Goal: Task Accomplishment & Management: Complete application form

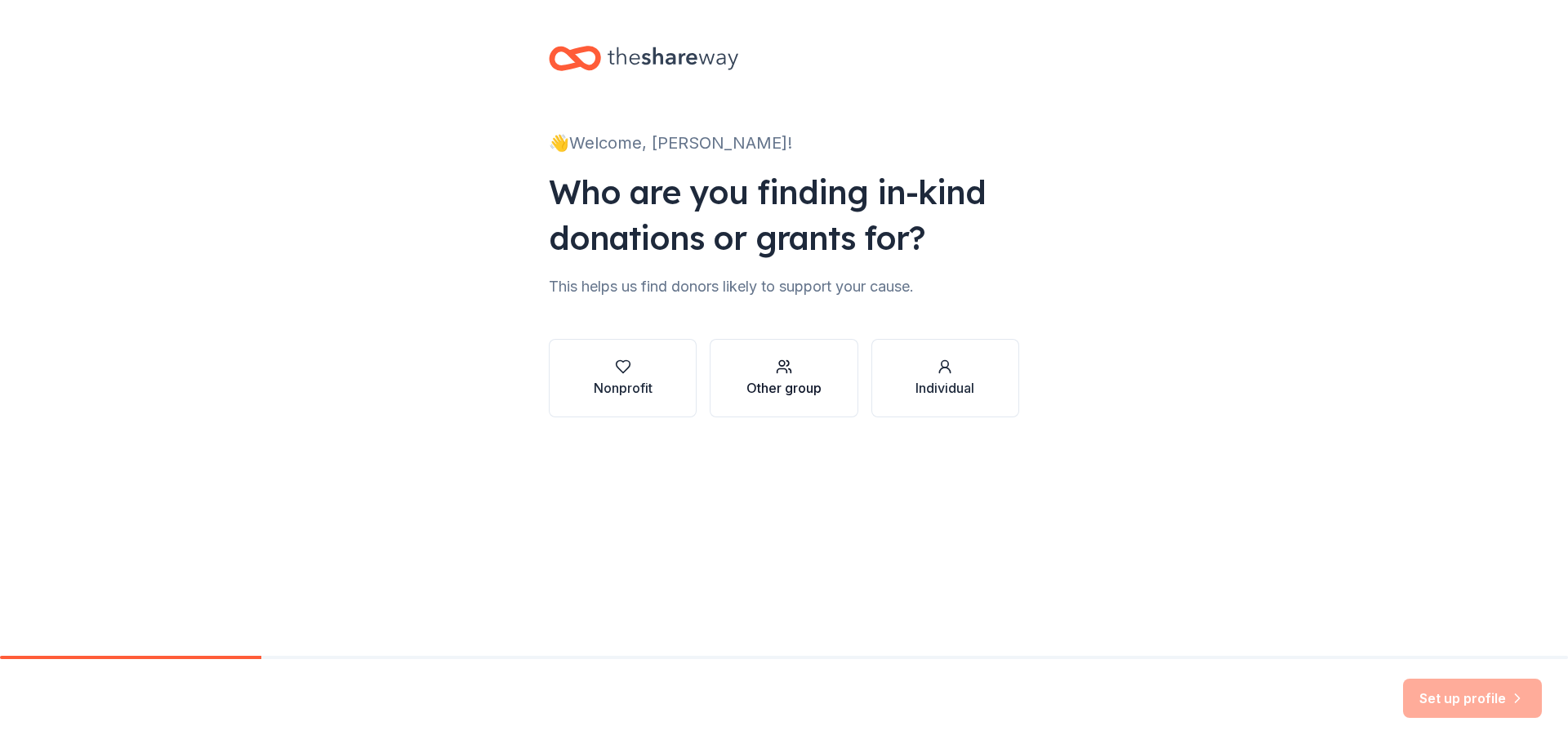
click at [792, 391] on div "Other group" at bounding box center [784, 387] width 75 height 19
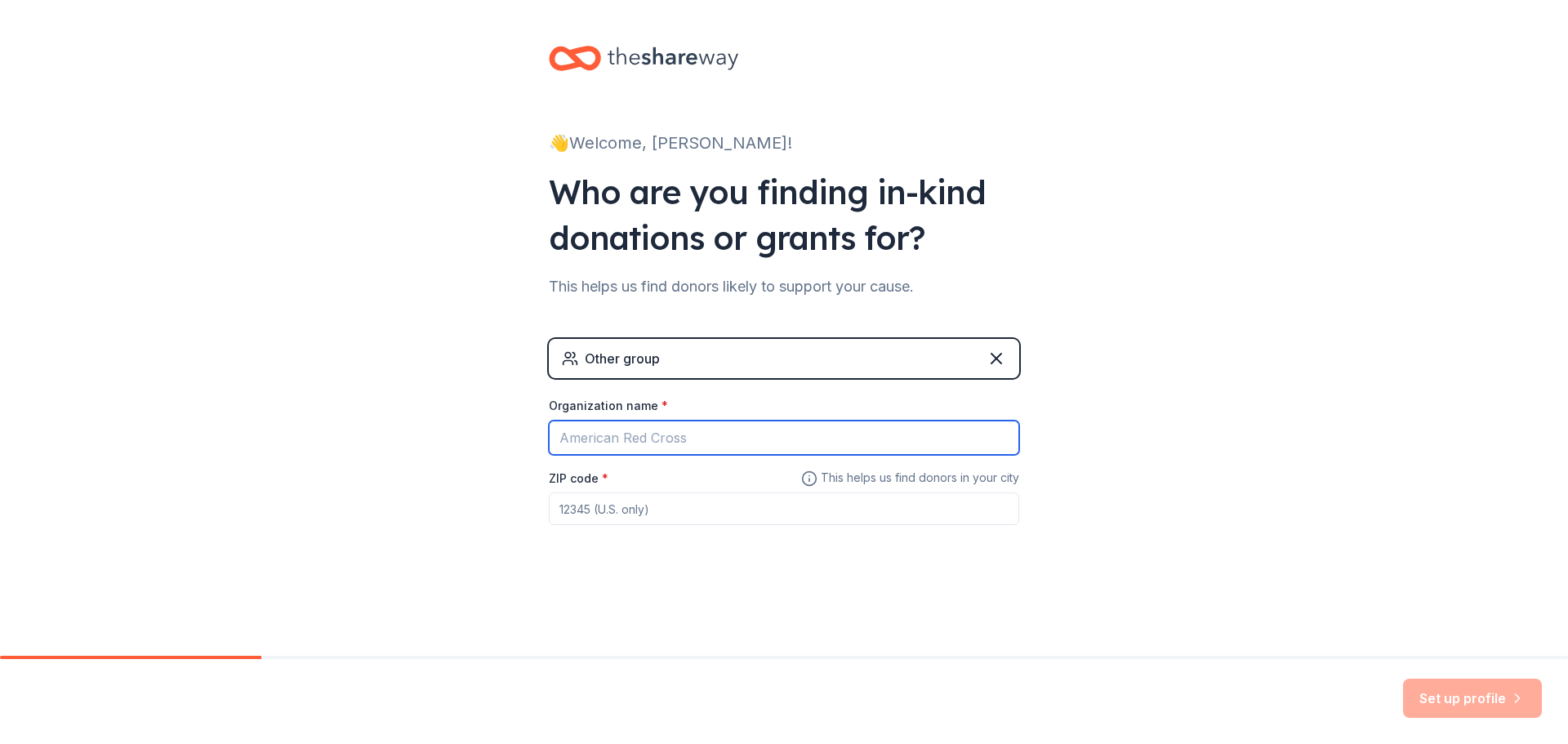
drag, startPoint x: 708, startPoint y: 444, endPoint x: 543, endPoint y: 444, distance: 165.0
click at [545, 445] on div "👋 Welcome, [PERSON_NAME]! Who are you finding in-kind donations or grants for? …" at bounding box center [784, 318] width 523 height 636
type input "[PERSON_NAME]"
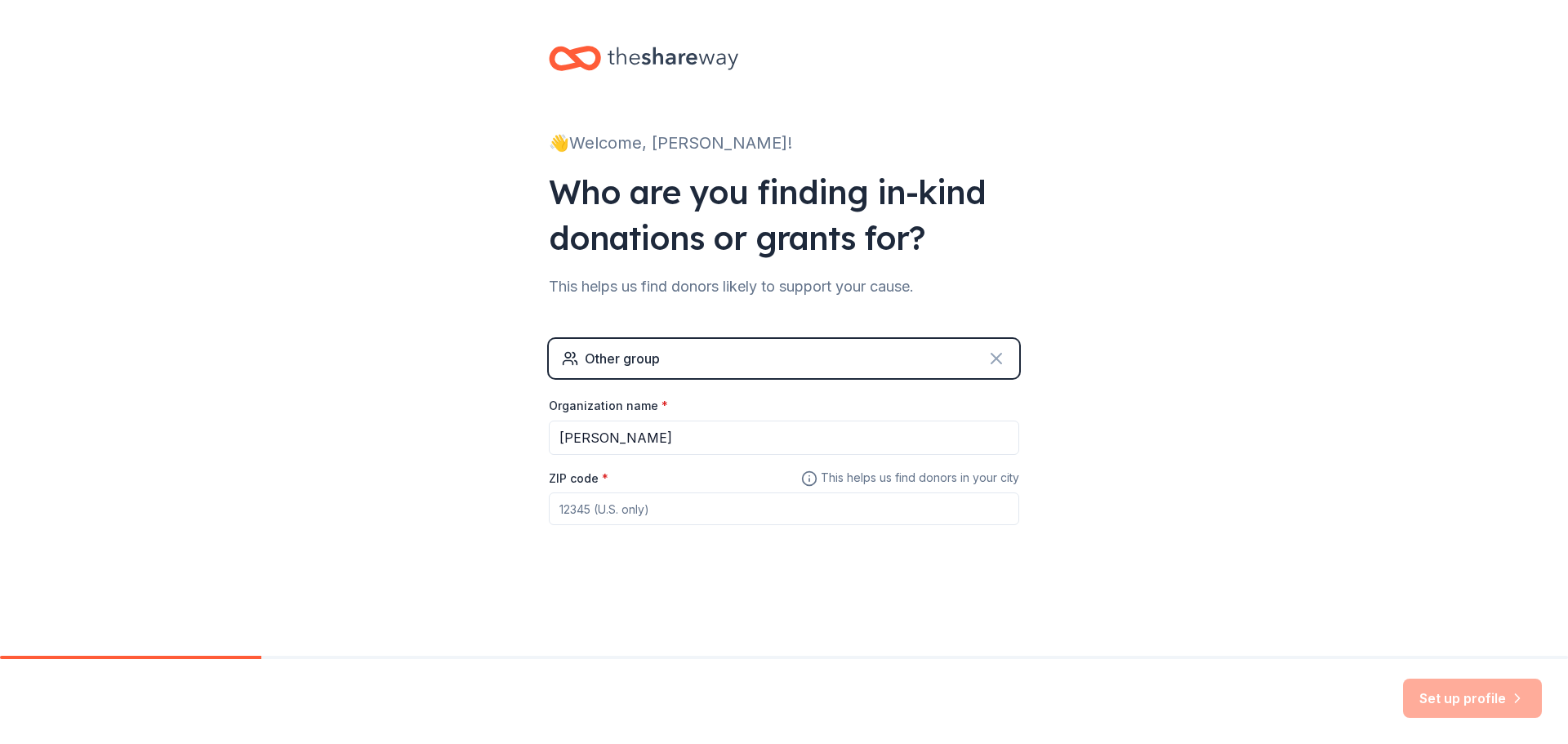
click at [1000, 358] on icon at bounding box center [997, 358] width 19 height 19
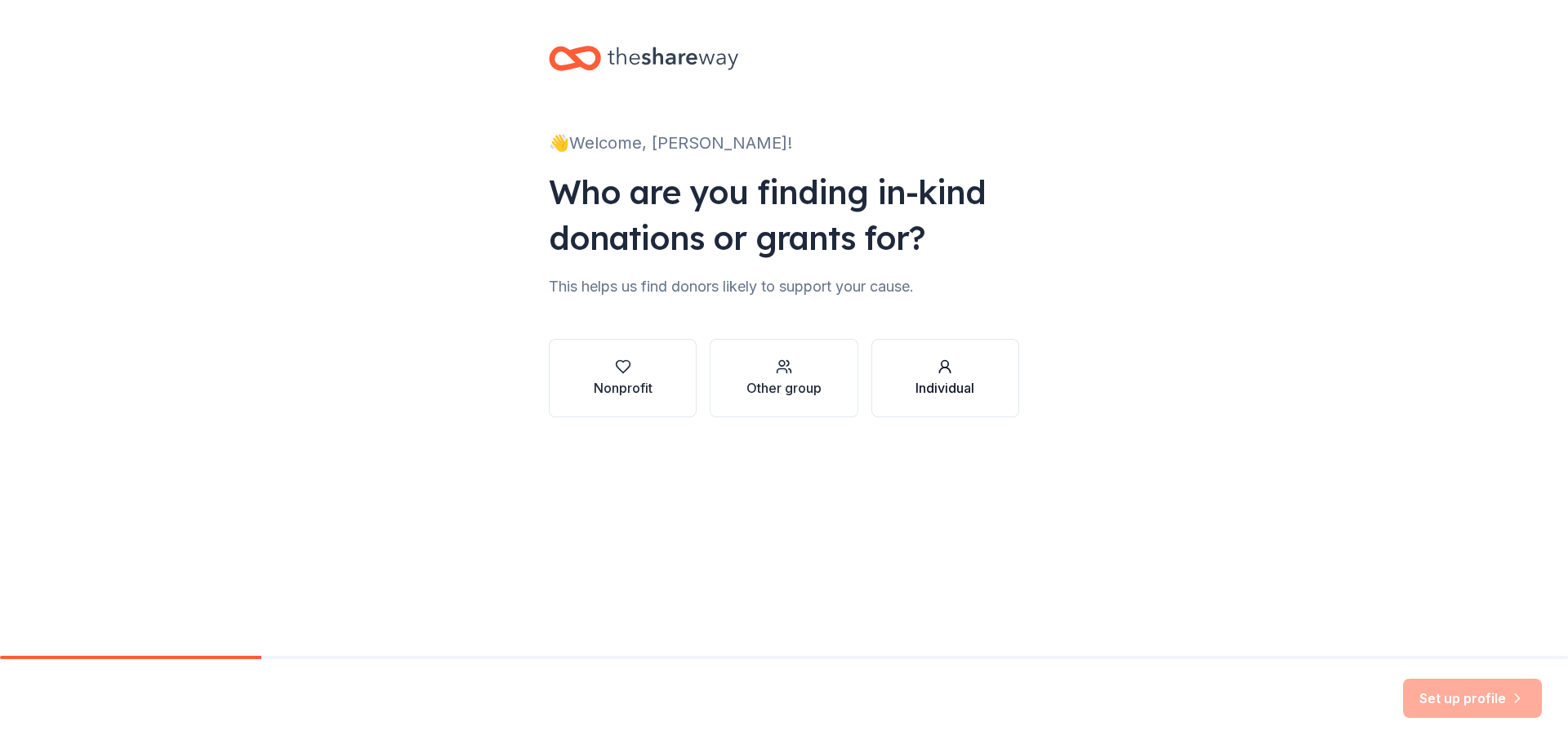
click at [935, 374] on div "button" at bounding box center [944, 366] width 59 height 16
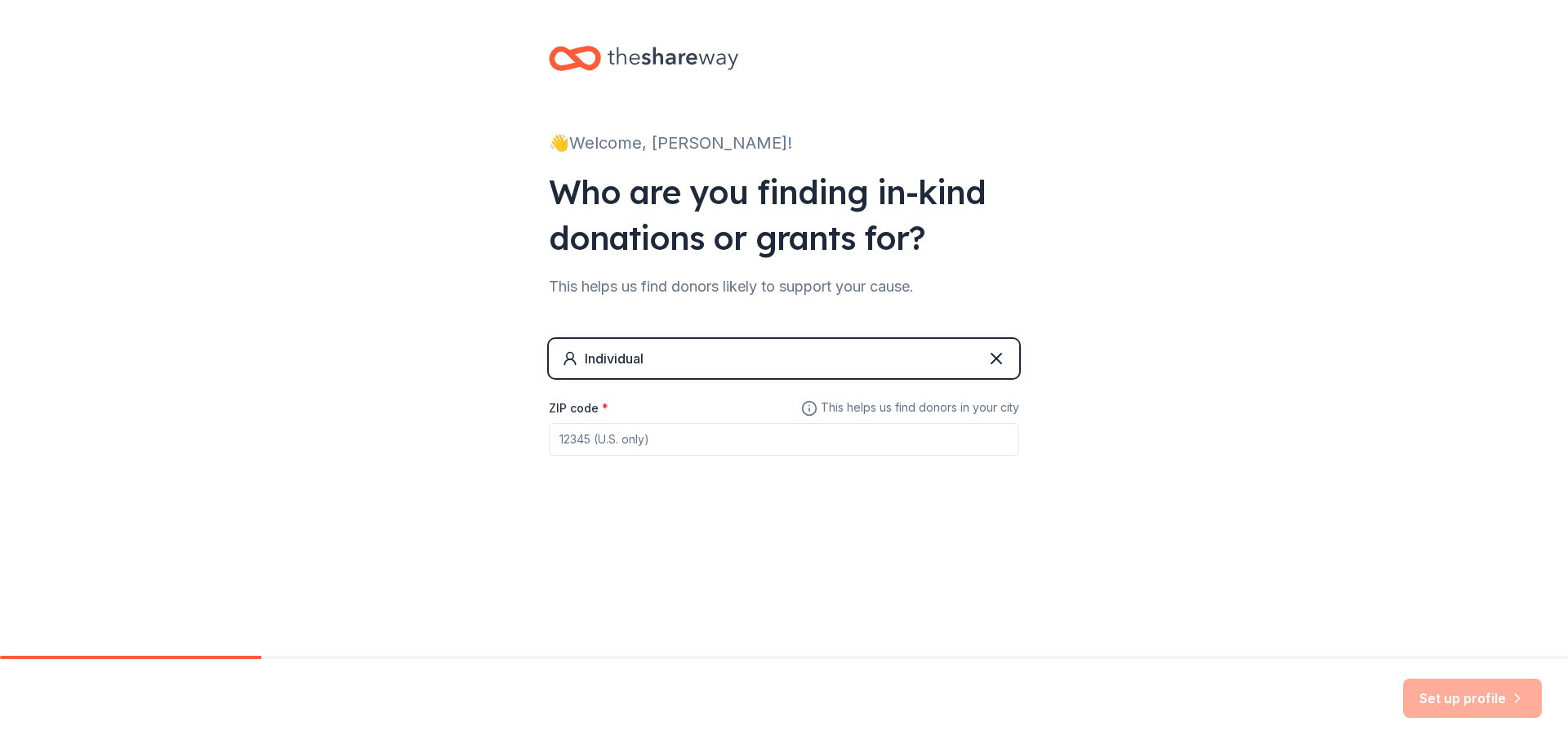
click at [642, 386] on div "Individual ZIP code * This helps us find donors in your city" at bounding box center [784, 414] width 471 height 150
click at [616, 408] on div "ZIP code *" at bounding box center [784, 426] width 471 height 58
drag, startPoint x: 659, startPoint y: 443, endPoint x: 537, endPoint y: 444, distance: 122.0
click at [544, 442] on div "👋 Welcome, [PERSON_NAME]! Who are you finding in-kind donations or grants for? …" at bounding box center [784, 283] width 523 height 566
type input "15221"
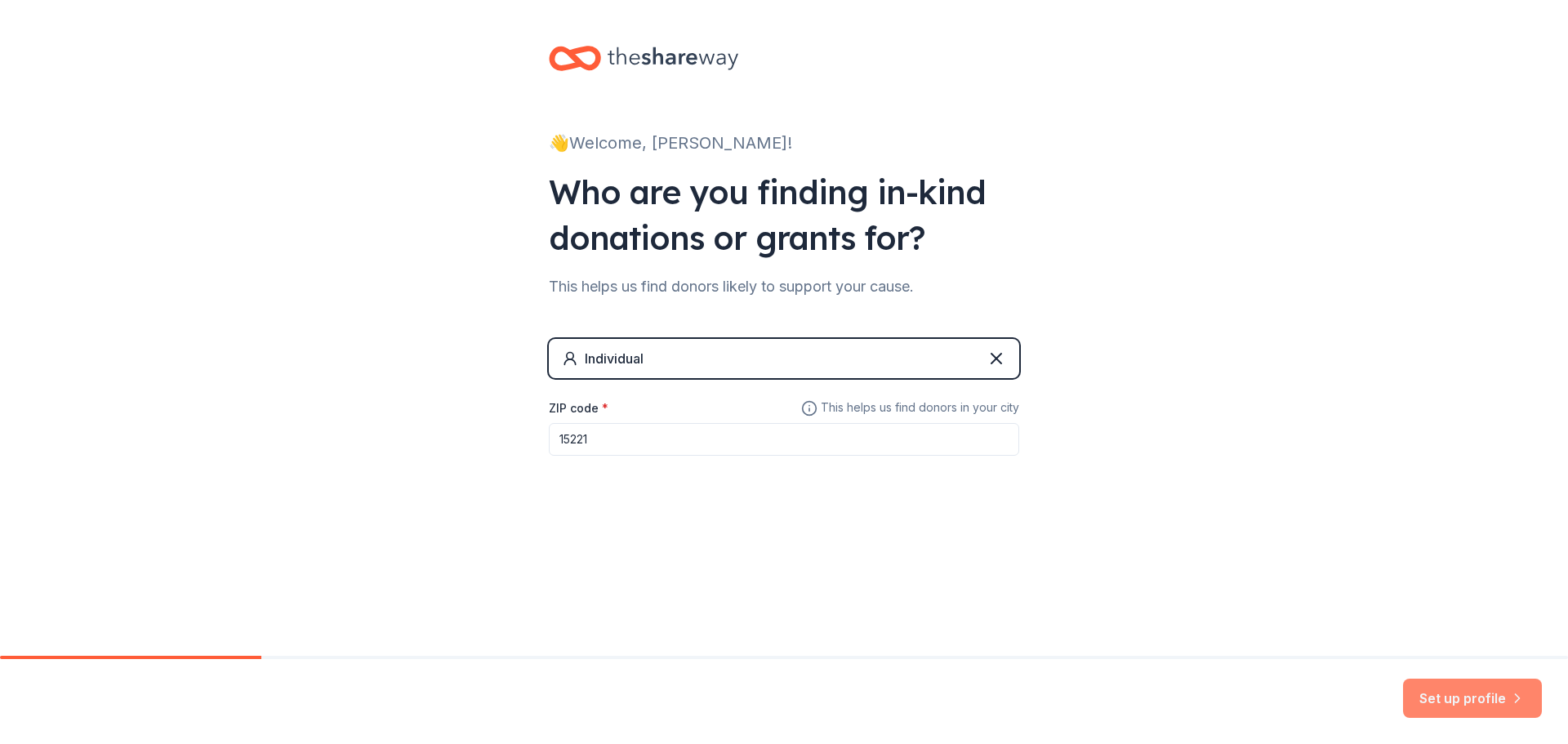
click at [1493, 691] on button "Set up profile" at bounding box center [1473, 698] width 139 height 40
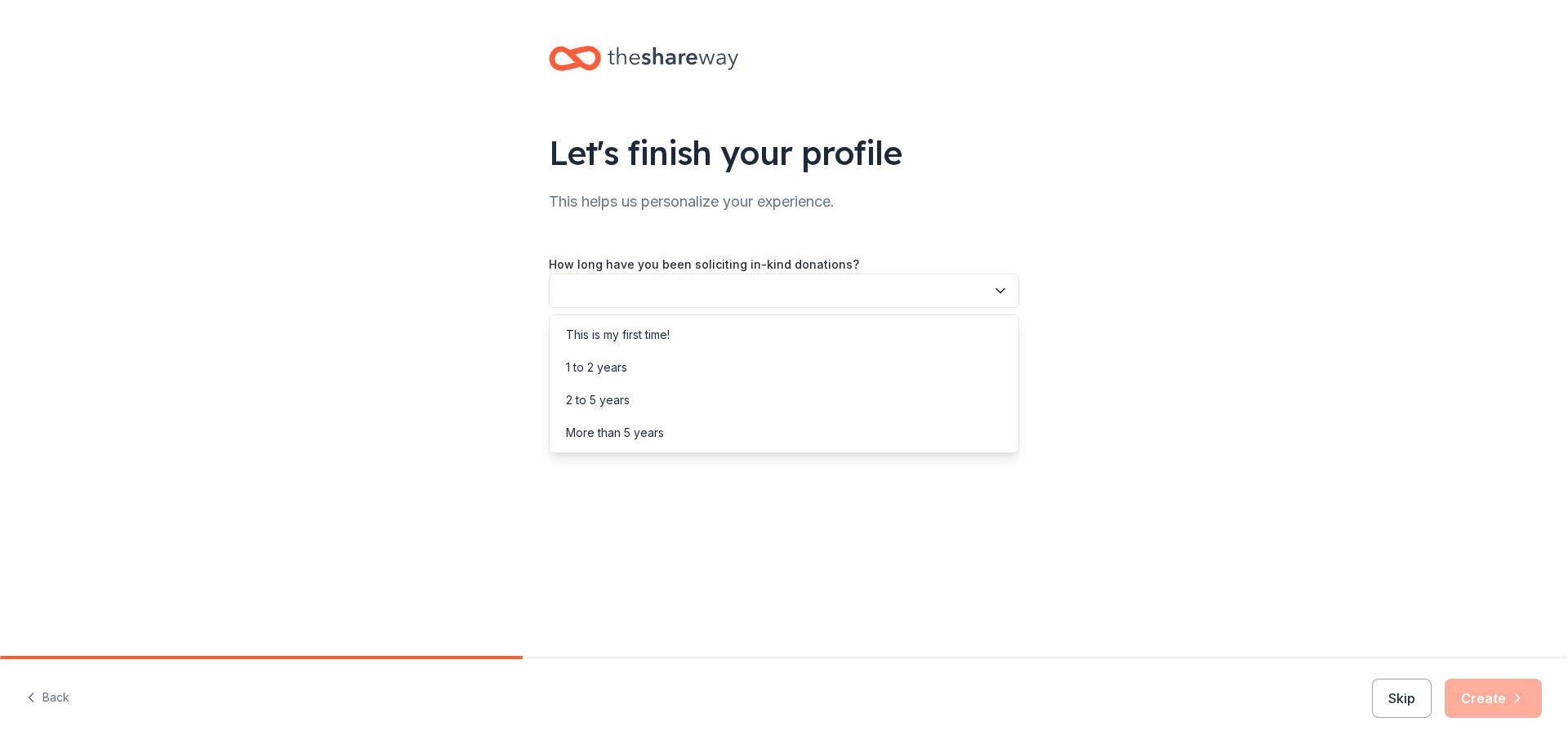
click at [1000, 293] on icon "button" at bounding box center [1001, 290] width 16 height 16
click at [602, 388] on div "2 to 5 years" at bounding box center [784, 400] width 462 height 33
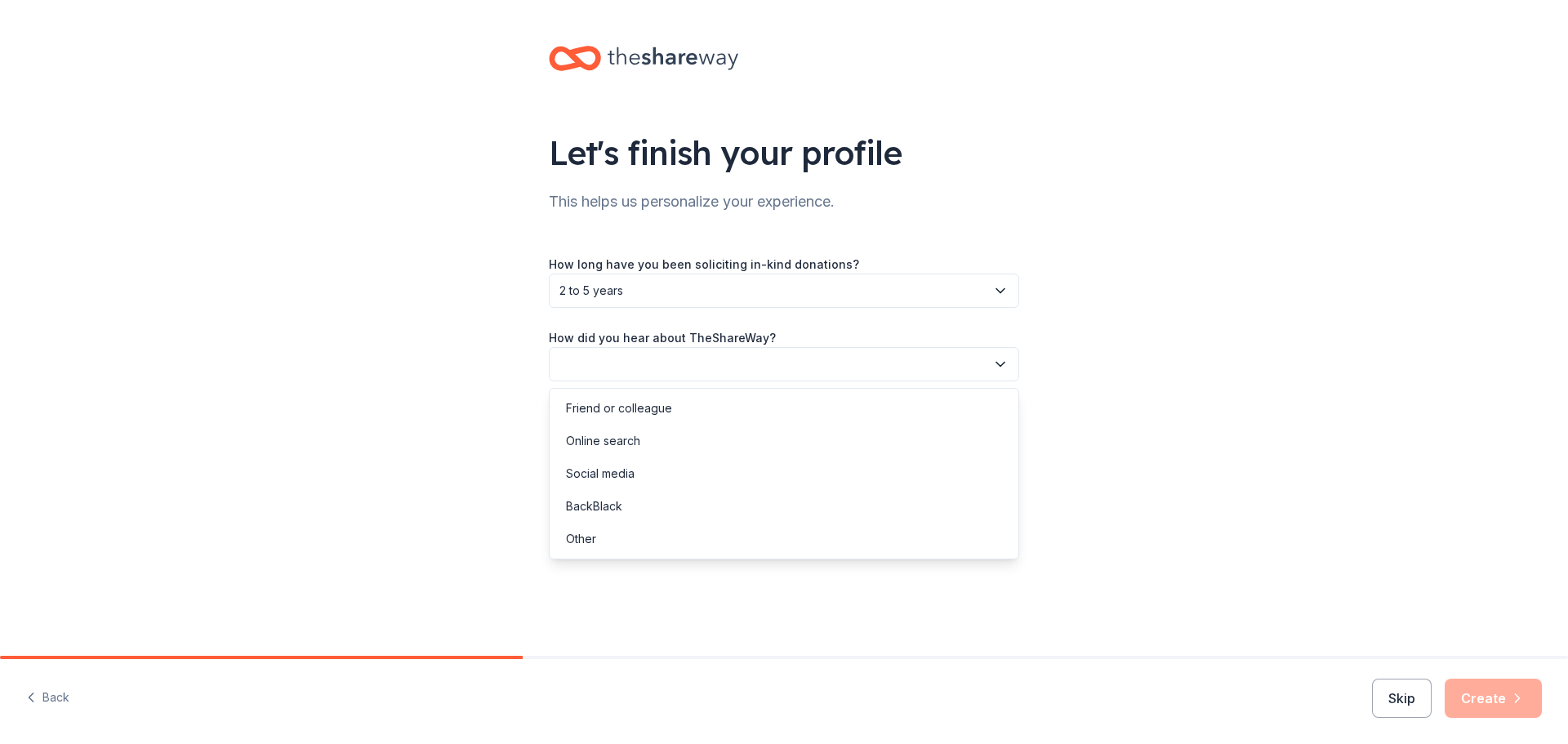
click at [1004, 366] on icon "button" at bounding box center [1001, 363] width 16 height 16
click at [606, 446] on div "Online search" at bounding box center [603, 441] width 74 height 19
click at [1402, 698] on button "Skip" at bounding box center [1402, 698] width 60 height 40
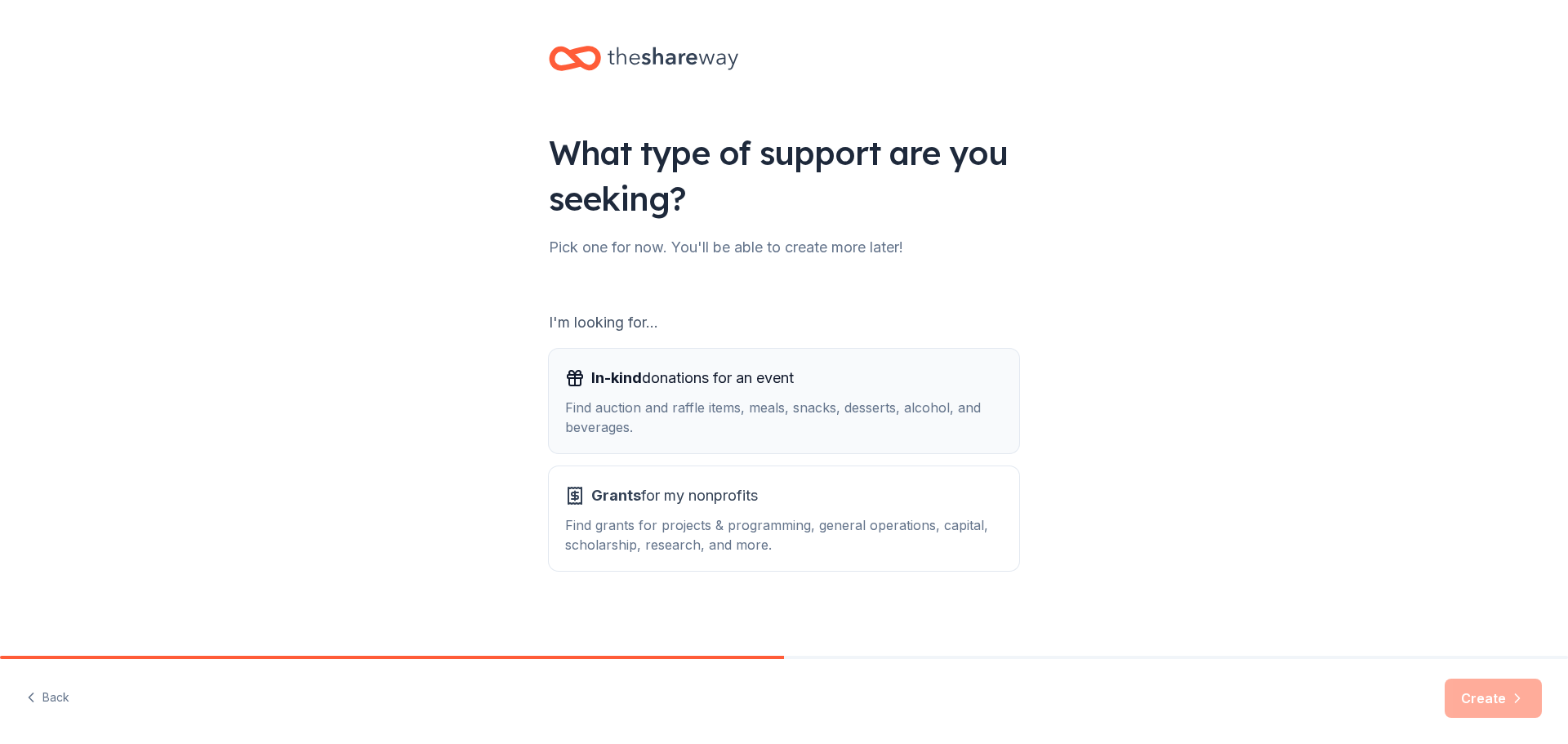
click at [678, 408] on div "Find auction and raffle items, meals, snacks, desserts, alcohol, and beverages." at bounding box center [784, 416] width 438 height 40
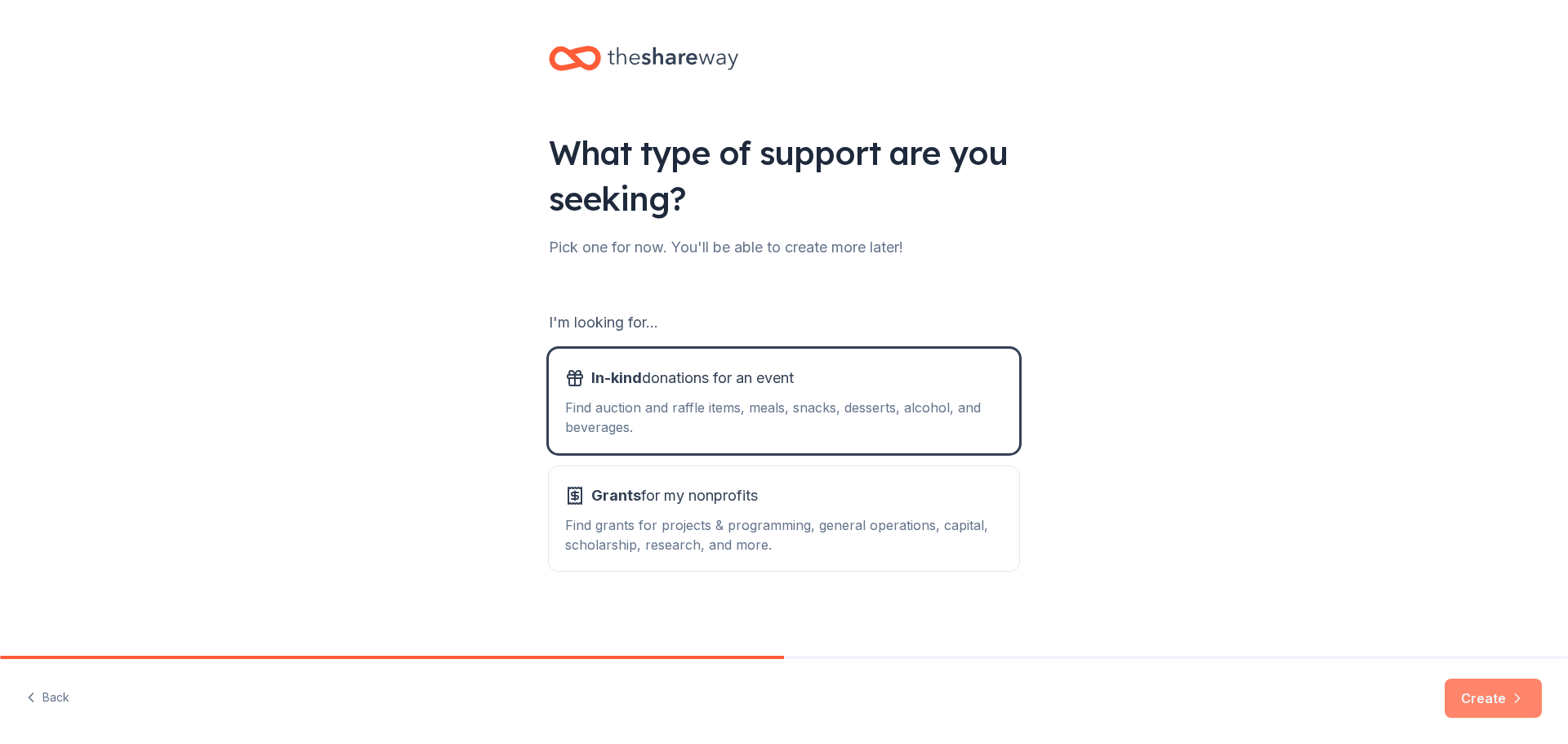
click at [1456, 699] on button "Create" at bounding box center [1494, 698] width 98 height 40
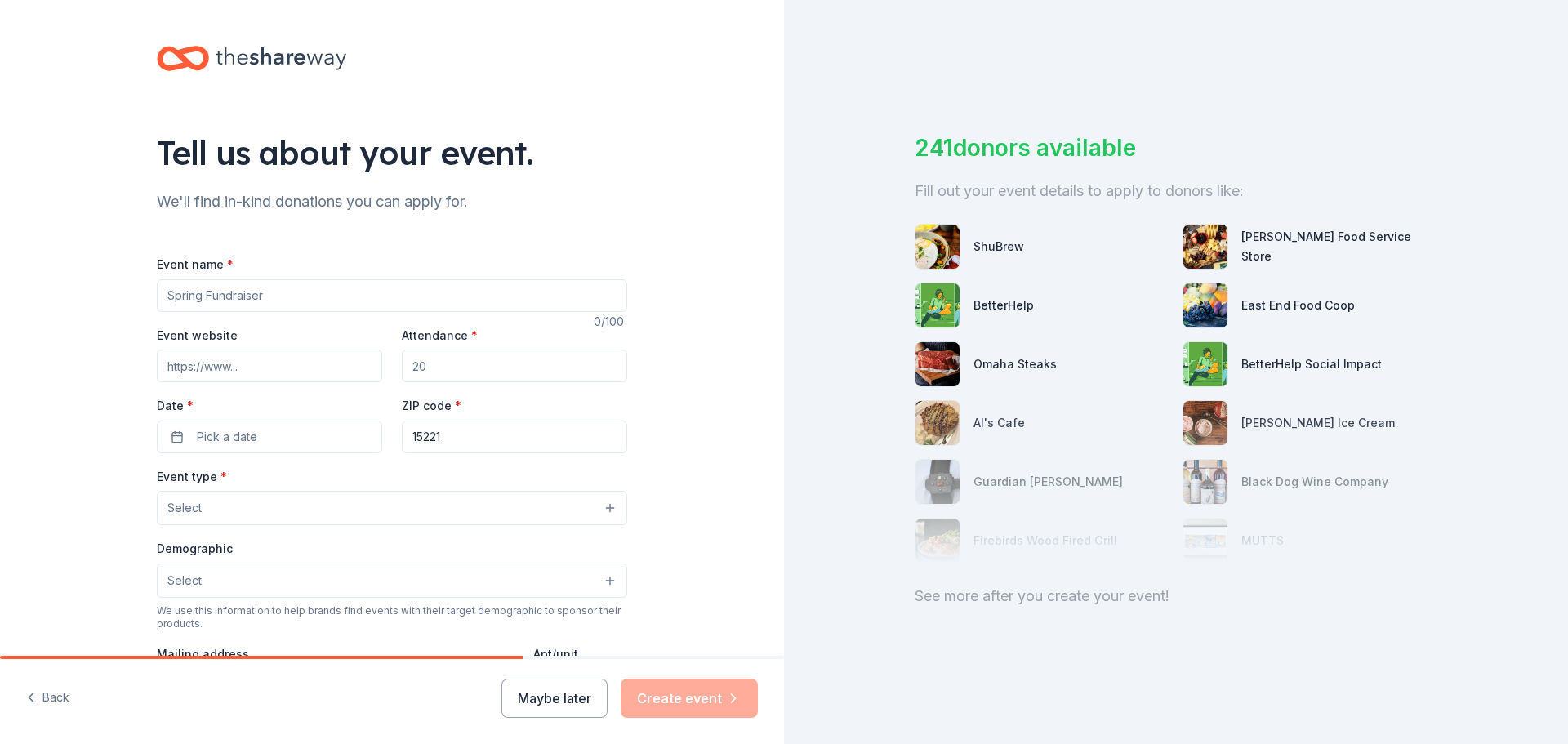
click at [290, 296] on input "Event name *" at bounding box center [392, 296] width 471 height 33
click at [250, 295] on input "[DATE]" at bounding box center [392, 296] width 471 height 33
type input "[DATE] Food Drive"
click at [264, 371] on input "Event website" at bounding box center [269, 366] width 225 height 33
drag, startPoint x: 424, startPoint y: 368, endPoint x: 410, endPoint y: 360, distance: 16.1
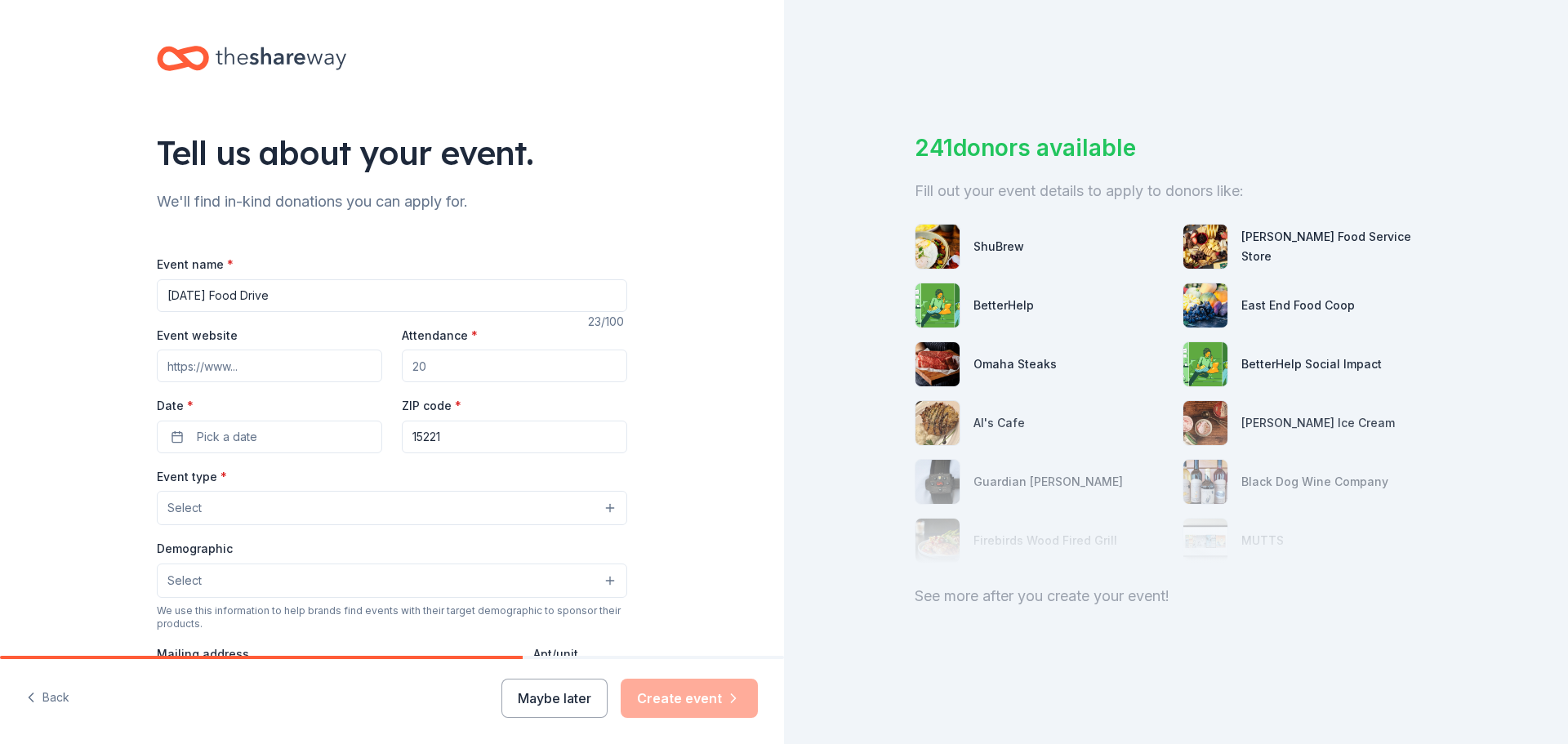
click at [410, 361] on input "Attendance *" at bounding box center [514, 366] width 225 height 33
type input "100"
drag, startPoint x: 255, startPoint y: 369, endPoint x: 142, endPoint y: 350, distance: 114.6
click at [142, 350] on div "Tell us about your event. We'll find in-kind donations you can apply for. Event…" at bounding box center [392, 543] width 523 height 1087
click at [270, 438] on button "Pick a date" at bounding box center [269, 437] width 225 height 33
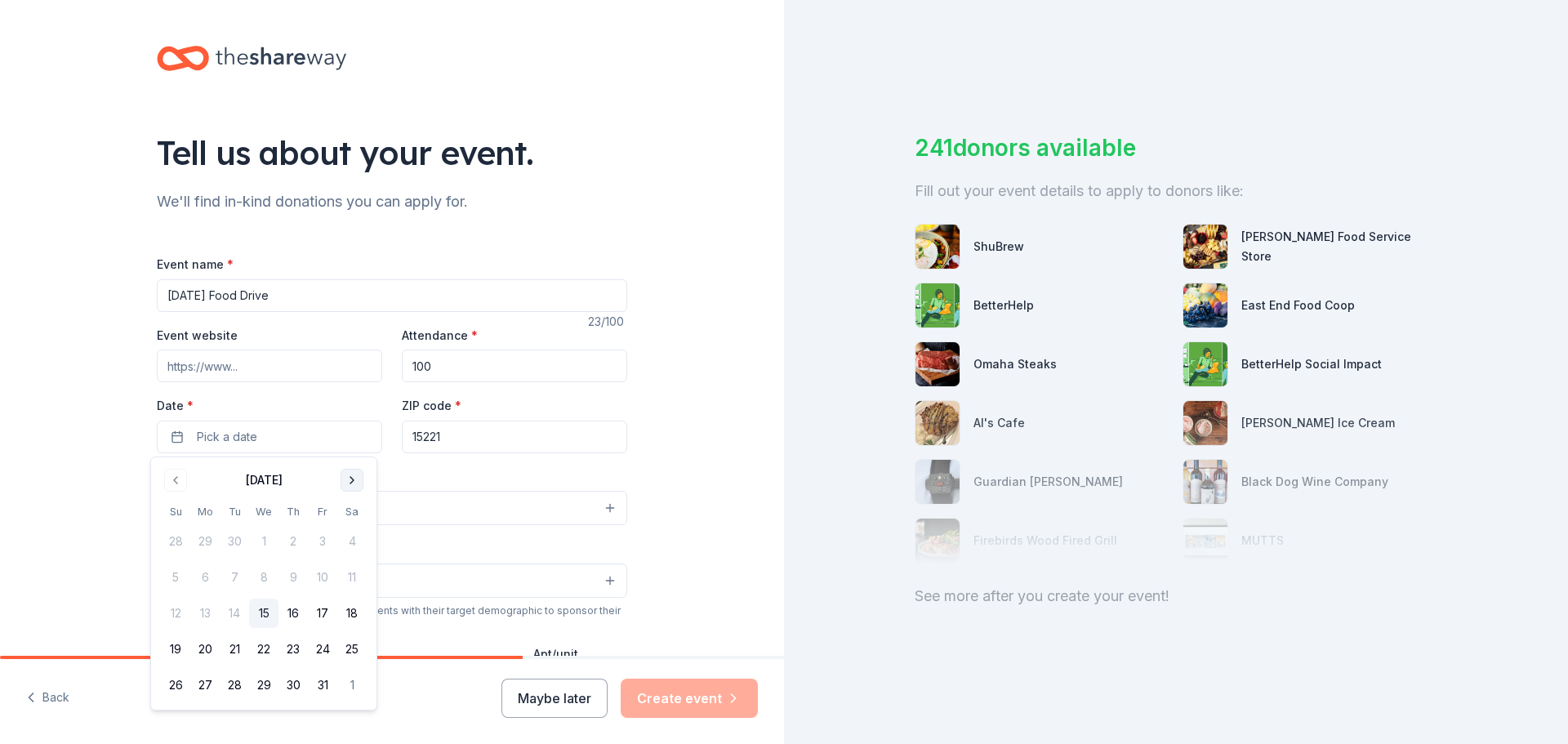
click at [351, 476] on button "Go to next month" at bounding box center [352, 480] width 23 height 23
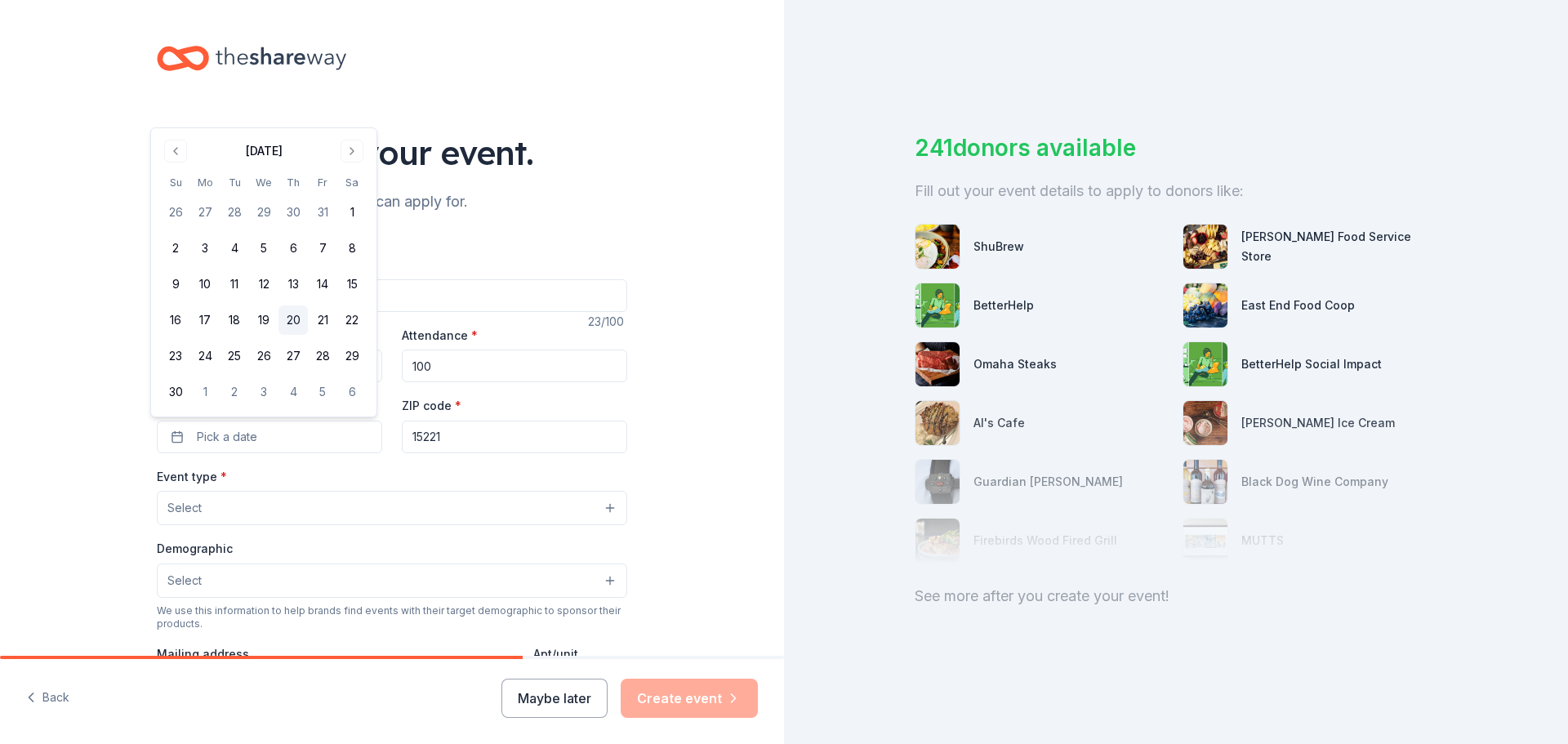
click at [301, 323] on button "20" at bounding box center [293, 320] width 29 height 29
click at [461, 443] on input "15221" at bounding box center [514, 437] width 225 height 33
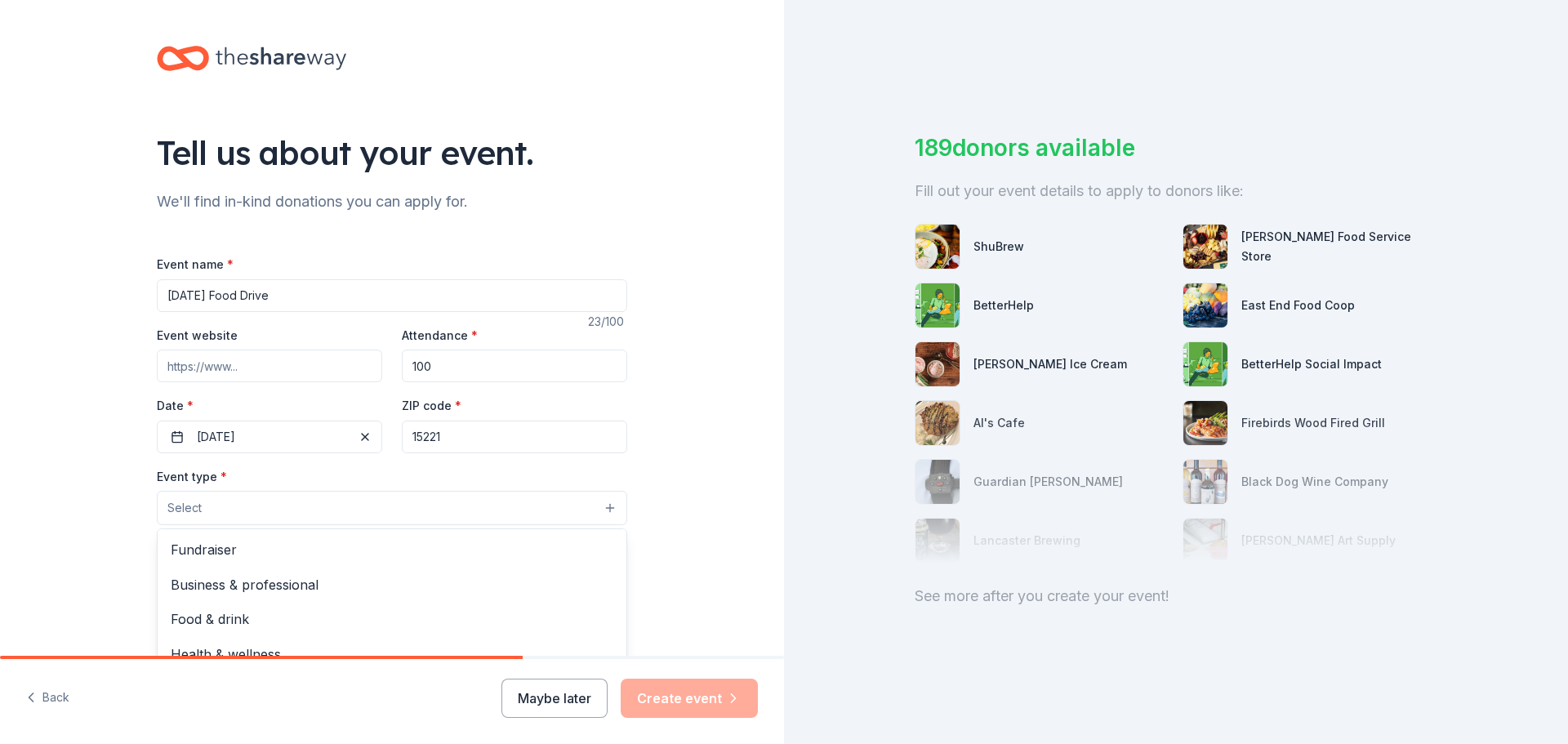
click at [218, 508] on button "Select" at bounding box center [392, 507] width 471 height 34
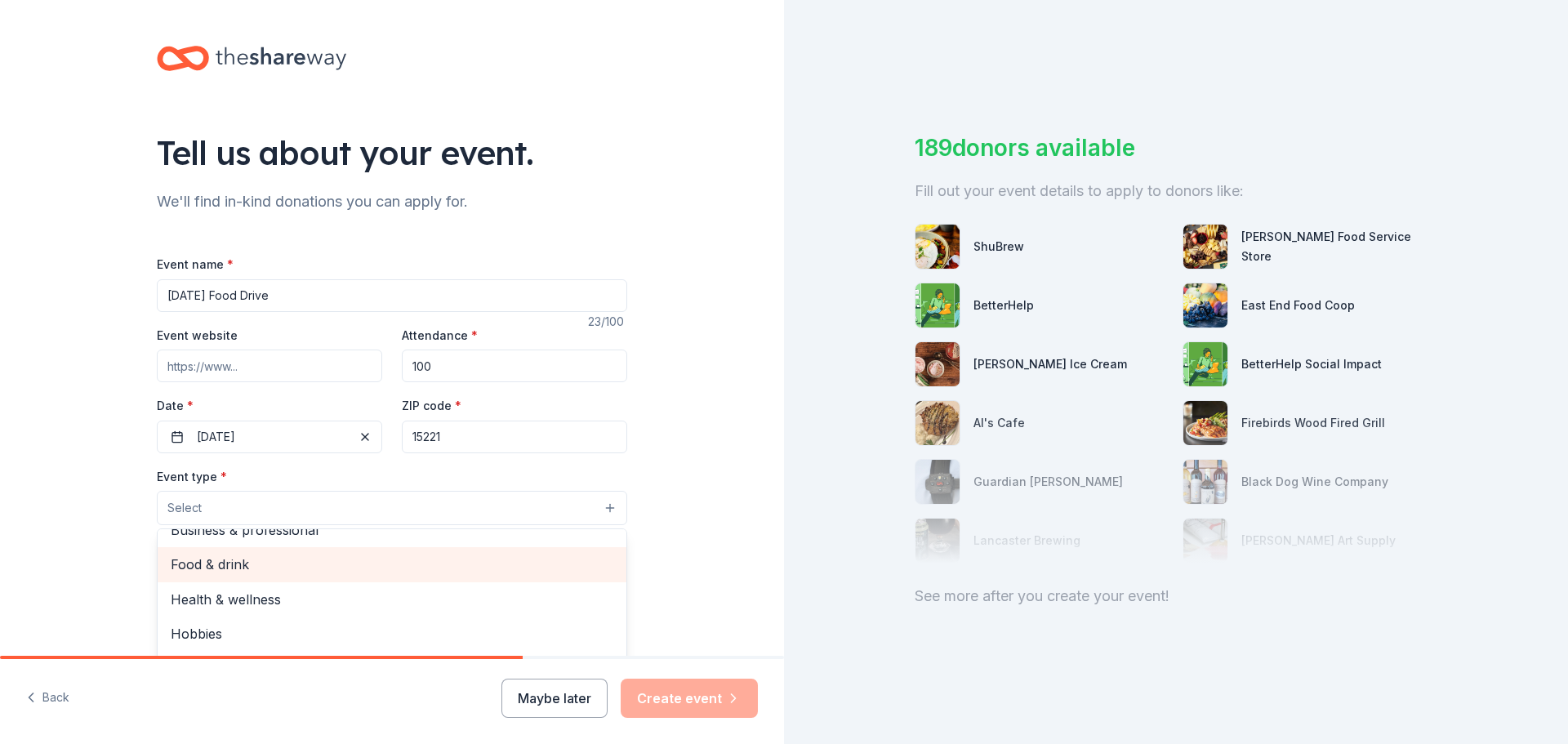
click at [182, 560] on span "Food & drink" at bounding box center [392, 564] width 443 height 21
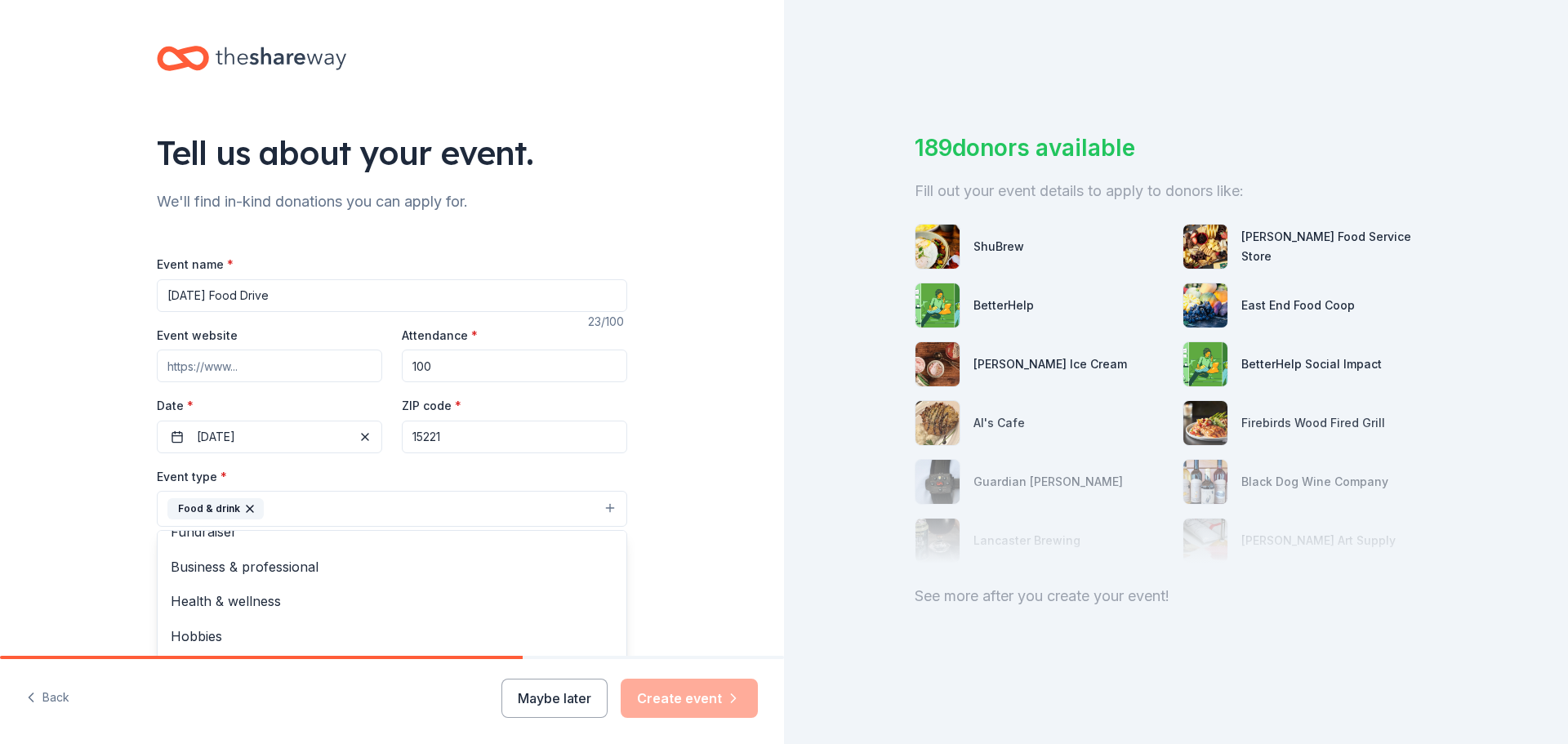
click at [262, 366] on div "Event name * [DATE] Food Drive 23 /100 Event website Attendance * 100 Date * [D…" at bounding box center [392, 632] width 471 height 756
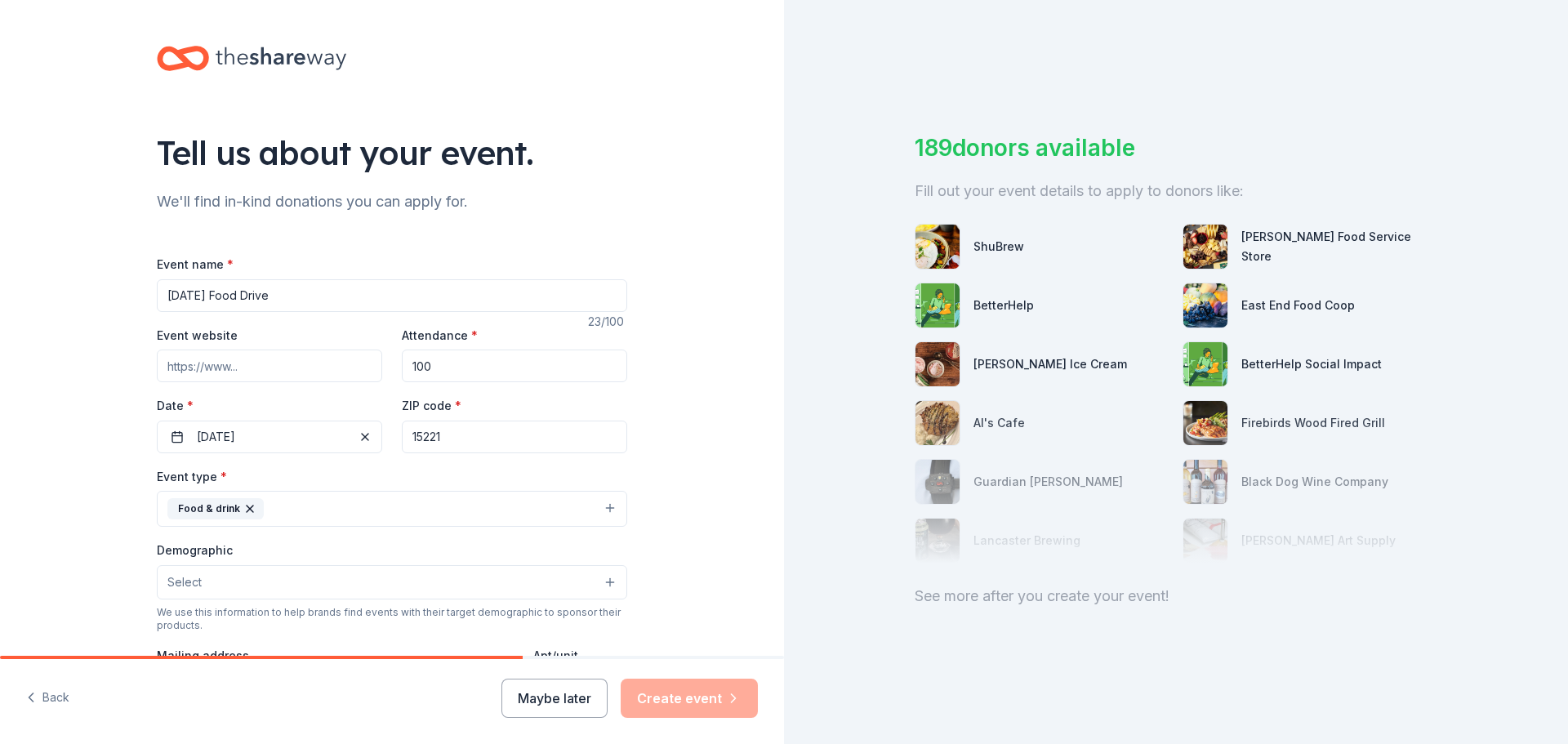
click at [254, 371] on input "Event website" at bounding box center [269, 366] width 225 height 33
type input "[EMAIL_ADDRESS][DOMAIN_NAME]"
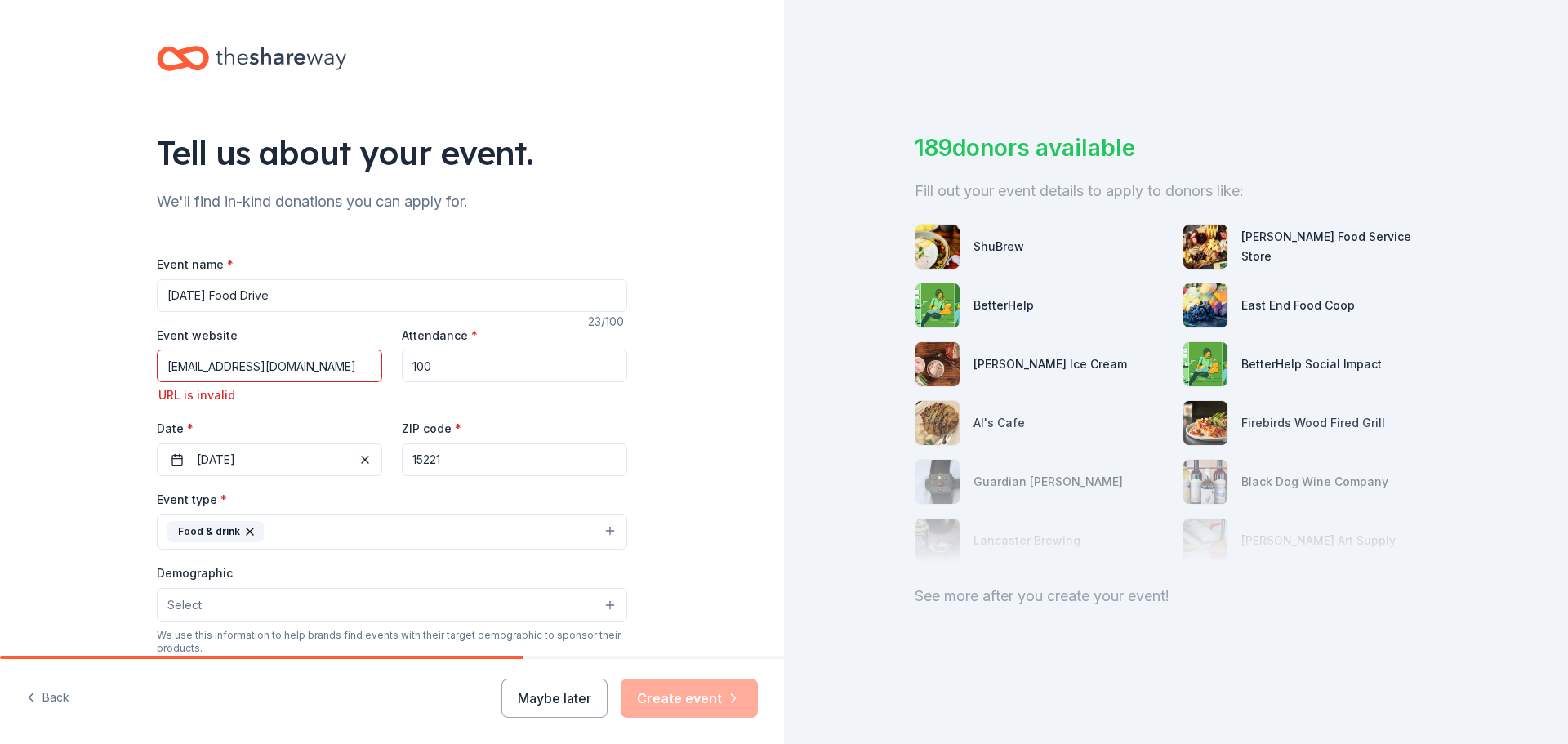
click at [604, 583] on div "Demographic Select All genders Mostly men Mostly women All ages [DEMOGRAPHIC_DA…" at bounding box center [392, 592] width 471 height 60
click at [610, 613] on button "Select" at bounding box center [392, 604] width 471 height 34
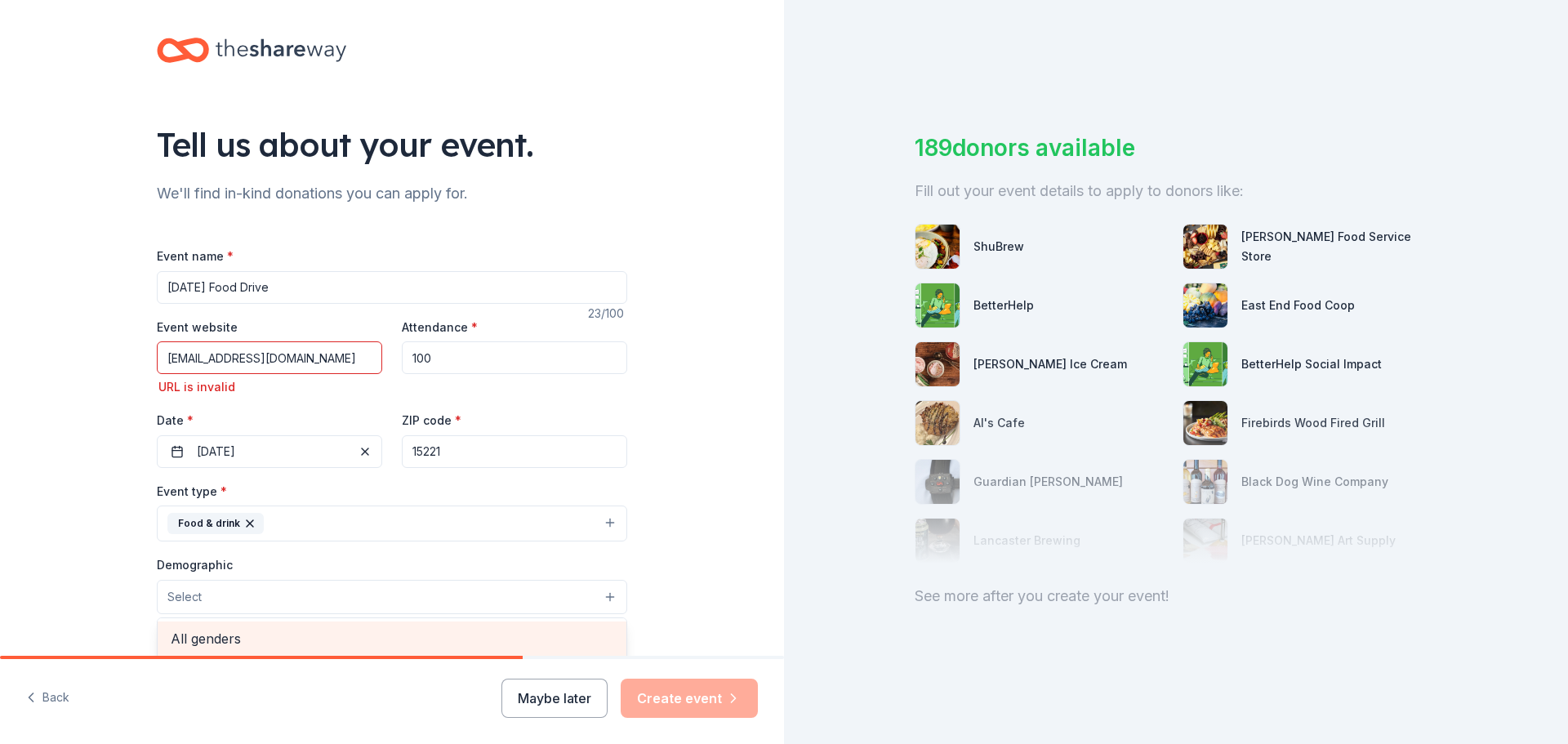
click at [224, 649] on span "All genders" at bounding box center [392, 639] width 443 height 21
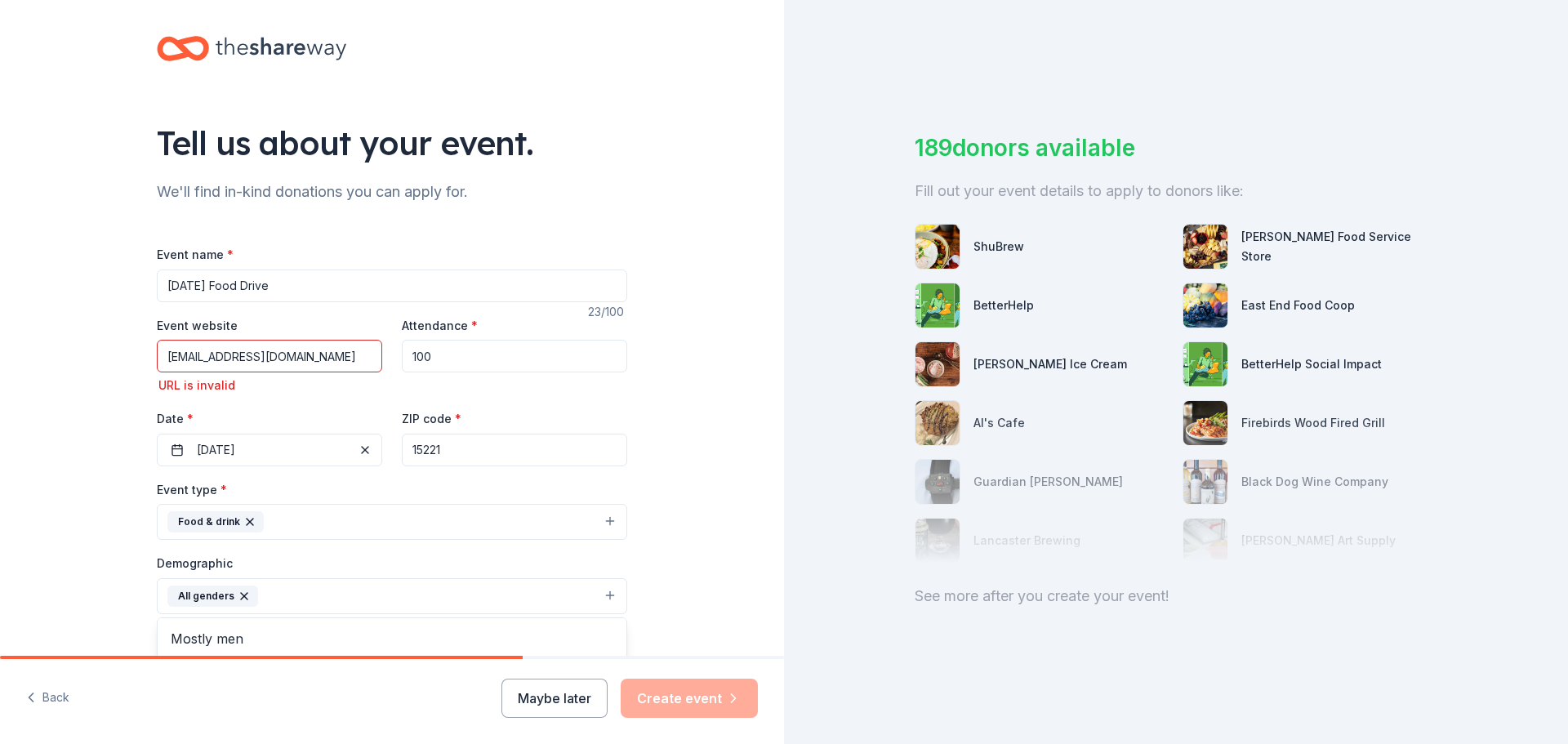
drag, startPoint x: 771, startPoint y: 362, endPoint x: 754, endPoint y: 383, distance: 27.0
click at [748, 403] on div "Tell us about your event. We'll find in-kind donations you can apply for. Event…" at bounding box center [392, 547] width 784 height 1113
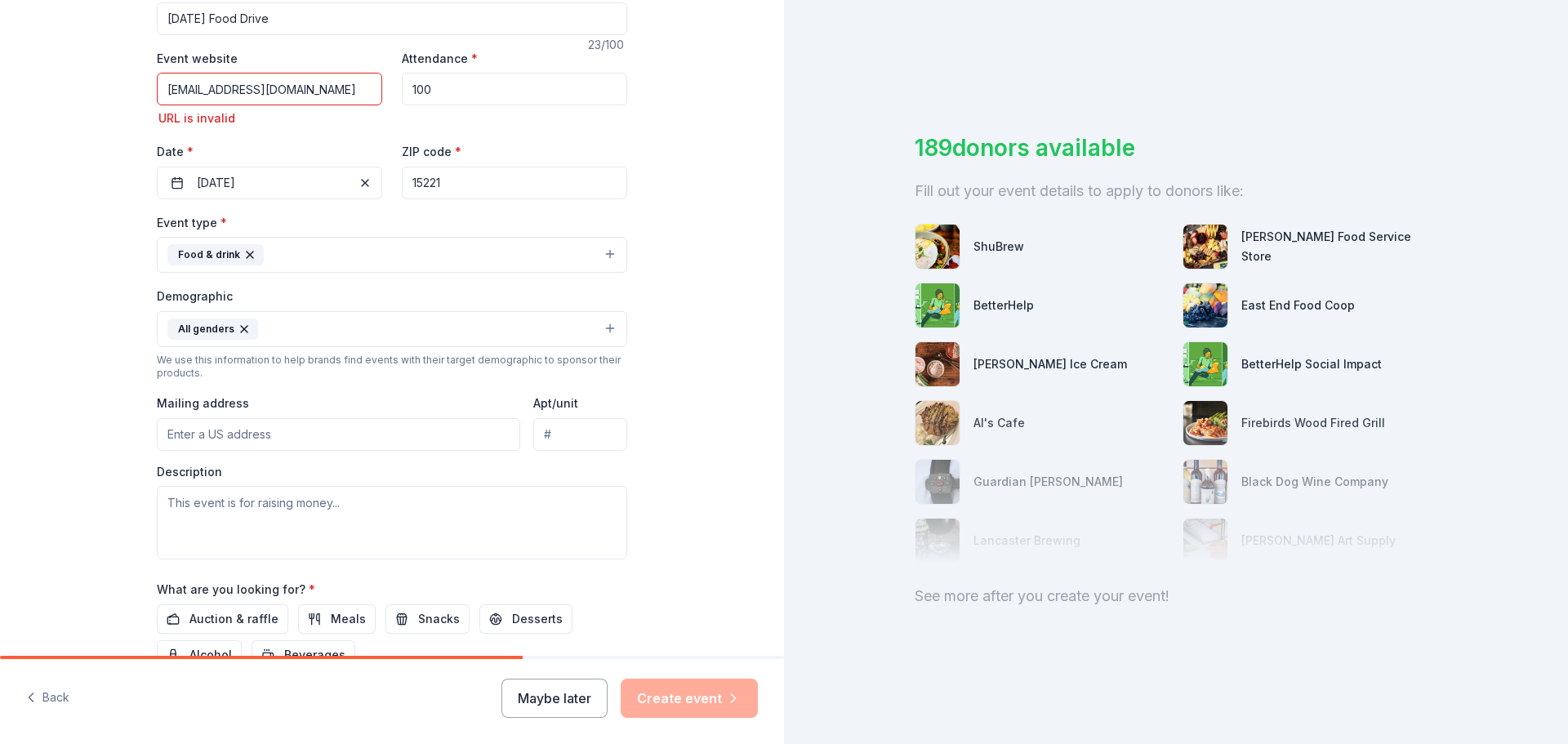
scroll to position [287, 0]
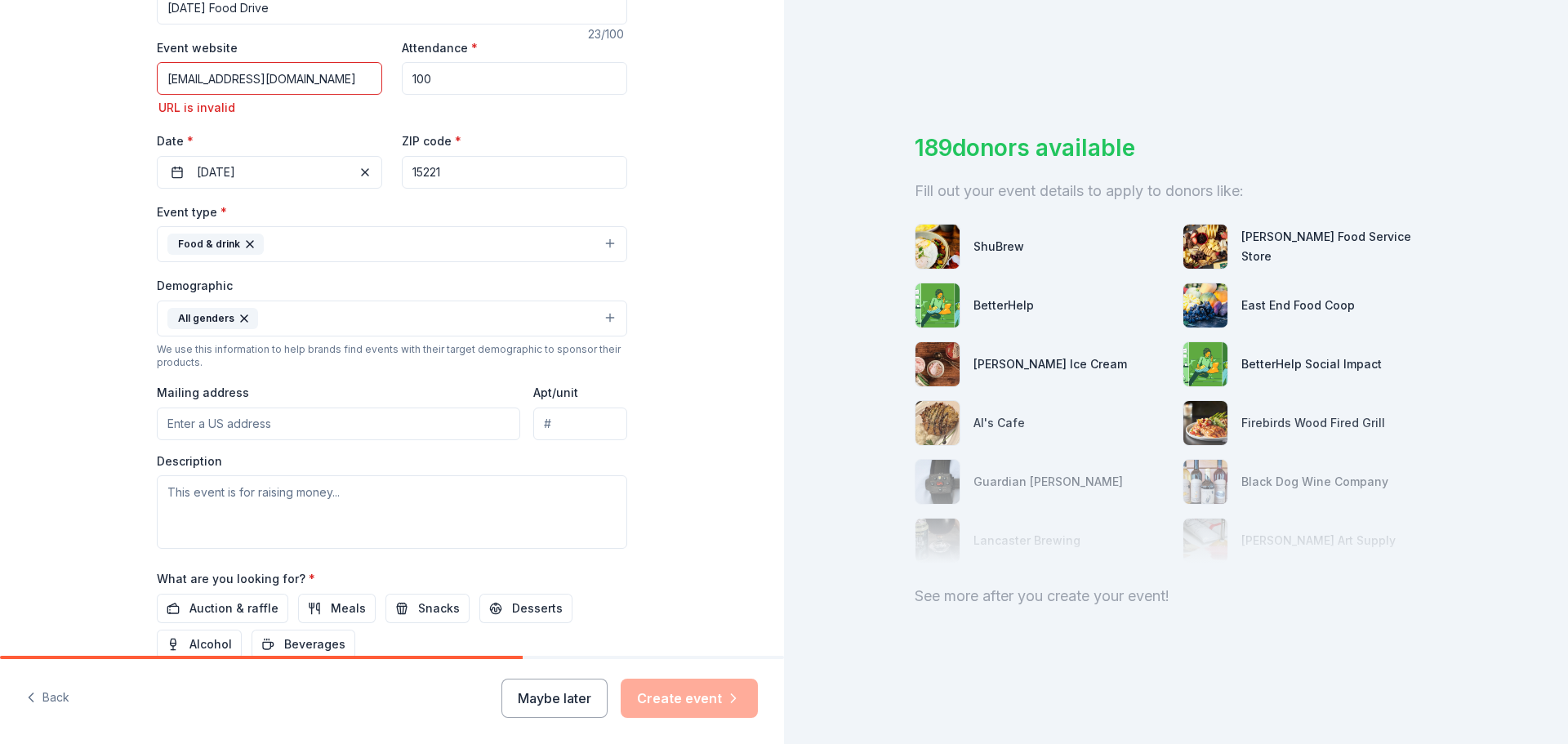
click at [274, 427] on input "Mailing address" at bounding box center [338, 424] width 363 height 33
type input "d"
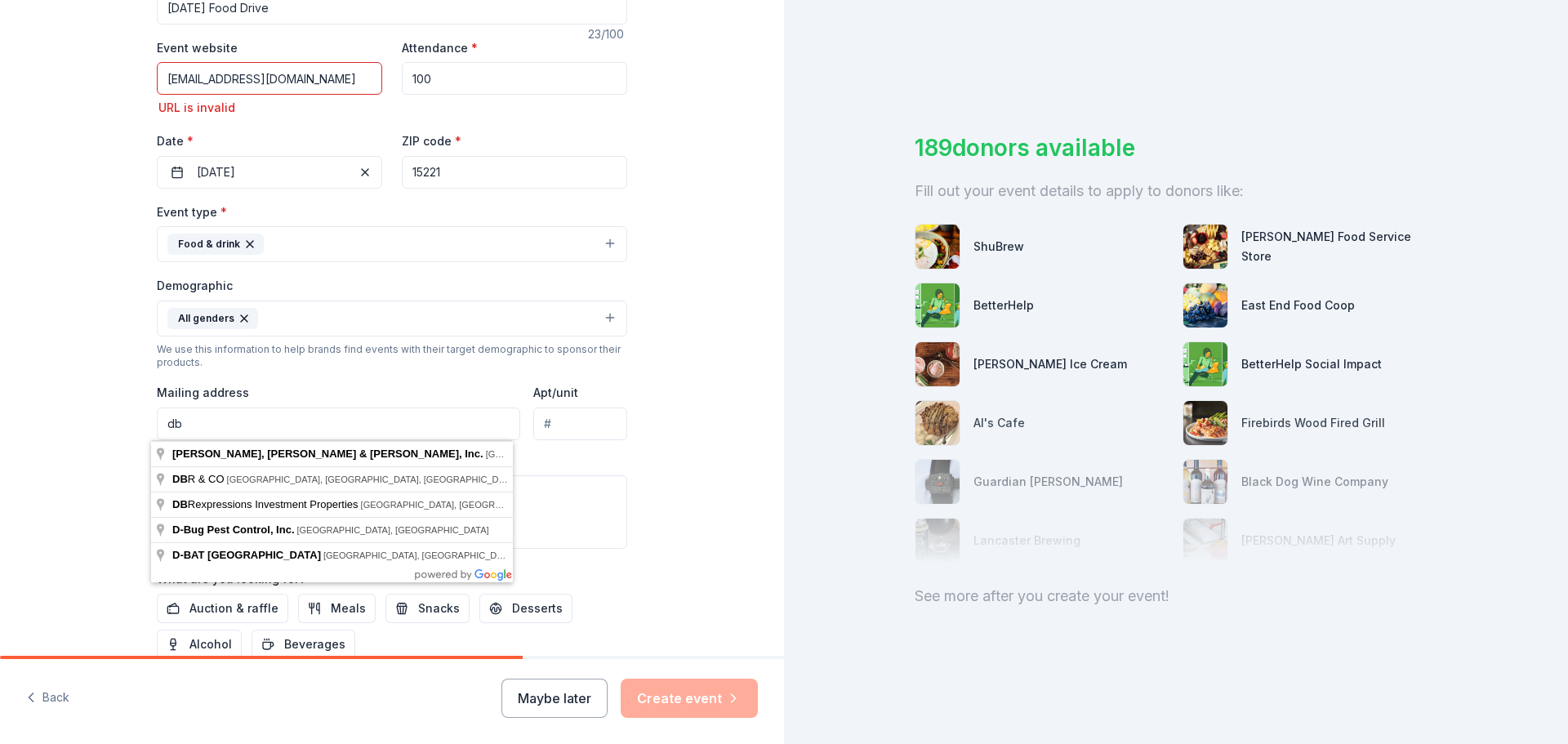
type input "d"
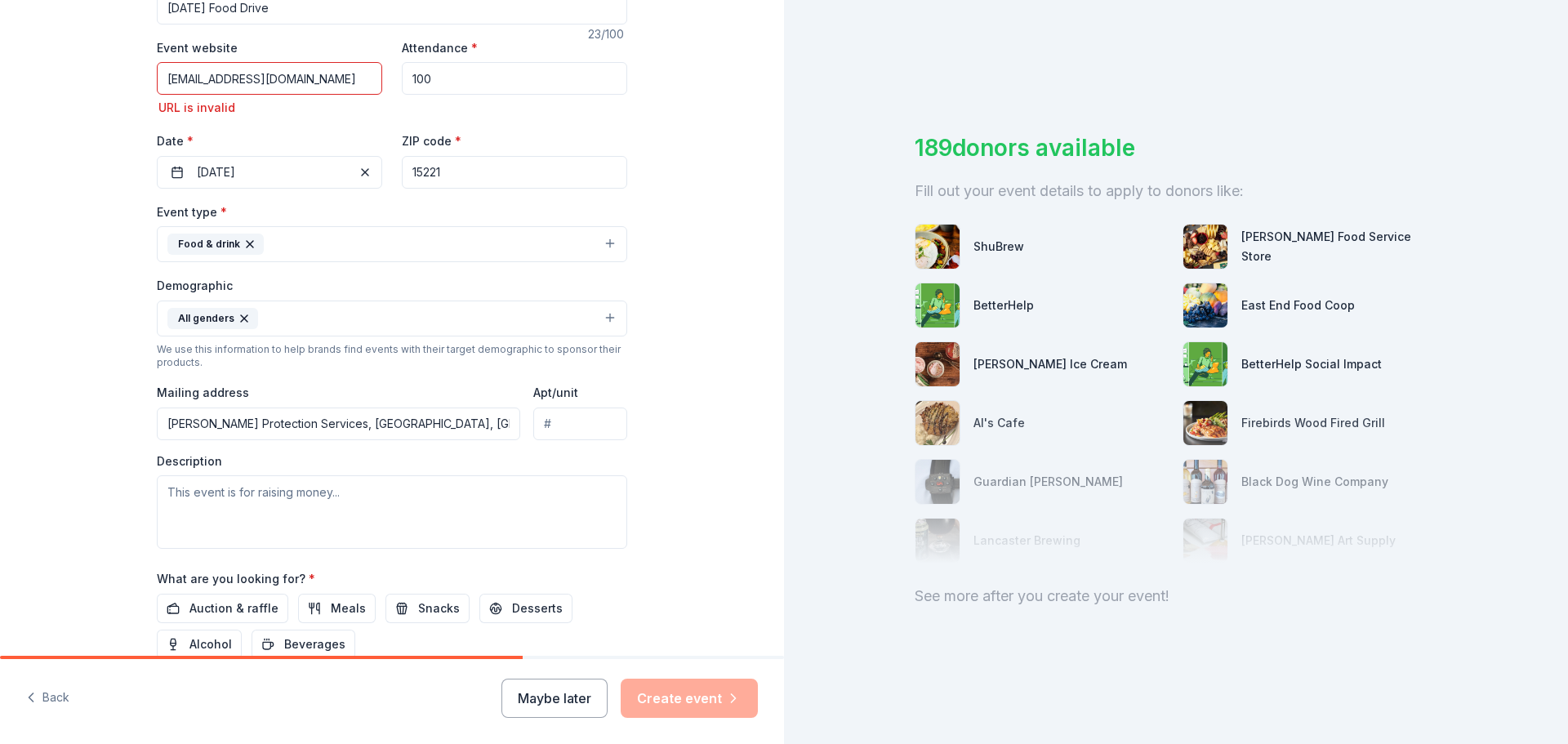
type input "[STREET_ADDRESS]"
click at [240, 502] on textarea at bounding box center [392, 512] width 471 height 73
drag, startPoint x: 394, startPoint y: 493, endPoint x: 243, endPoint y: 486, distance: 151.2
click at [243, 486] on textarea at bounding box center [392, 512] width 471 height 73
drag, startPoint x: 365, startPoint y: 498, endPoint x: 325, endPoint y: 498, distance: 40.0
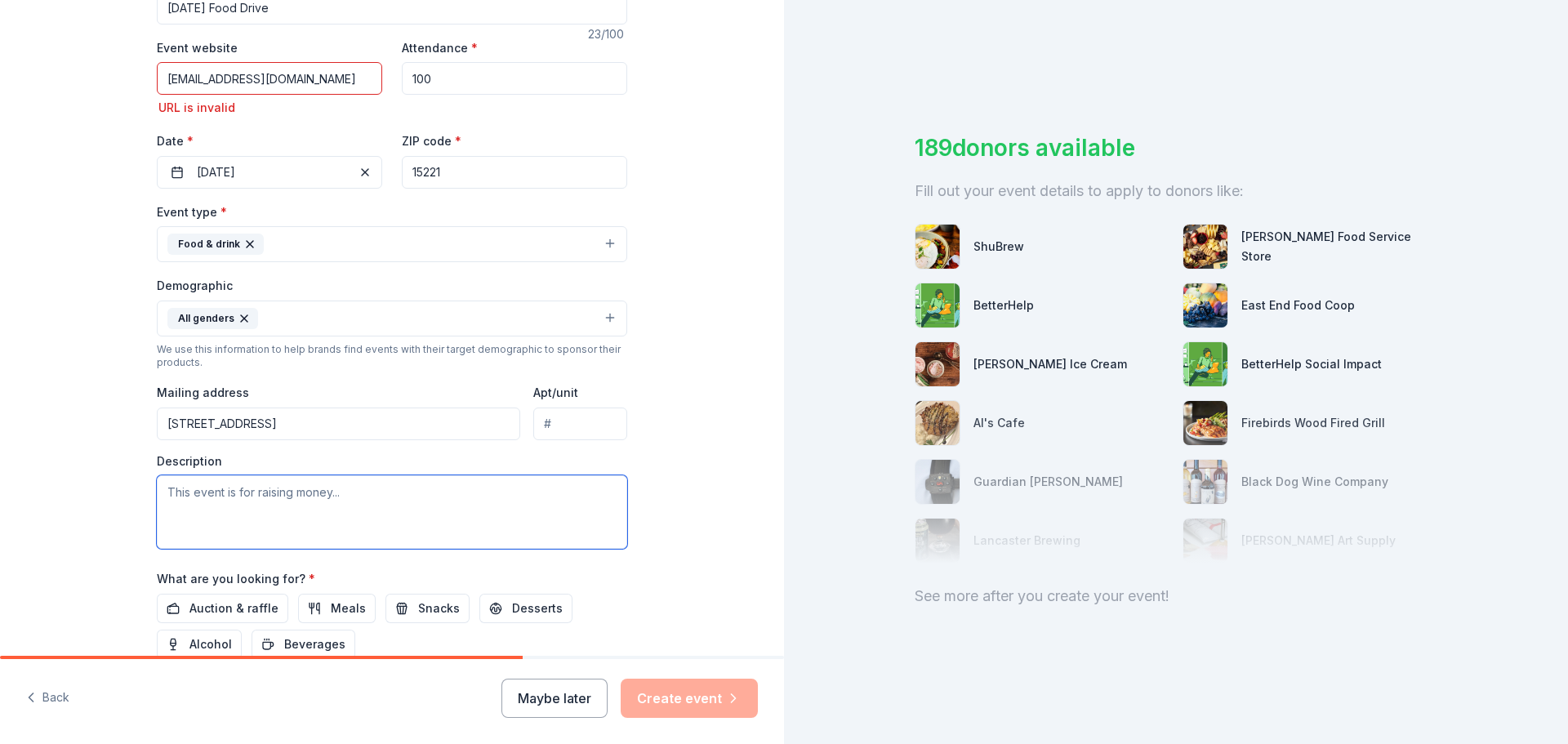
click at [325, 498] on textarea at bounding box center [392, 512] width 471 height 73
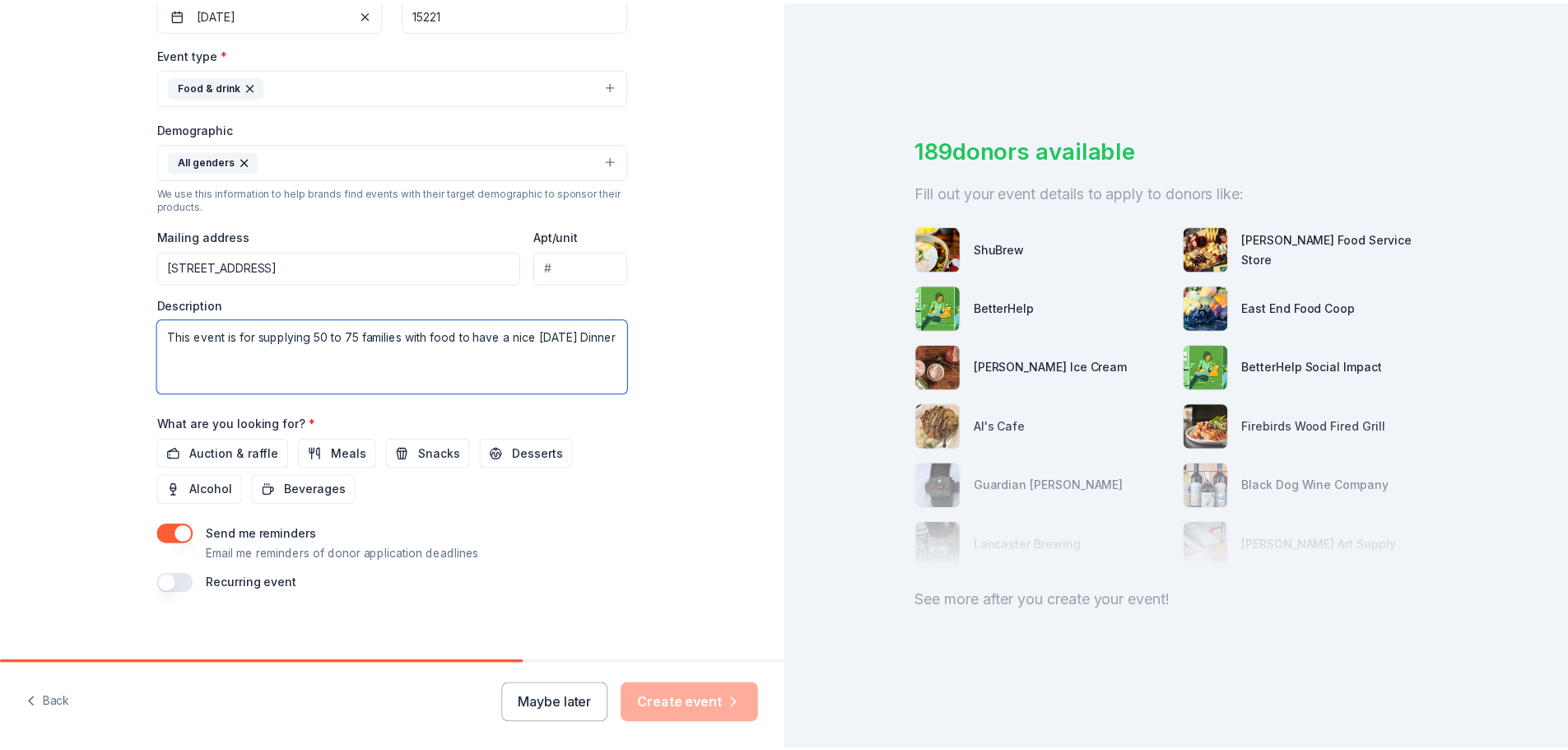
scroll to position [461, 0]
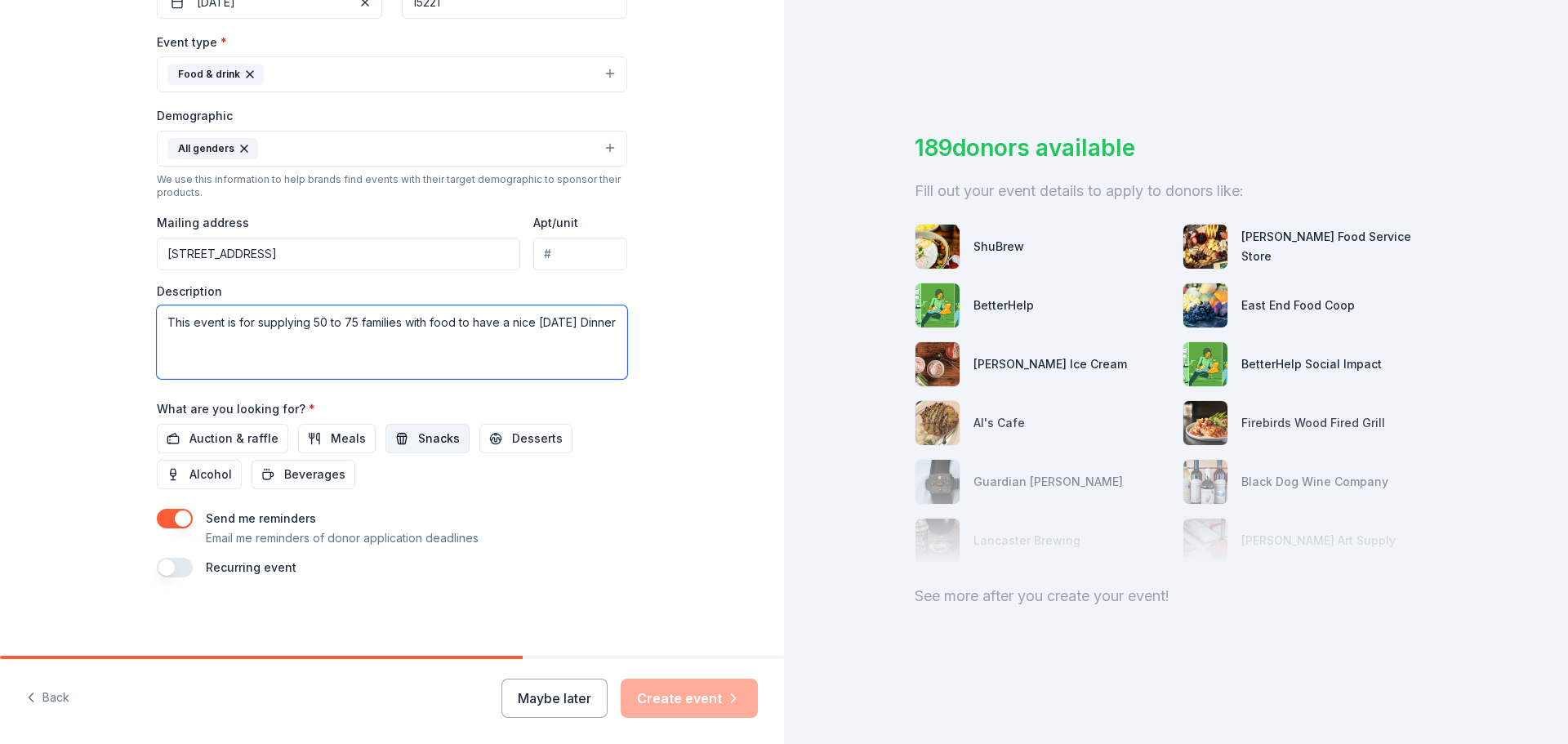
type textarea "This event is for supplying 50 to 75 families with food to have a nice [DATE] D…"
click at [424, 440] on span "Snacks" at bounding box center [439, 439] width 42 height 19
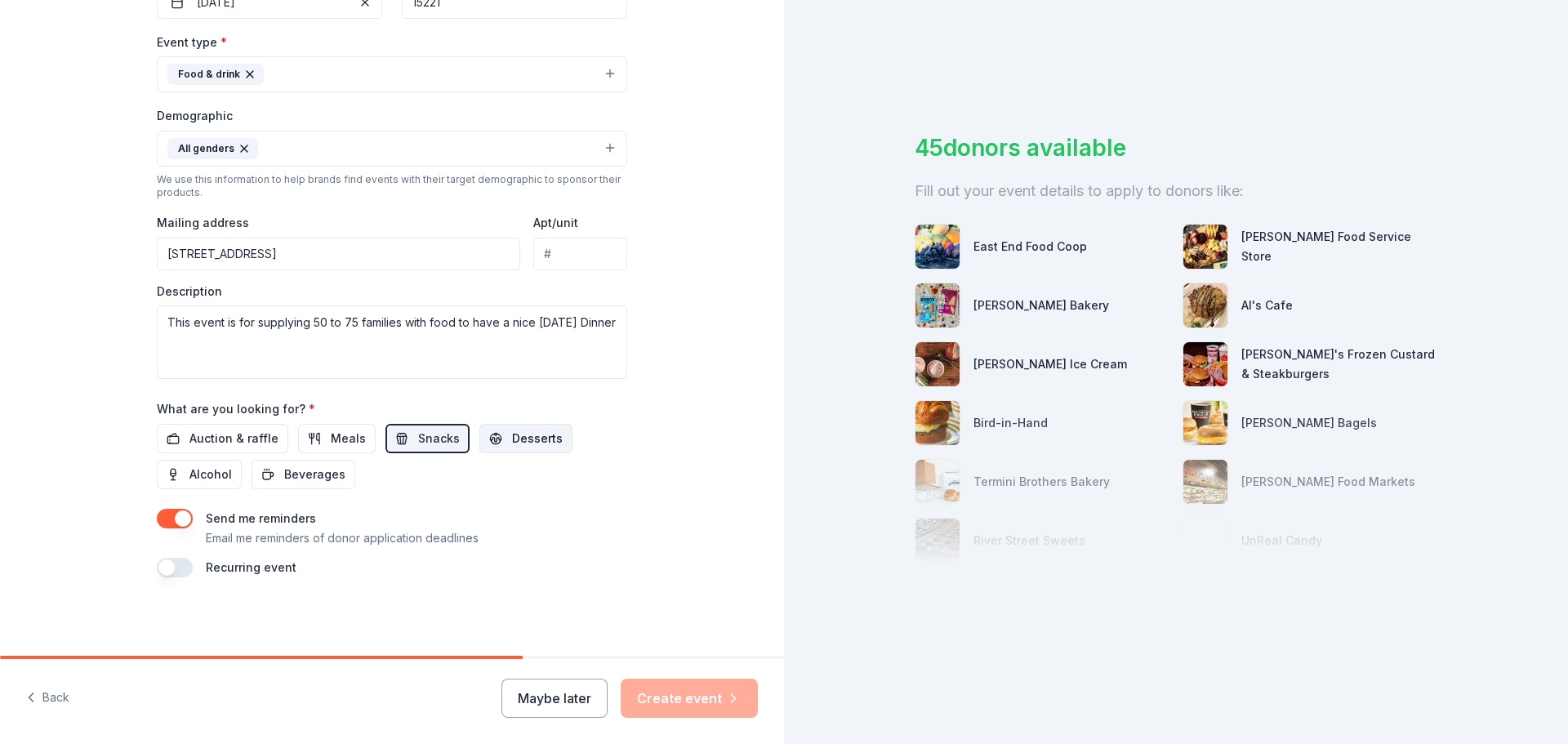
click at [512, 440] on span "Desserts" at bounding box center [537, 439] width 50 height 19
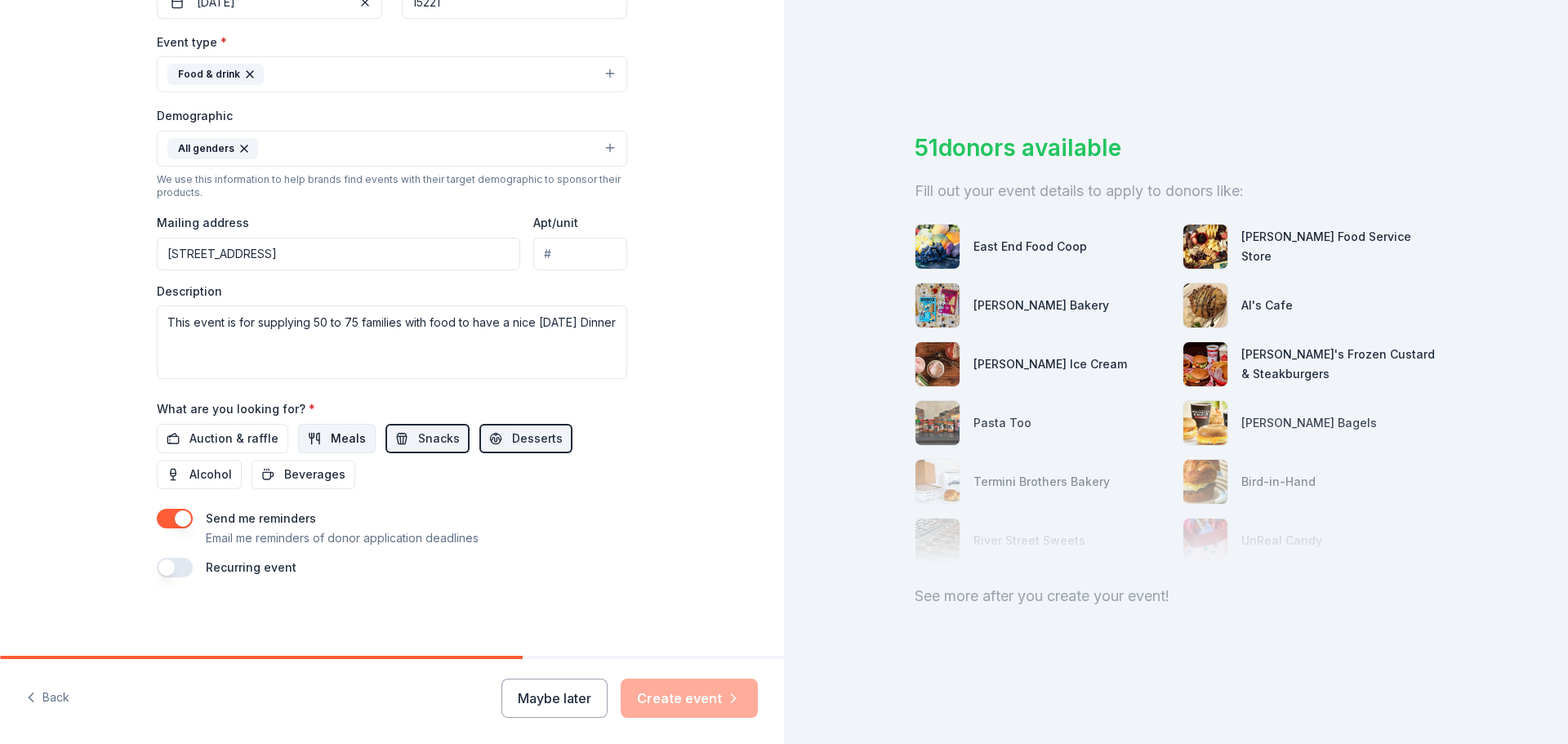
click at [336, 443] on span "Meals" at bounding box center [348, 439] width 35 height 19
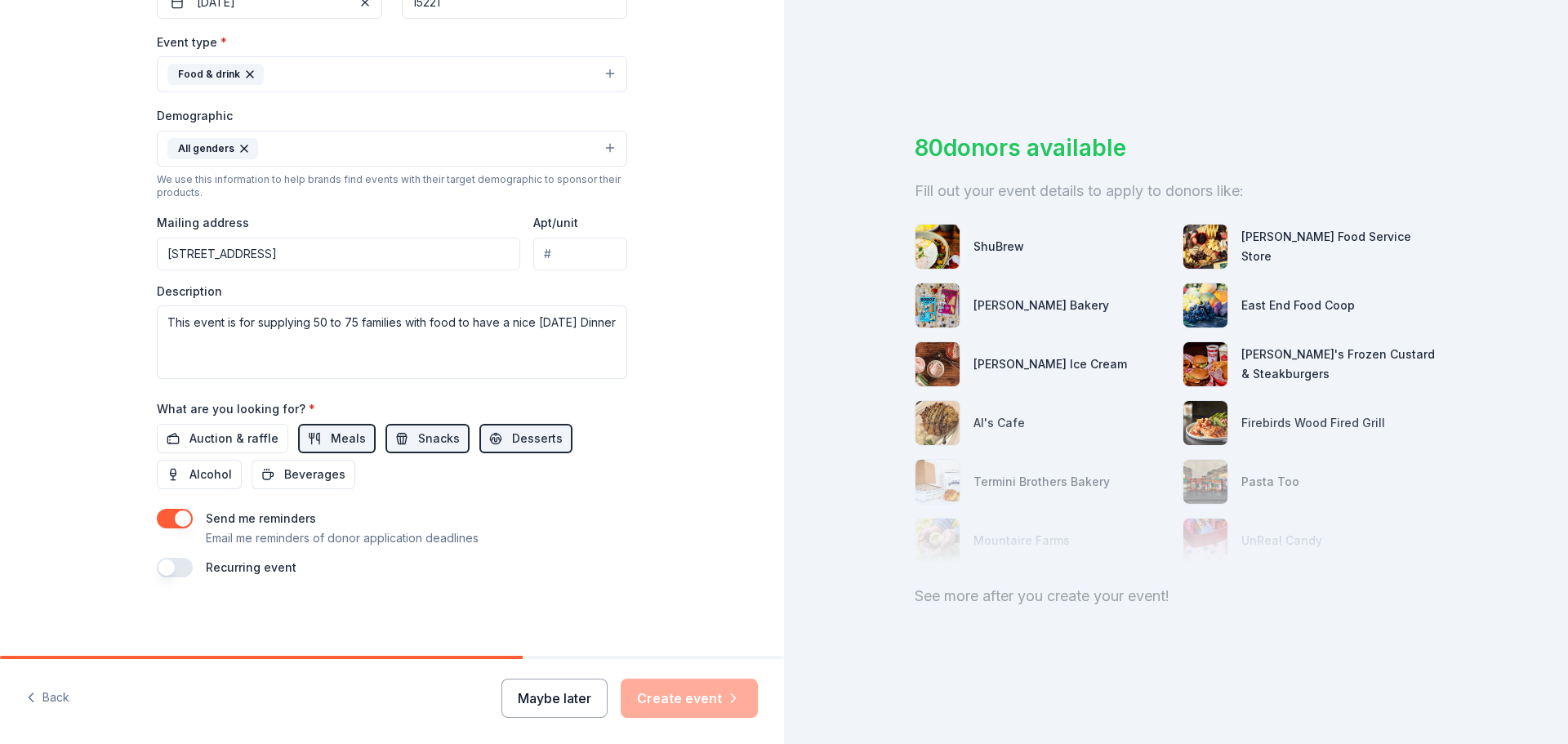
click at [539, 700] on button "Maybe later" at bounding box center [555, 698] width 106 height 40
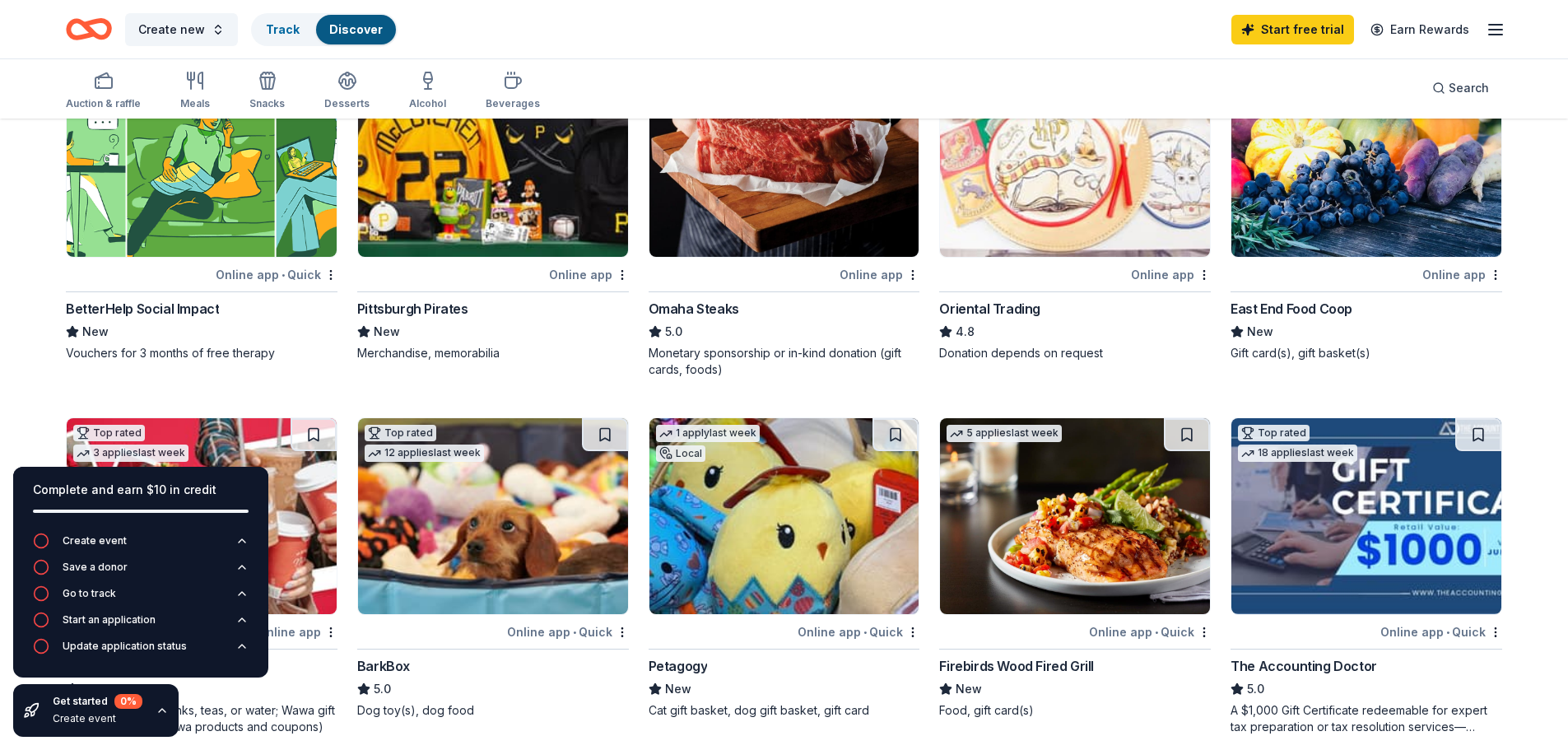
scroll to position [340, 0]
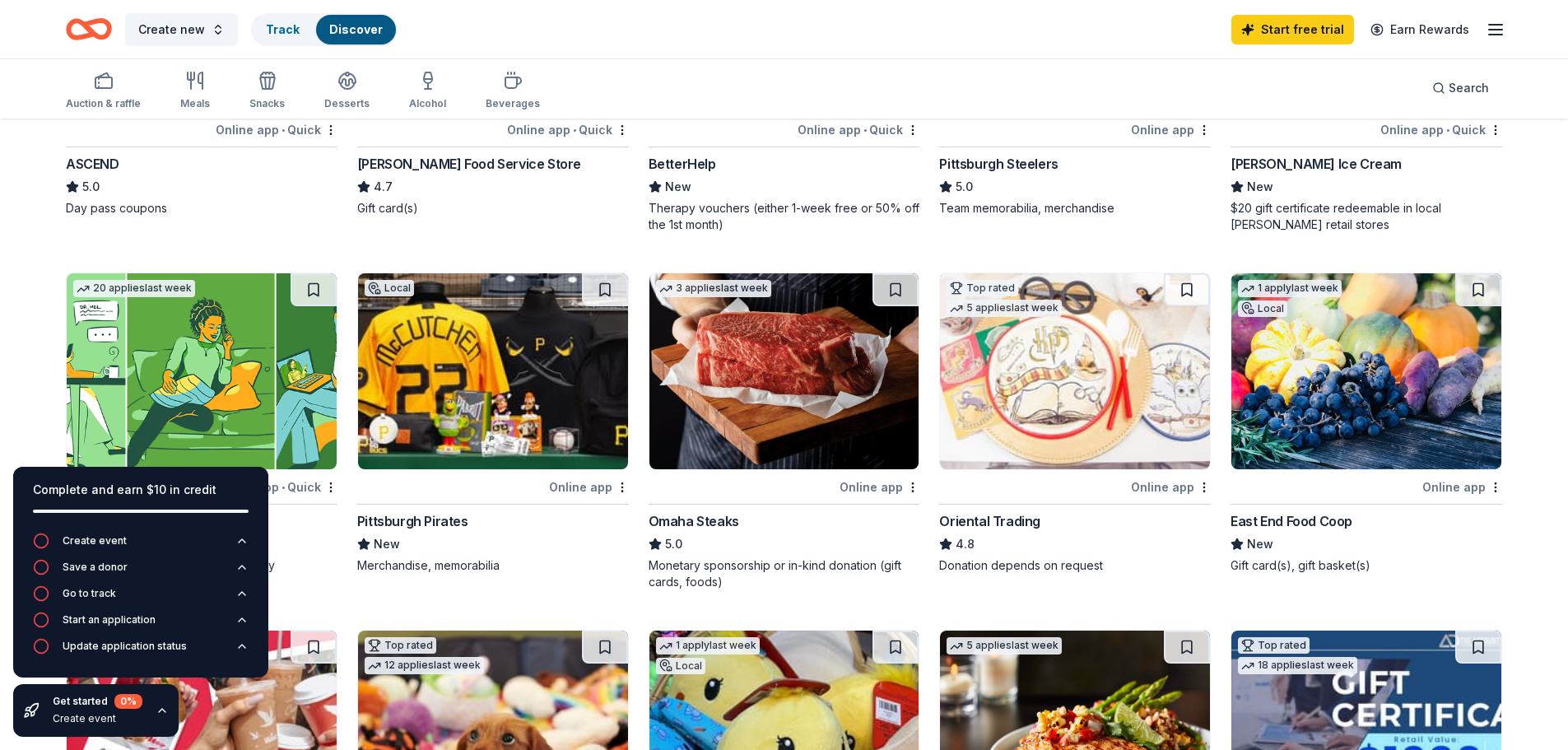
click at [381, 284] on div "Local" at bounding box center [389, 287] width 50 height 17
click at [1058, 402] on img at bounding box center [1075, 371] width 270 height 196
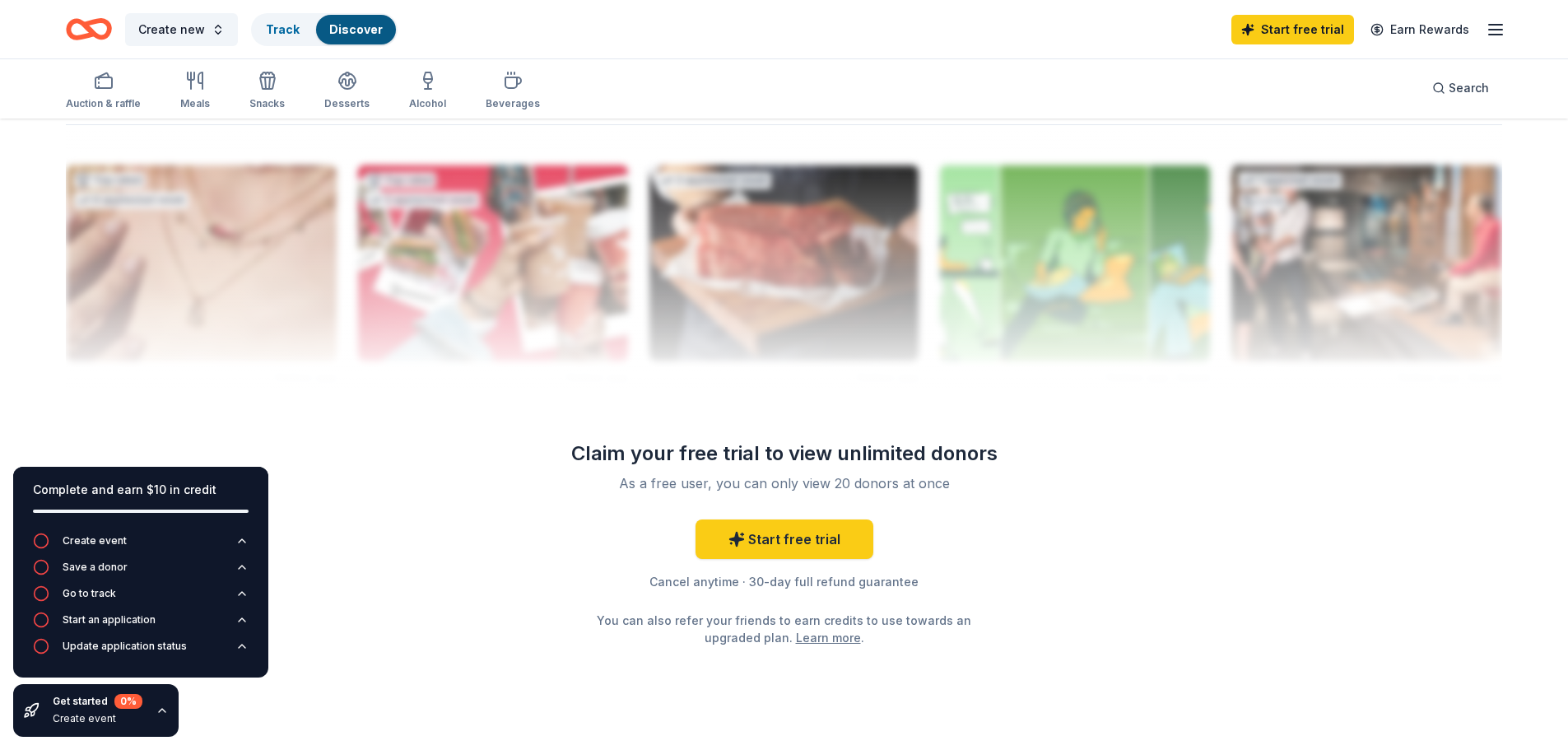
scroll to position [1556, 0]
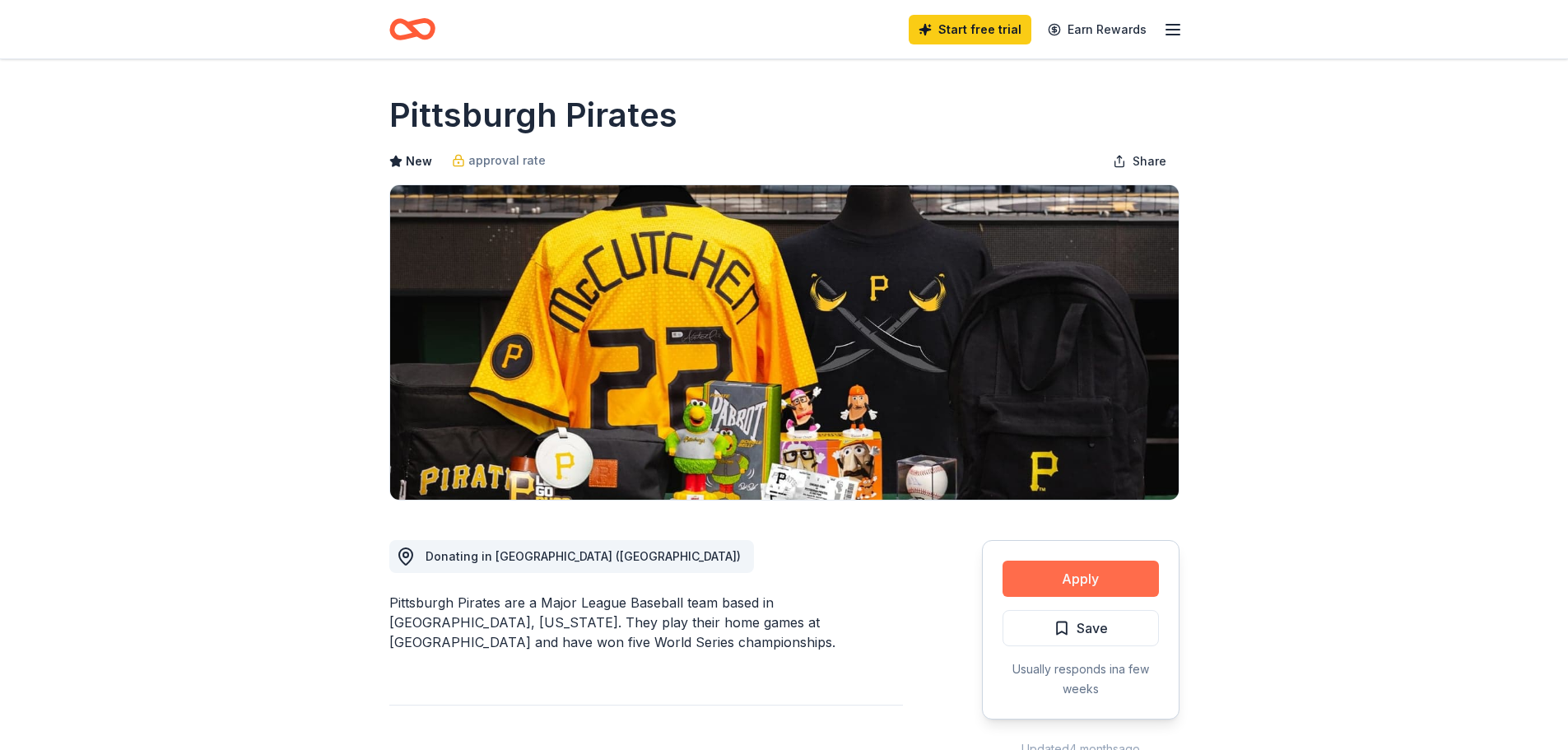
click at [1101, 576] on button "Apply" at bounding box center [1081, 578] width 157 height 36
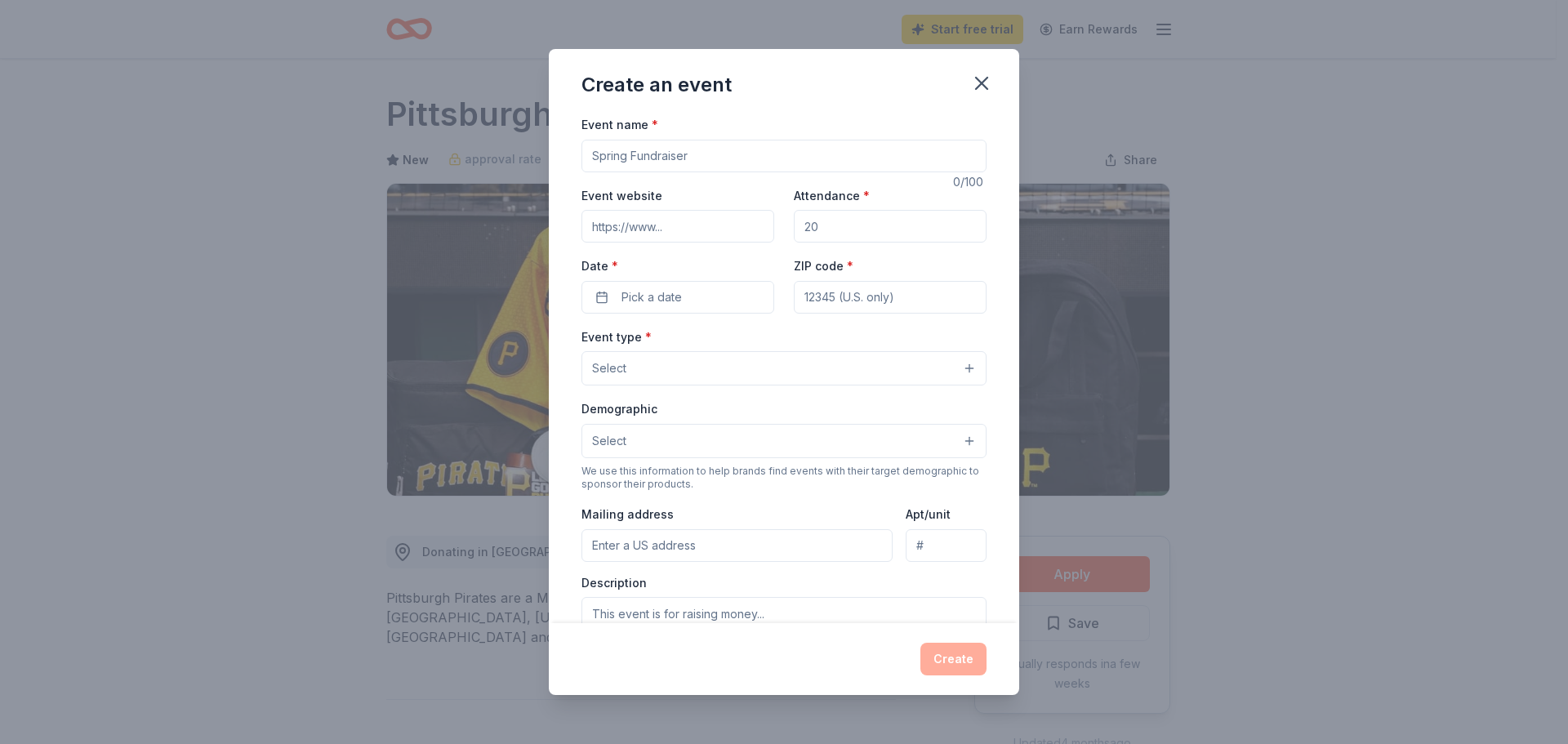
click at [848, 226] on input "Attendance *" at bounding box center [889, 226] width 192 height 33
drag, startPoint x: 848, startPoint y: 226, endPoint x: 831, endPoint y: 232, distance: 18.0
click at [831, 232] on input "Attendance *" at bounding box center [889, 226] width 192 height 33
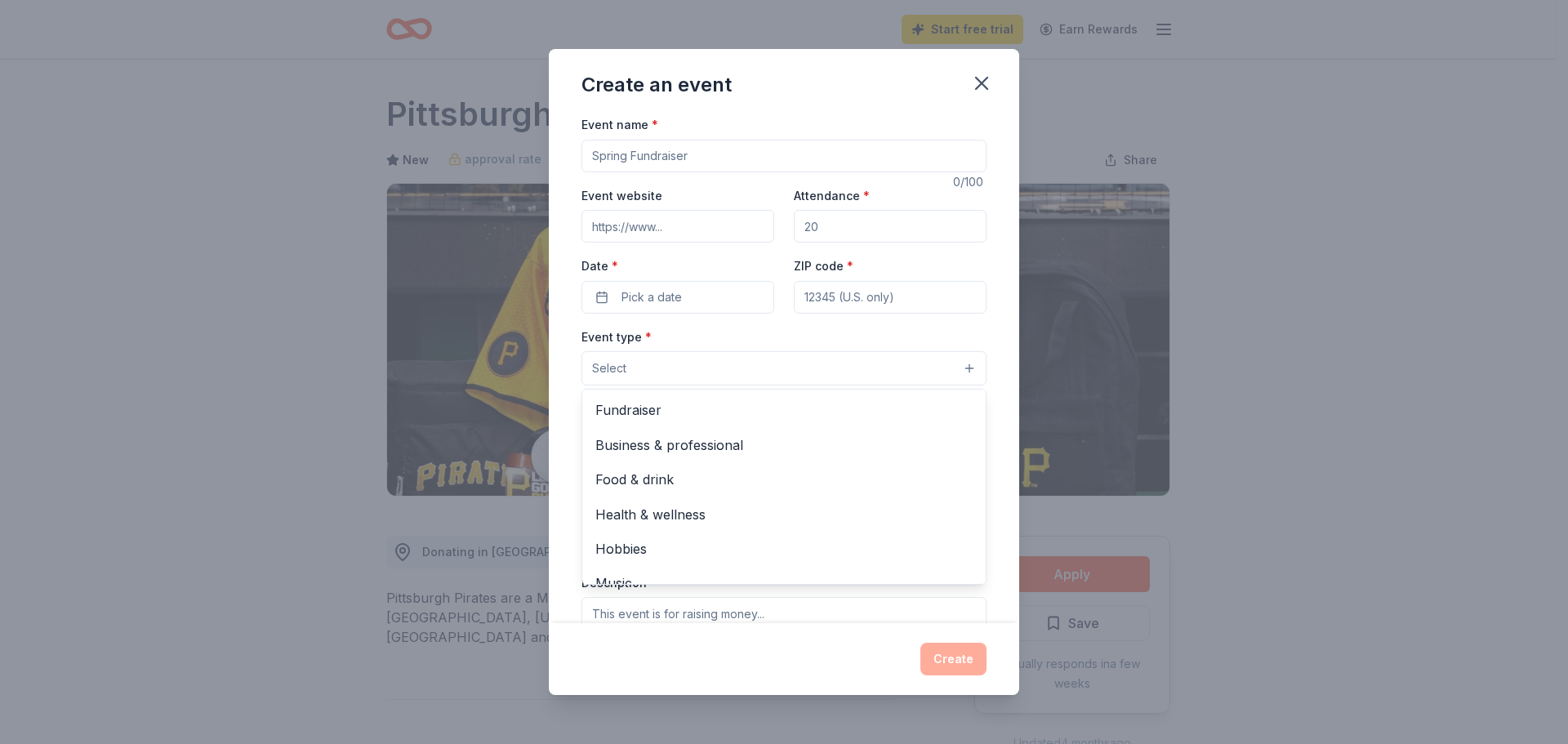
click at [632, 364] on button "Select" at bounding box center [784, 367] width 405 height 34
click at [609, 410] on span "Fundraiser" at bounding box center [784, 410] width 377 height 21
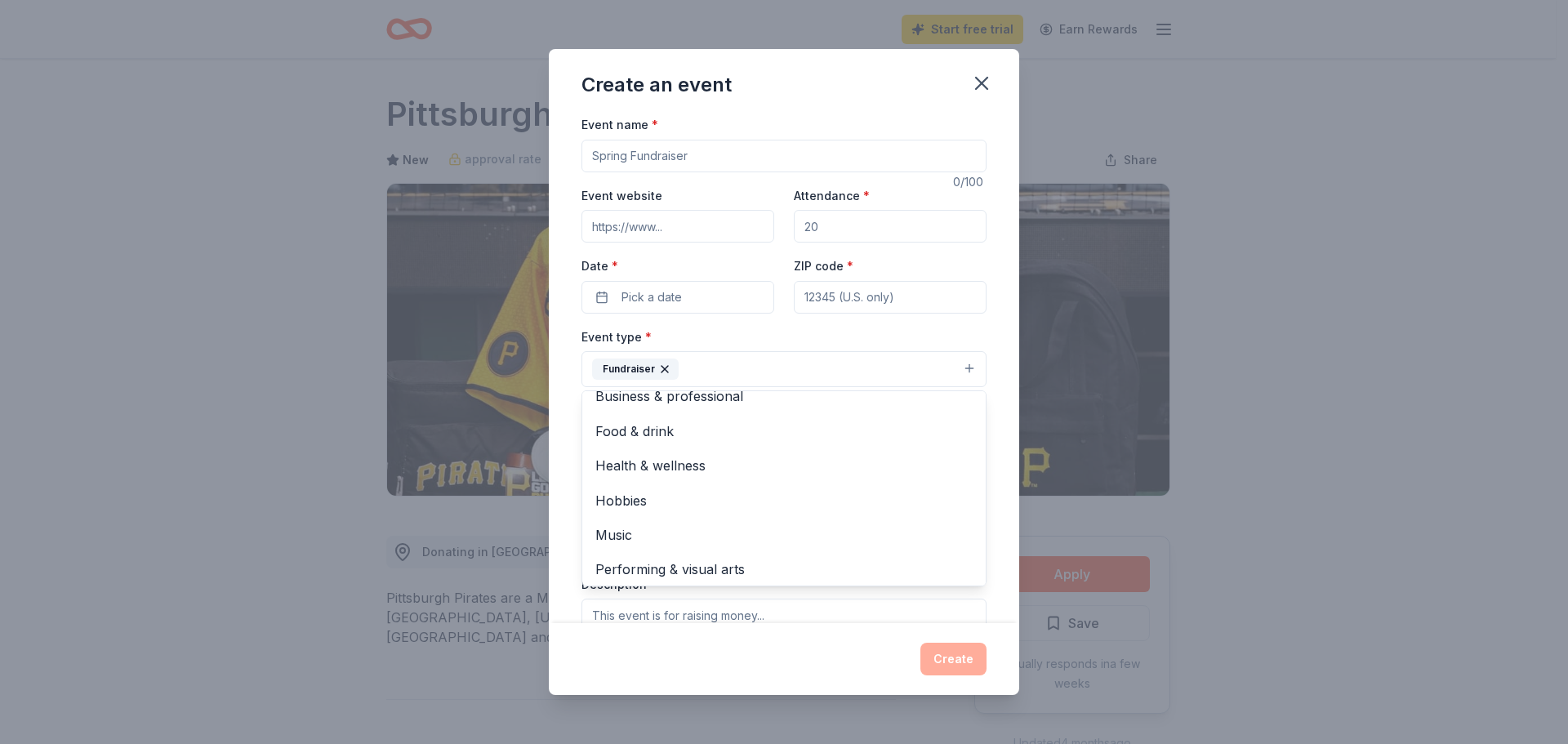
scroll to position [19, 0]
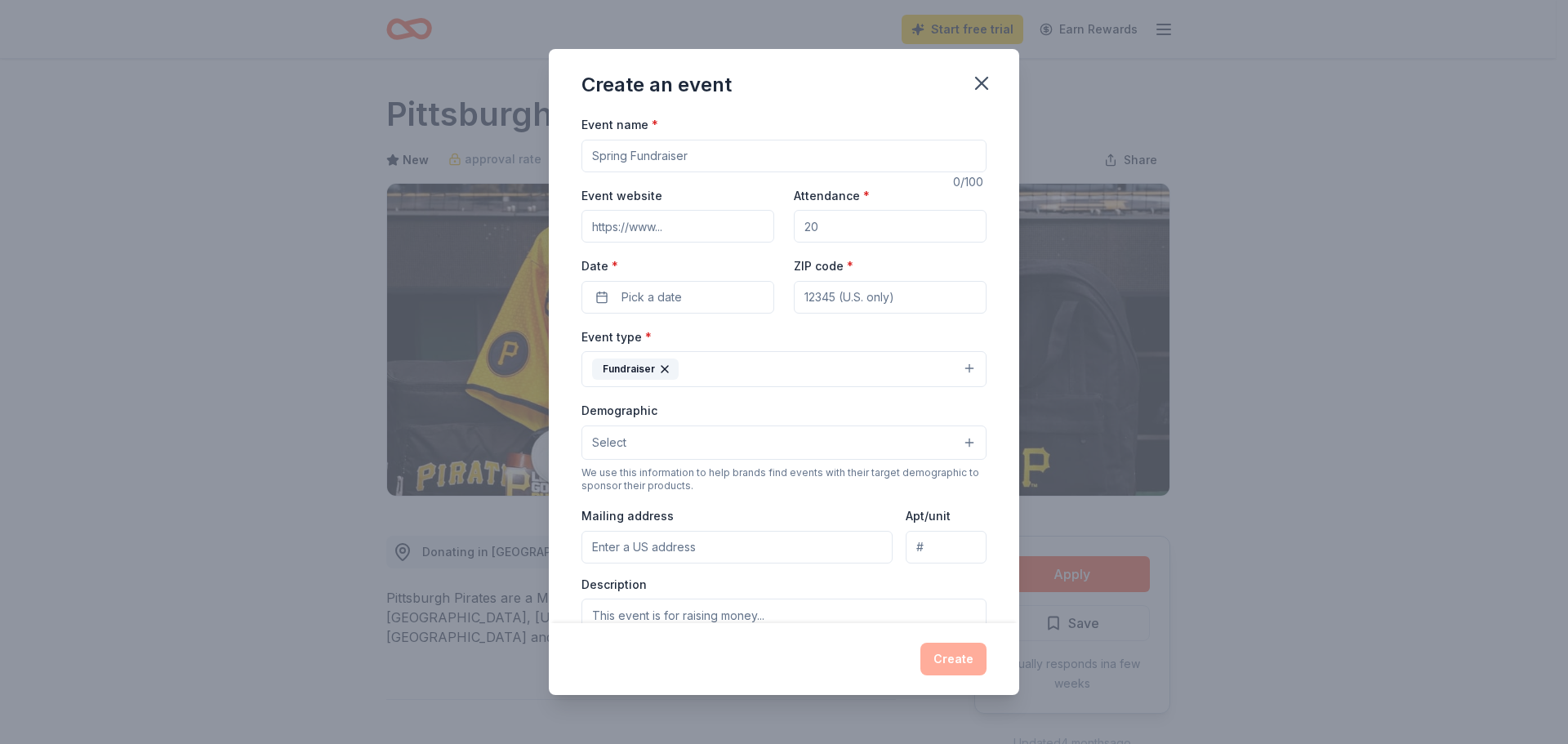
click at [663, 366] on icon "button" at bounding box center [665, 369] width 14 height 14
click at [624, 436] on span "Select" at bounding box center [609, 441] width 34 height 19
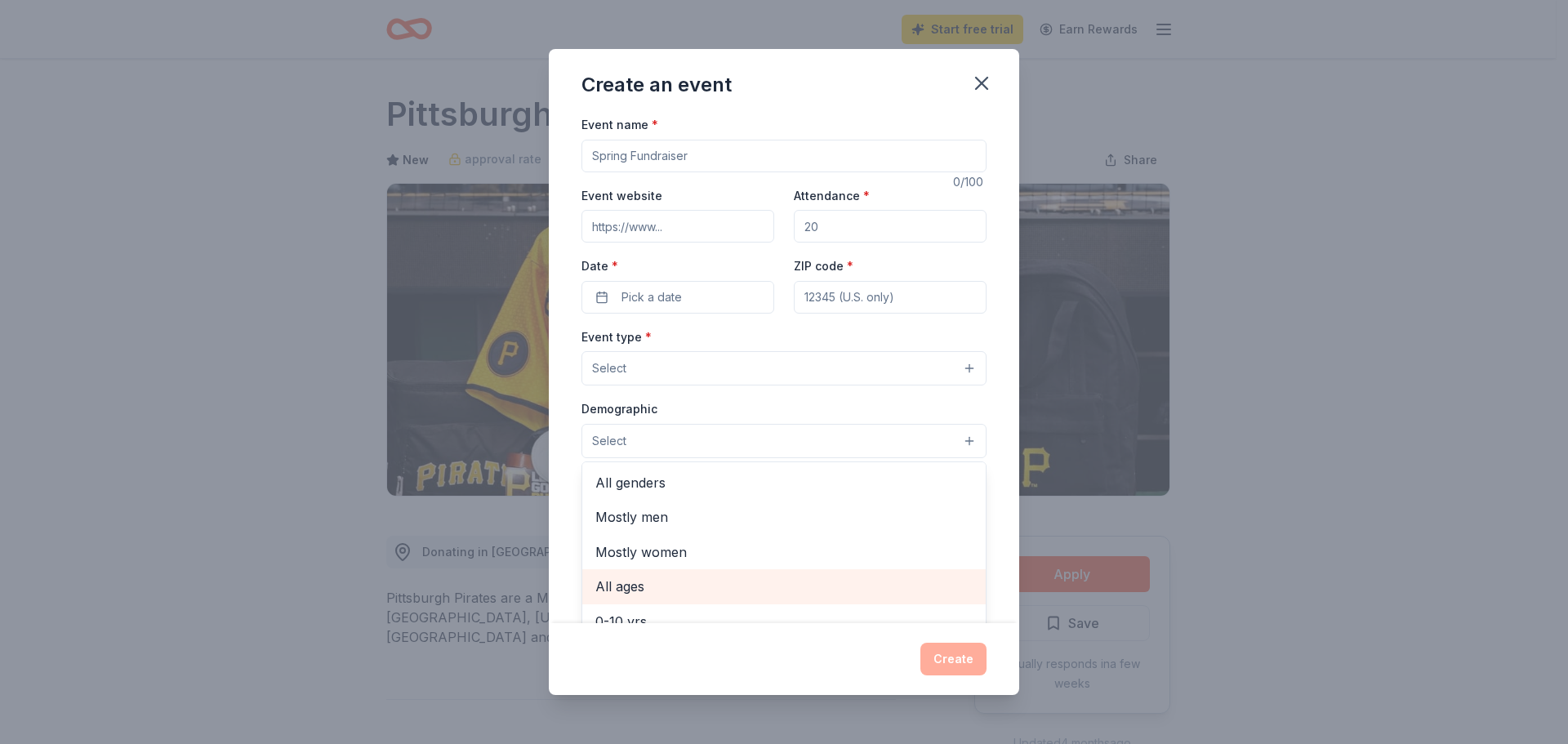
click at [647, 587] on span "All ages" at bounding box center [784, 587] width 377 height 21
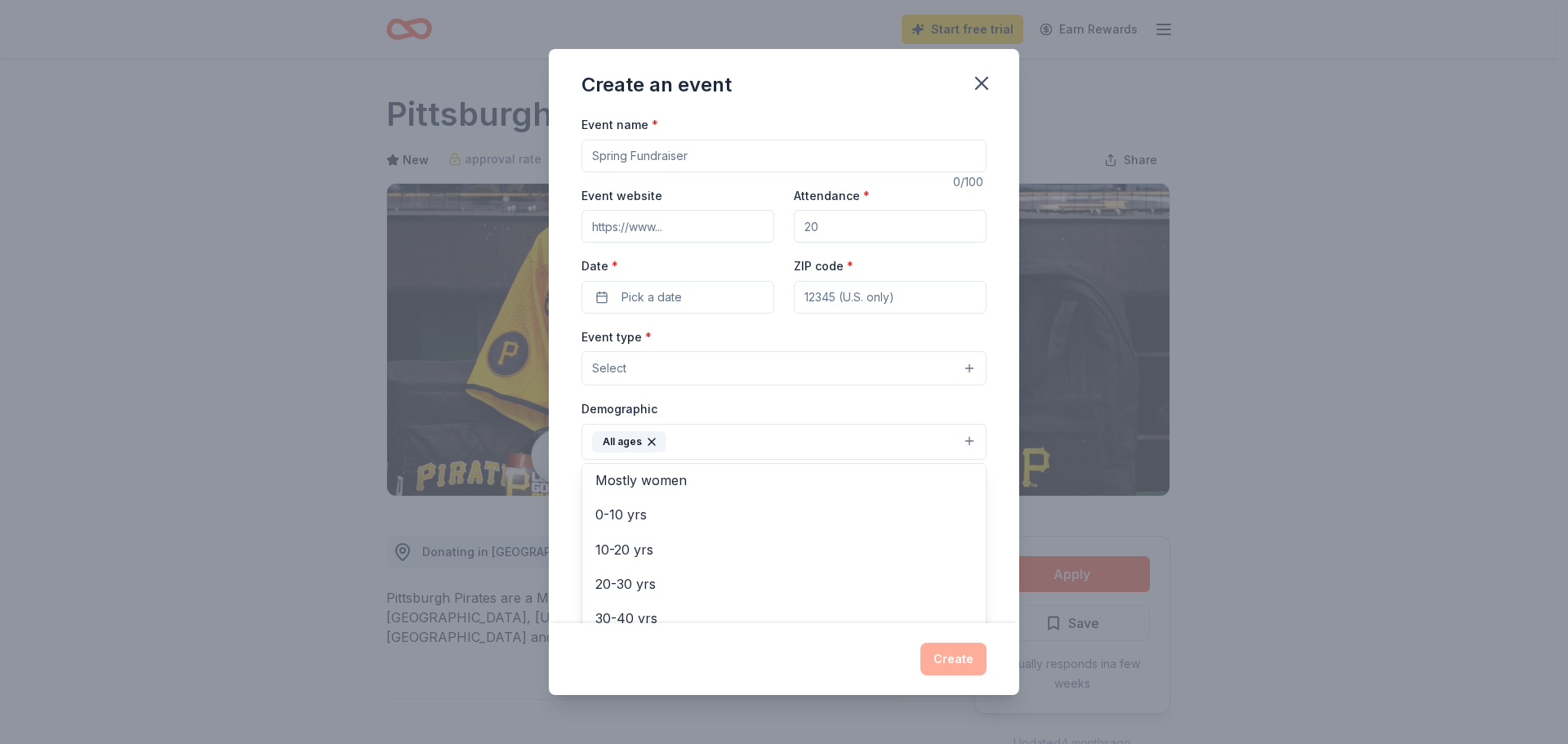
scroll to position [79, 0]
click at [597, 545] on span "10-20 yrs" at bounding box center [784, 544] width 377 height 21
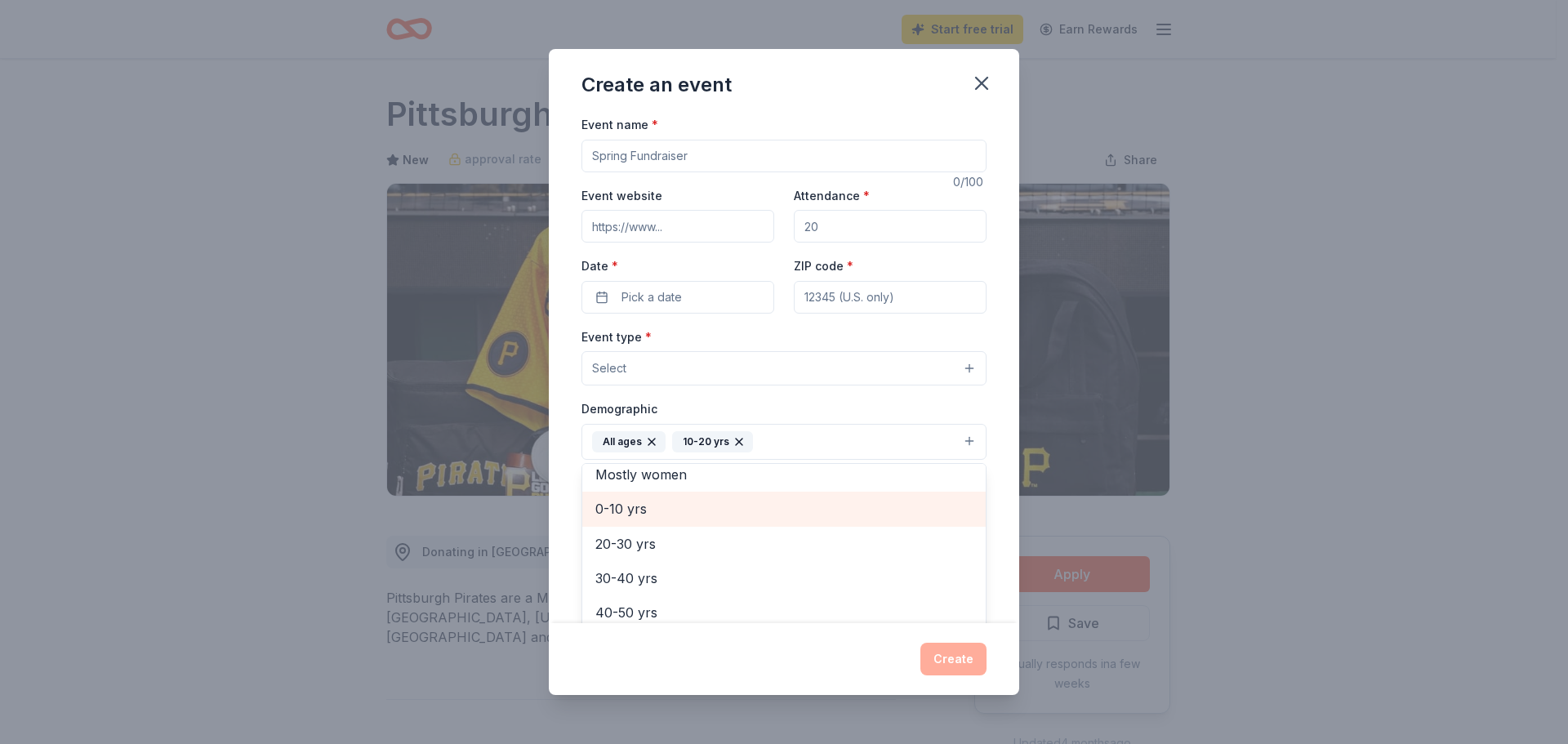
click at [631, 507] on span "0-10 yrs" at bounding box center [784, 508] width 377 height 21
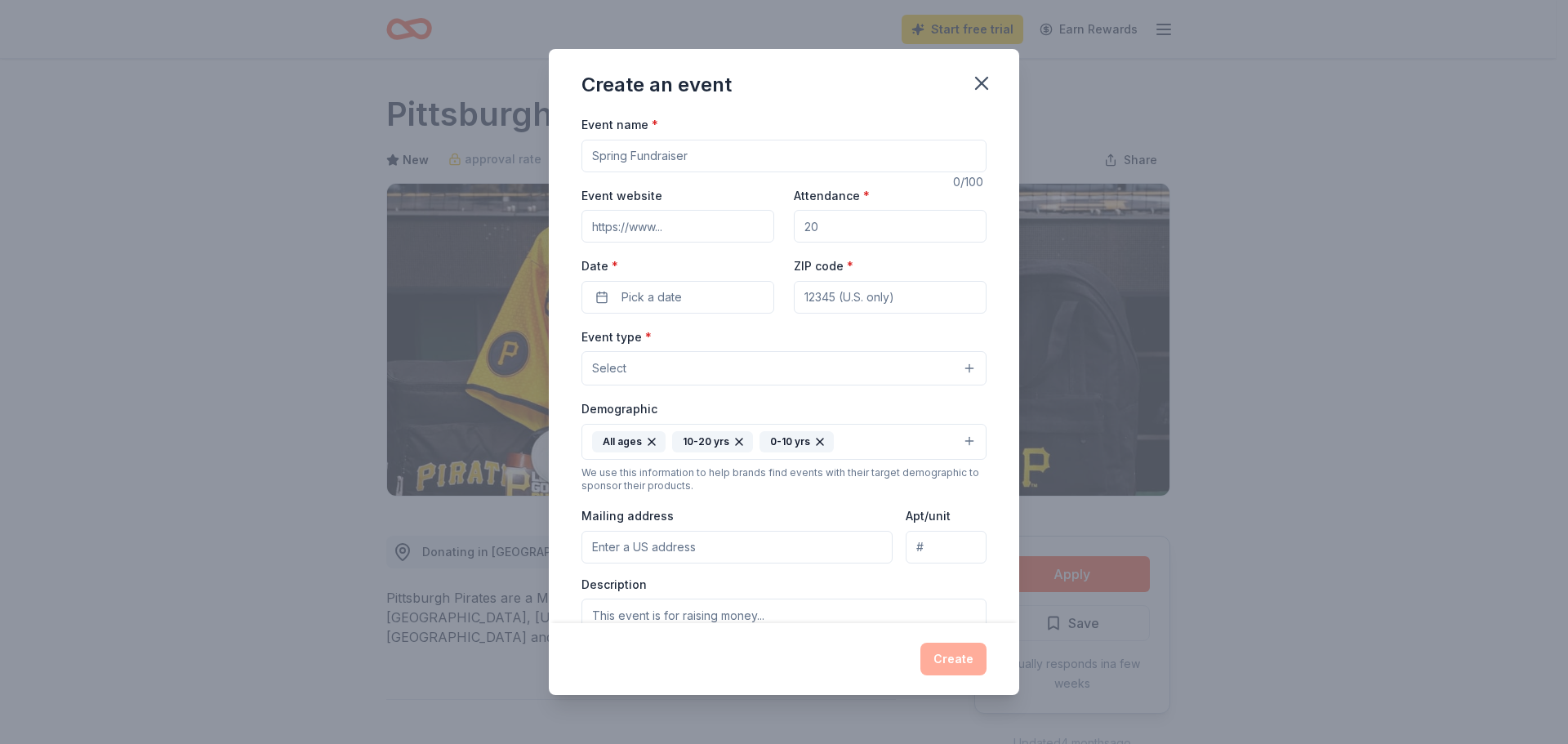
click at [738, 439] on icon "button" at bounding box center [740, 442] width 14 height 14
click at [649, 442] on icon "button" at bounding box center [652, 442] width 14 height 14
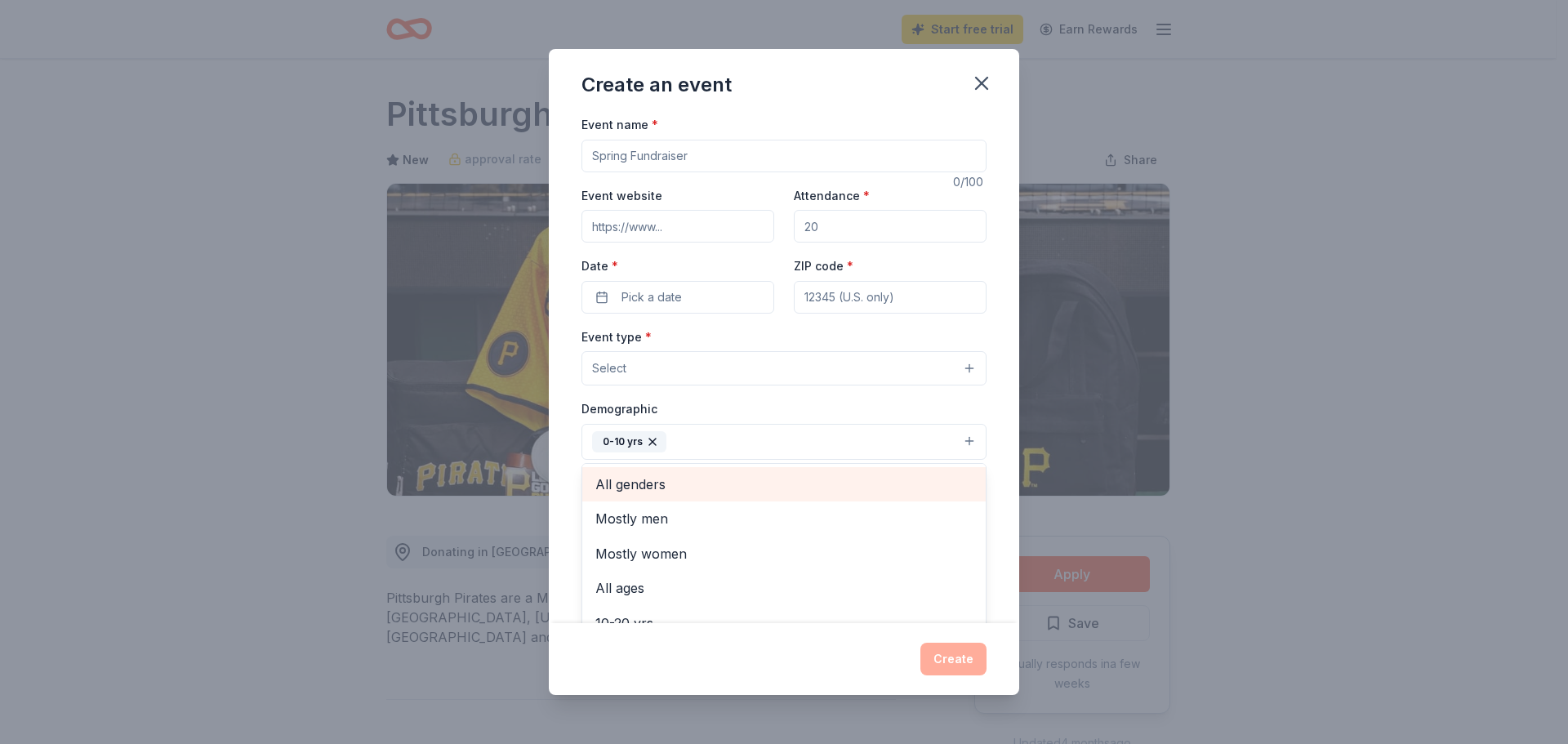
click at [661, 488] on span "All genders" at bounding box center [784, 484] width 377 height 21
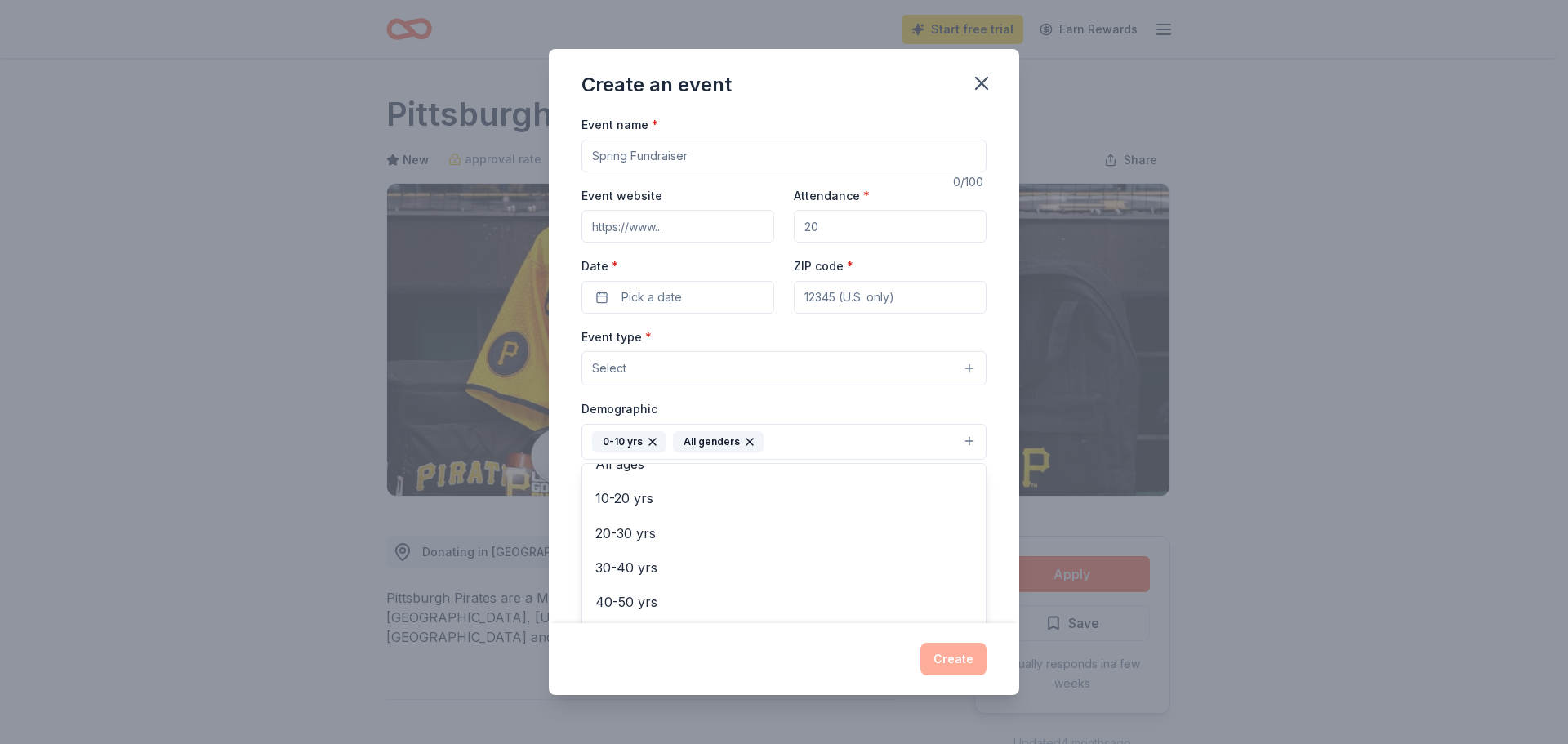
scroll to position [0, 0]
click at [973, 371] on div "Event type * Select Demographic 0-10 yrs All genders Mostly men Mostly women Al…" at bounding box center [784, 499] width 405 height 345
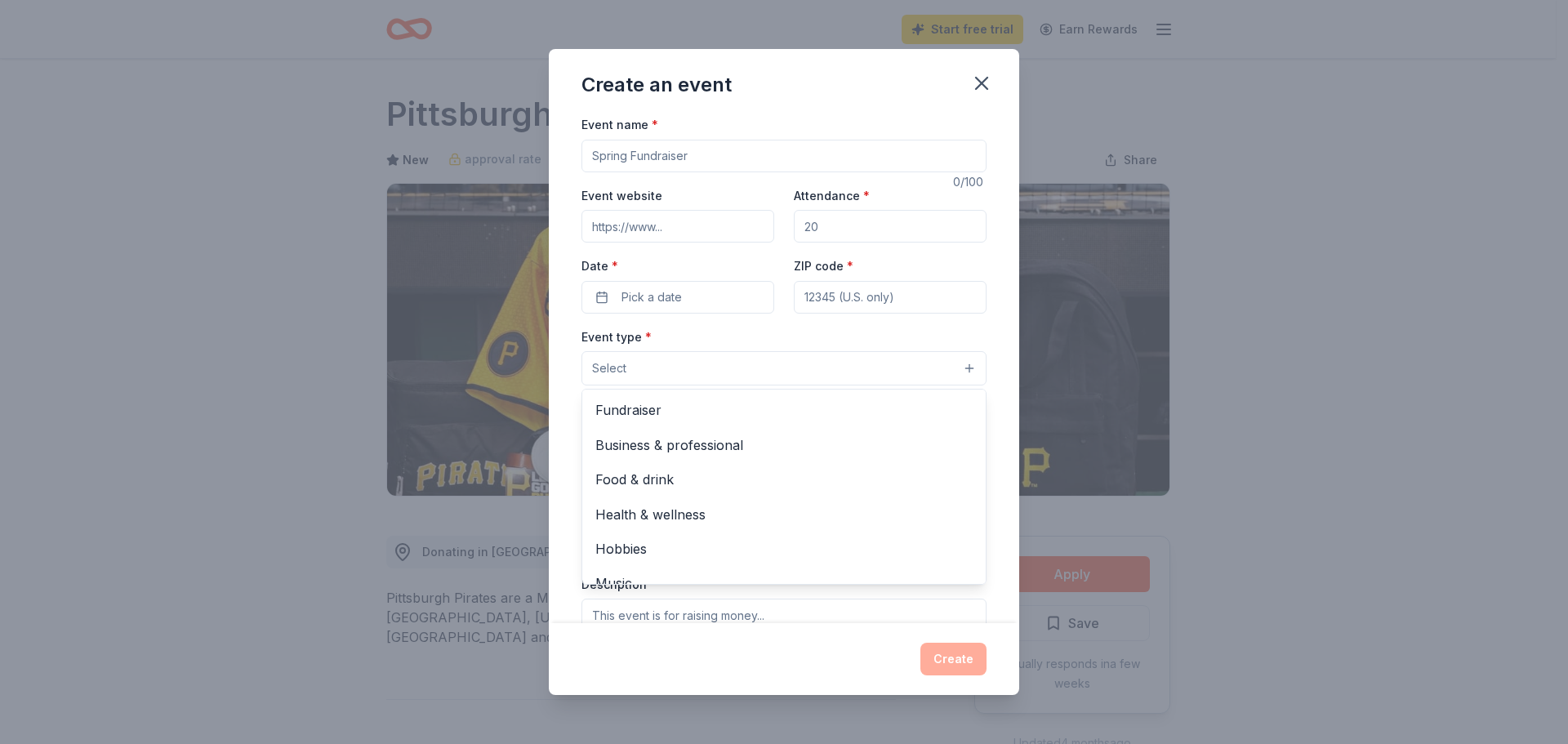
click at [964, 363] on button "Select" at bounding box center [784, 367] width 405 height 34
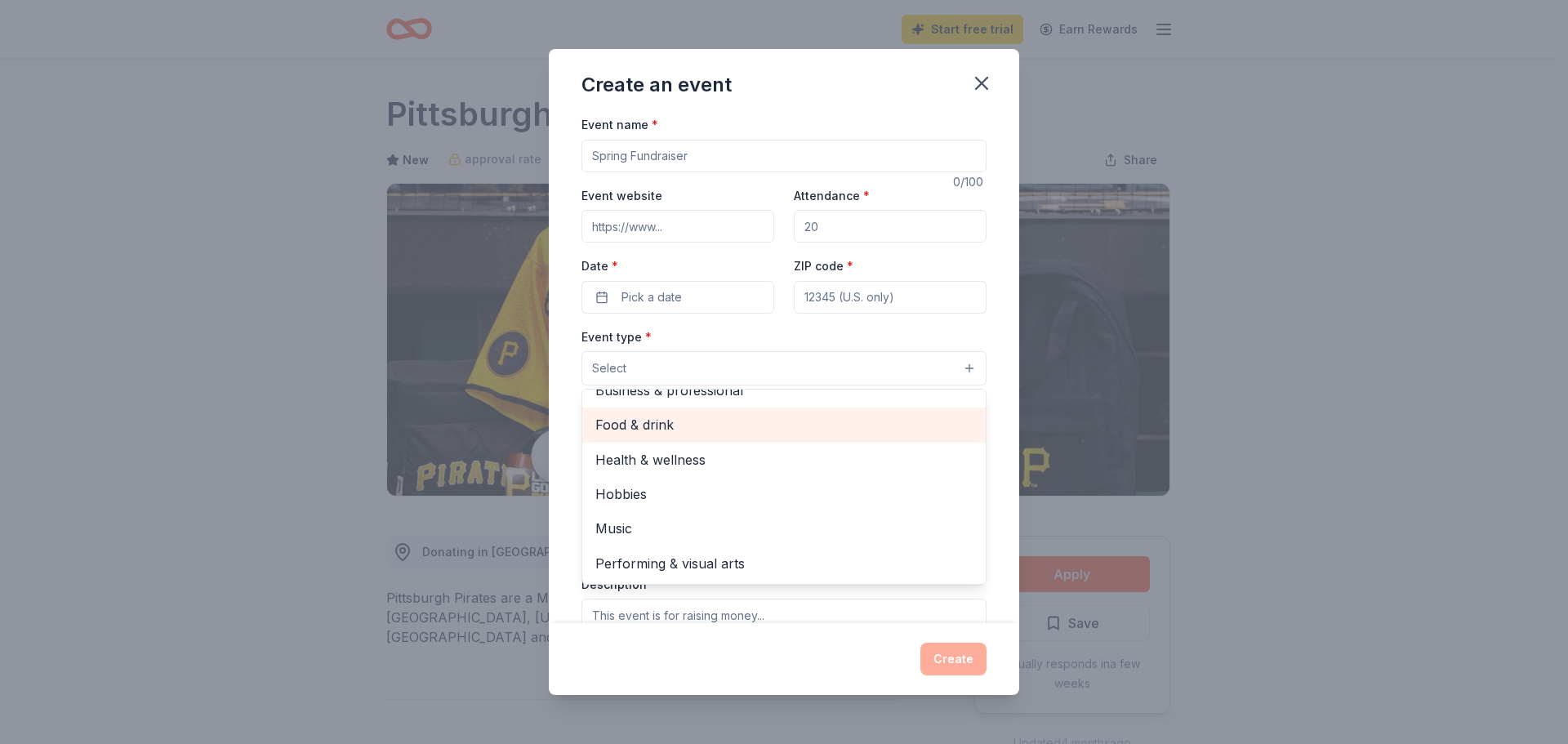
click at [659, 422] on span "Food & drink" at bounding box center [784, 424] width 377 height 21
click at [961, 662] on div "Create an event Event name * 0 /100 Event website Attendance * Date * Pick a da…" at bounding box center [784, 372] width 471 height 645
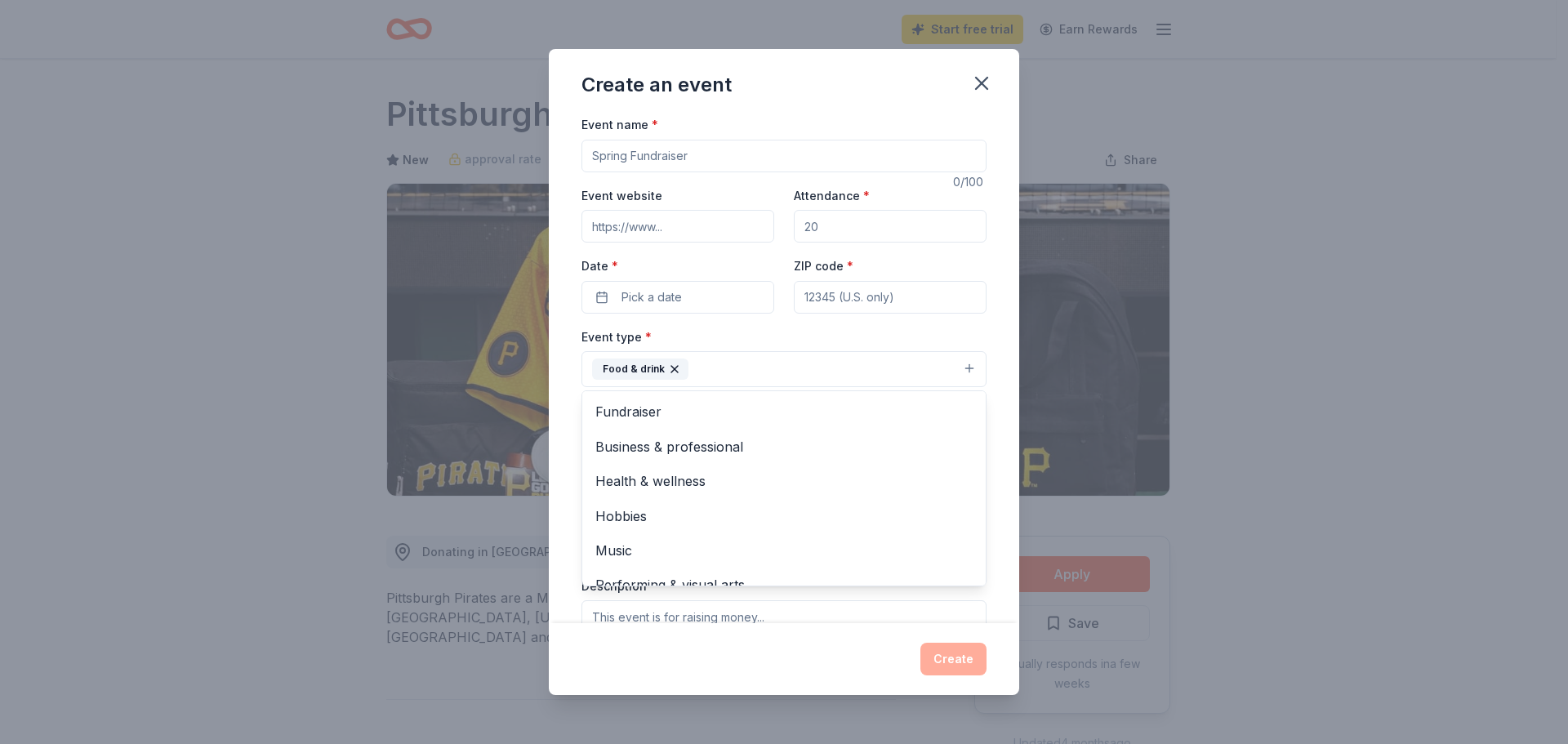
click at [671, 371] on icon "button" at bounding box center [675, 369] width 14 height 14
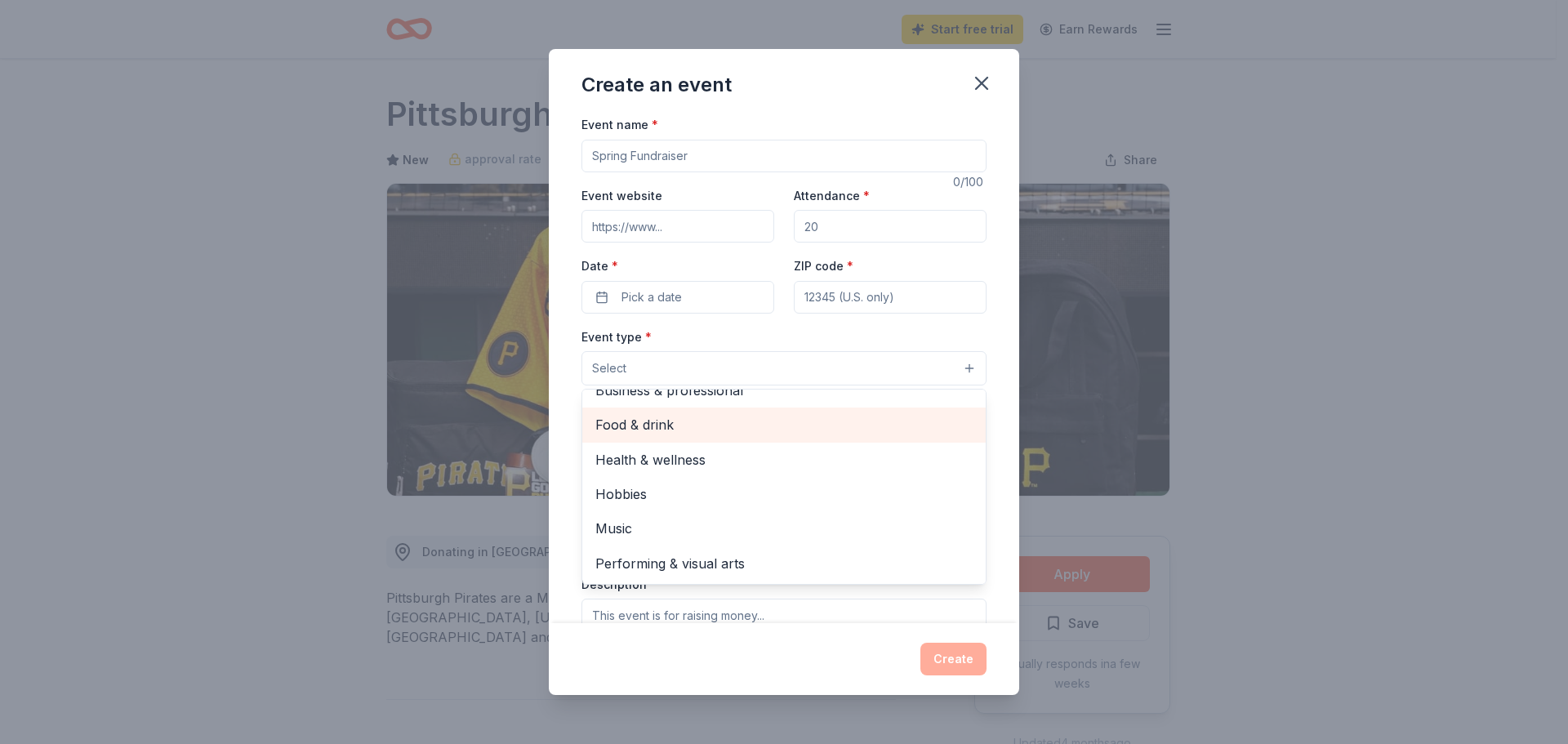
click at [682, 423] on span "Food & drink" at bounding box center [784, 424] width 377 height 21
click at [715, 677] on div "Create an event Event name * 0 /100 Event website Attendance * Date * Pick a da…" at bounding box center [784, 372] width 471 height 645
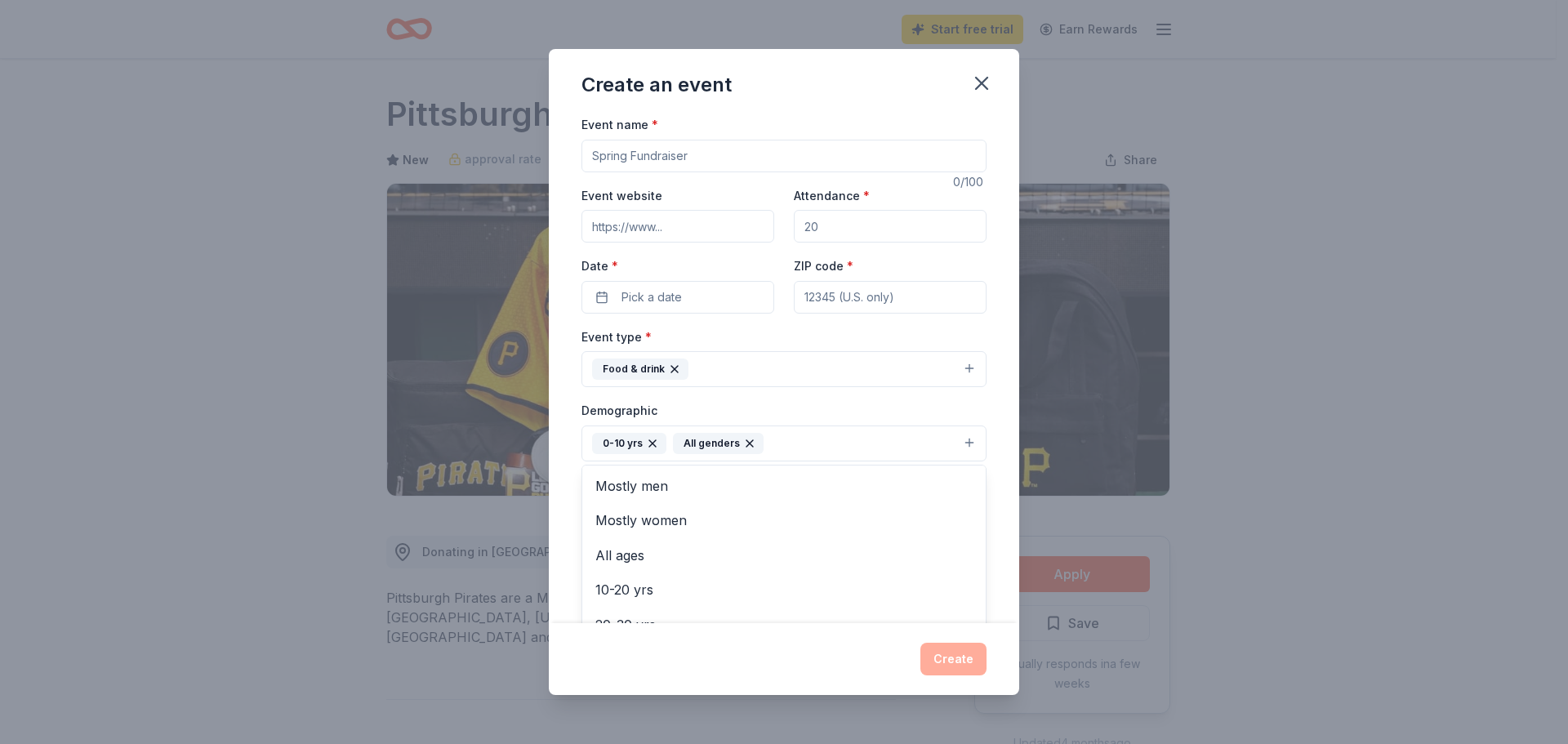
click at [654, 444] on icon "button" at bounding box center [653, 444] width 14 height 14
click at [653, 550] on span "All ages" at bounding box center [784, 556] width 377 height 21
click at [829, 228] on div "Event name * 0 /100 Event website Attendance * Date * Pick a date ZIP code * Ev…" at bounding box center [784, 493] width 405 height 758
drag, startPoint x: 830, startPoint y: 228, endPoint x: 804, endPoint y: 235, distance: 26.9
click at [799, 234] on input "Attendance *" at bounding box center [889, 226] width 192 height 33
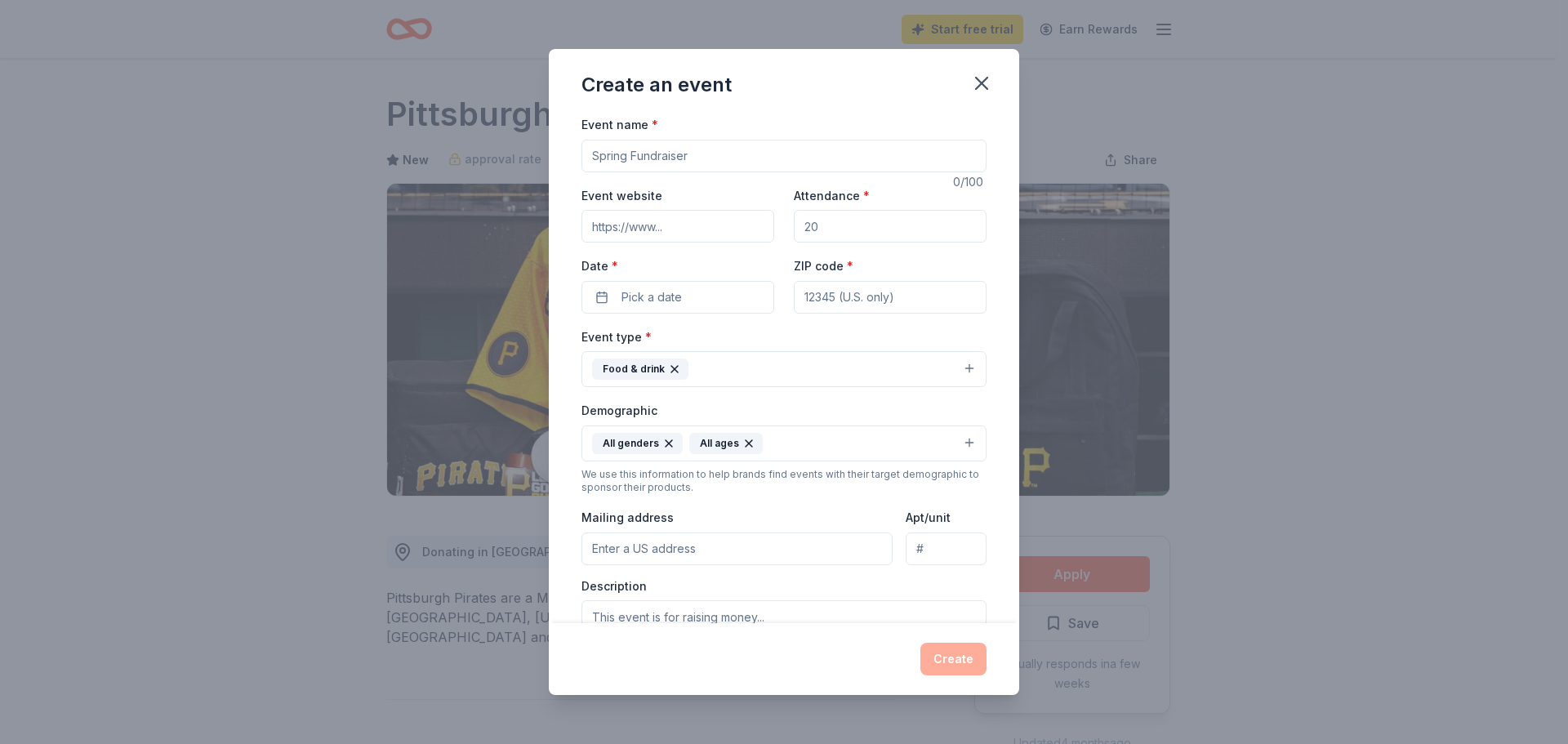
drag, startPoint x: 847, startPoint y: 221, endPoint x: 799, endPoint y: 223, distance: 48.0
click at [799, 223] on input "Attendance *" at bounding box center [889, 226] width 192 height 33
click at [851, 239] on input "Attendance *" at bounding box center [889, 226] width 192 height 33
drag, startPoint x: 855, startPoint y: 229, endPoint x: 796, endPoint y: 228, distance: 59.0
click at [796, 228] on input "50" at bounding box center [889, 226] width 192 height 33
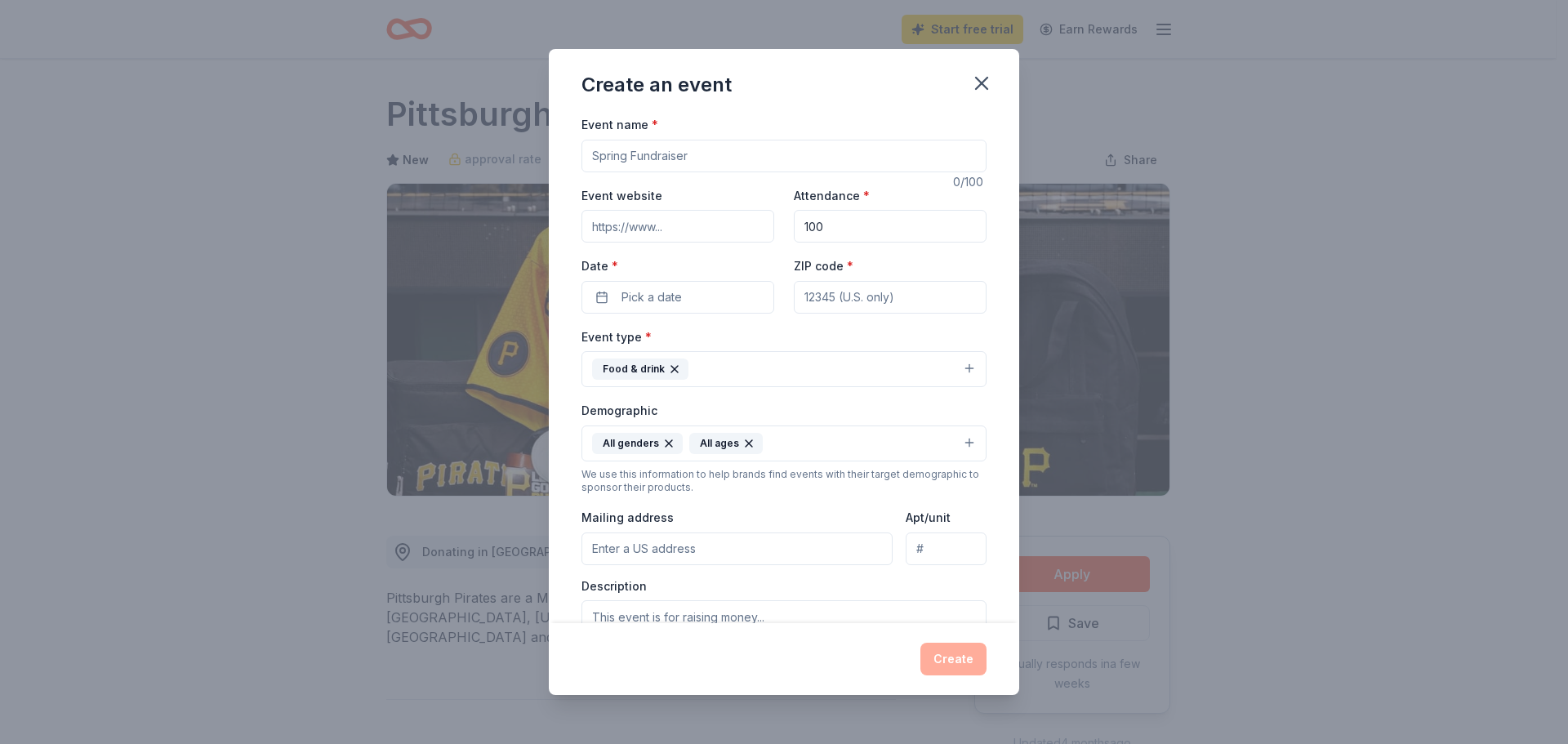
type input "100"
click at [717, 156] on input "Event name *" at bounding box center [784, 156] width 405 height 33
type input "Thanksgiving Turkey drive"
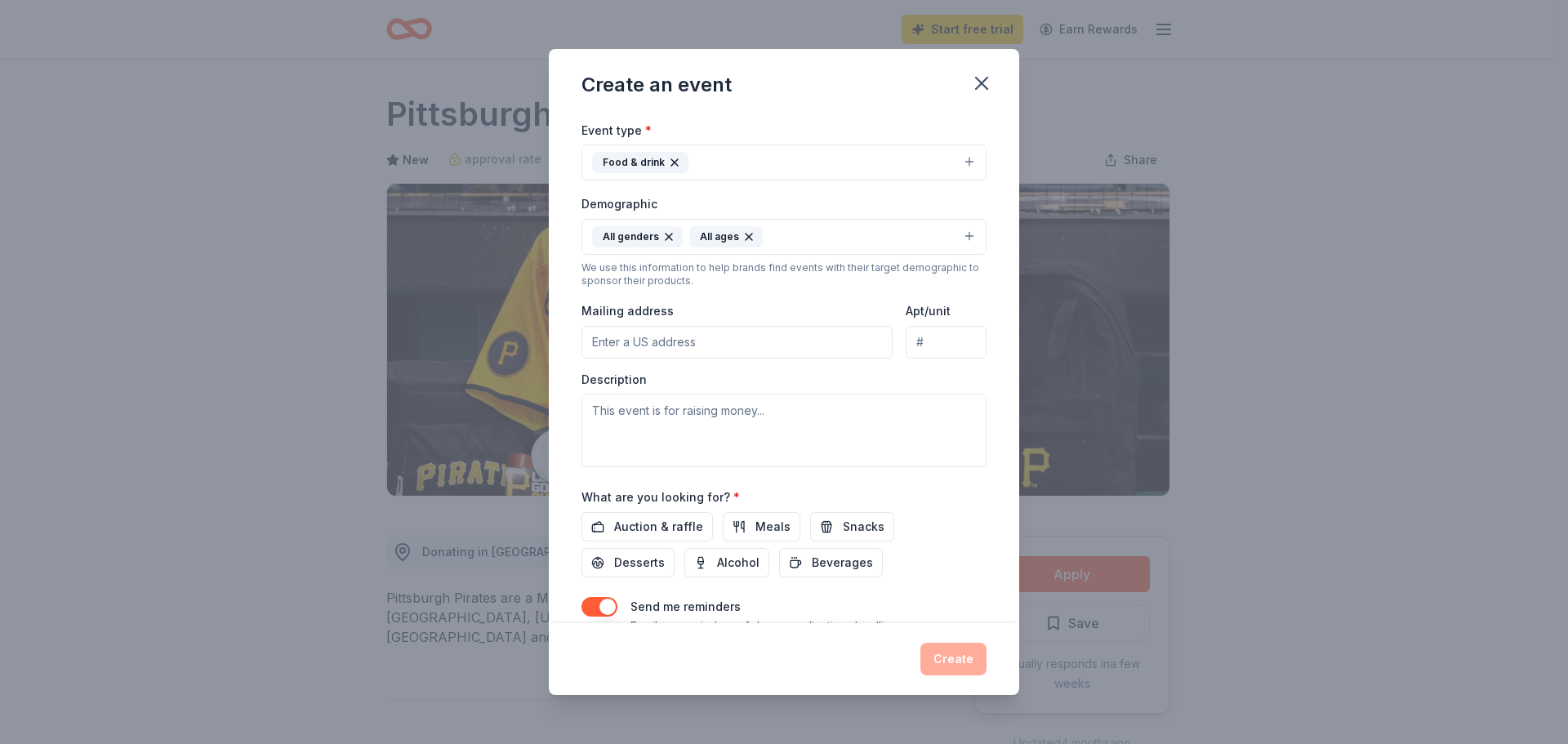
scroll to position [240, 0]
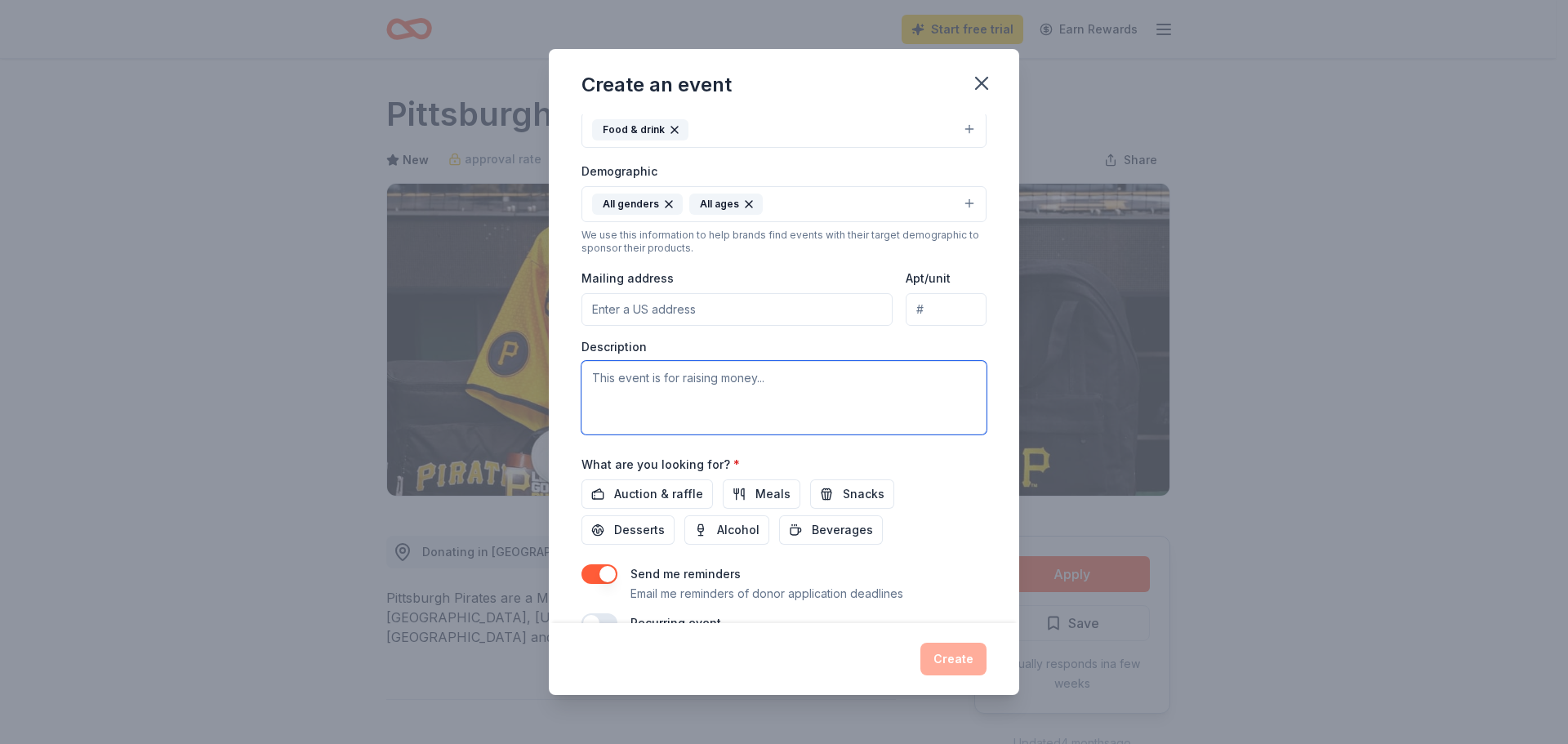
click at [801, 386] on textarea at bounding box center [784, 397] width 405 height 73
drag, startPoint x: 801, startPoint y: 386, endPoint x: 484, endPoint y: 403, distance: 317.5
click at [484, 403] on div "Create an event Event name * Thanksgiving Turkey drive 25 /100 Event website At…" at bounding box center [784, 372] width 1568 height 744
click at [777, 373] on textarea at bounding box center [784, 397] width 405 height 73
click at [778, 385] on textarea at bounding box center [784, 397] width 405 height 73
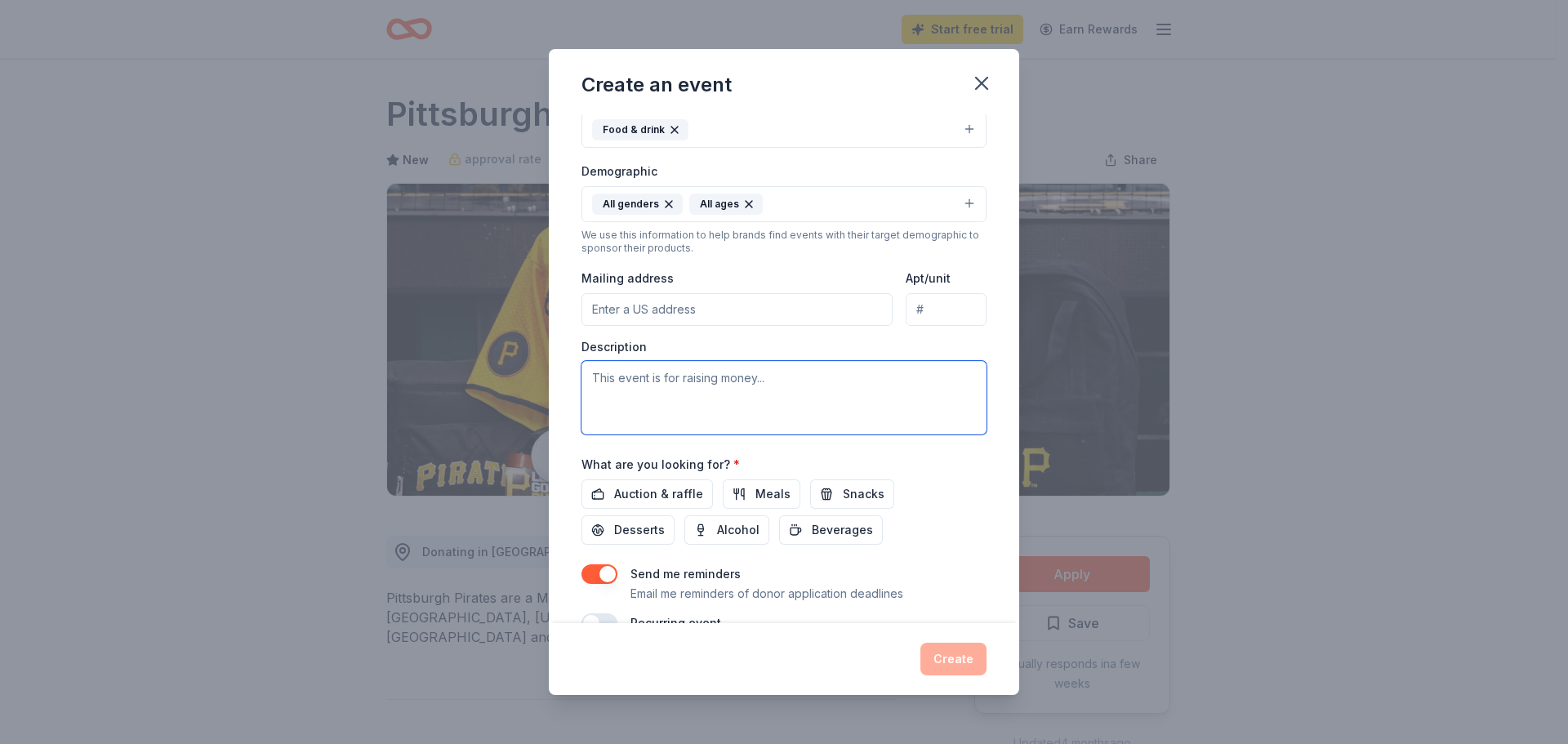
drag, startPoint x: 793, startPoint y: 378, endPoint x: 712, endPoint y: 382, distance: 81.1
click at [712, 382] on textarea at bounding box center [784, 397] width 405 height 73
type textarea "This event is give food for 50 plus families to have everything they need for a…"
drag, startPoint x: 745, startPoint y: 74, endPoint x: 790, endPoint y: 92, distance: 48.5
click at [790, 92] on div "Create an event" at bounding box center [784, 82] width 471 height 66
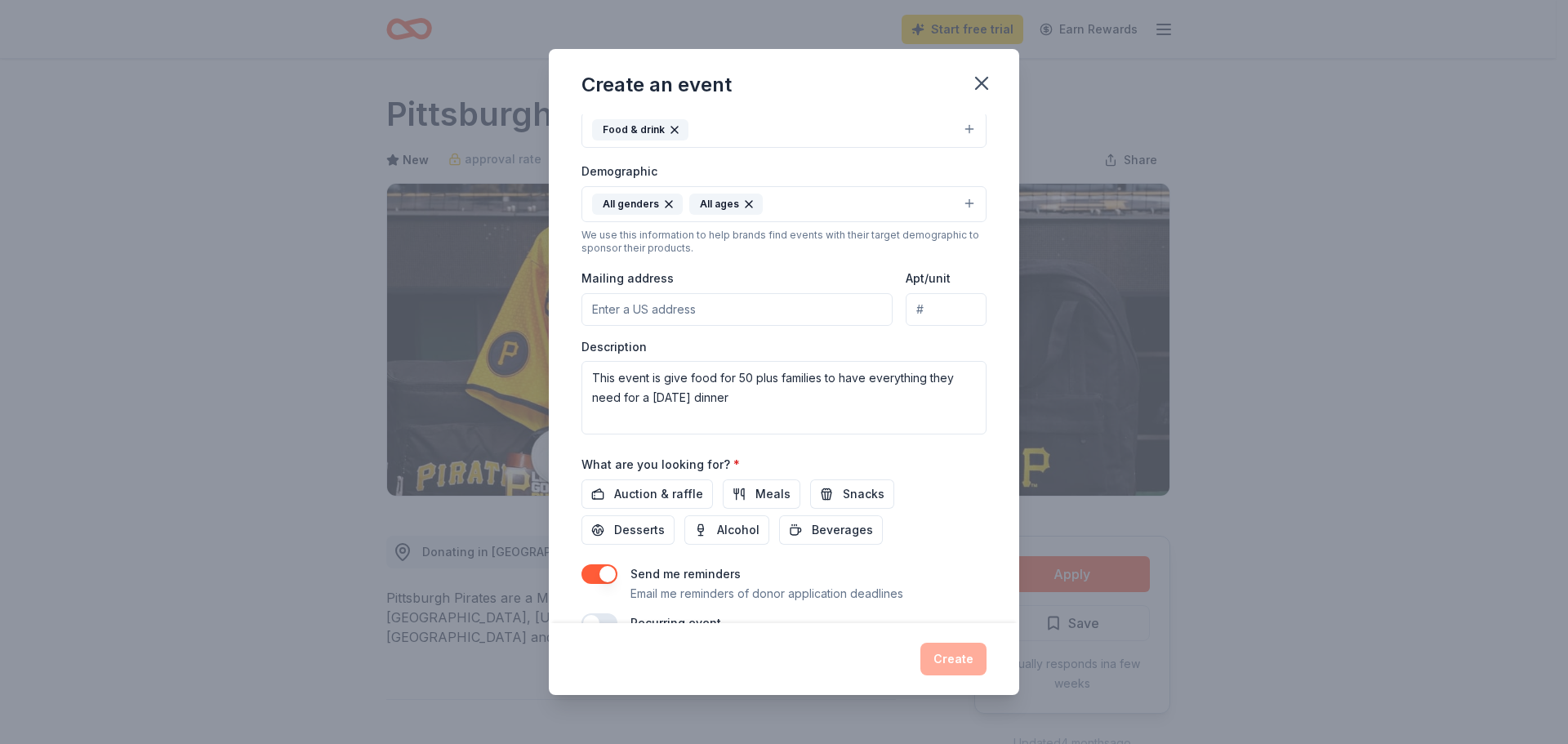
drag, startPoint x: 755, startPoint y: 72, endPoint x: 821, endPoint y: 101, distance: 72.1
click at [837, 76] on div "Create an event" at bounding box center [784, 82] width 471 height 66
click at [982, 85] on icon "button" at bounding box center [982, 83] width 12 height 12
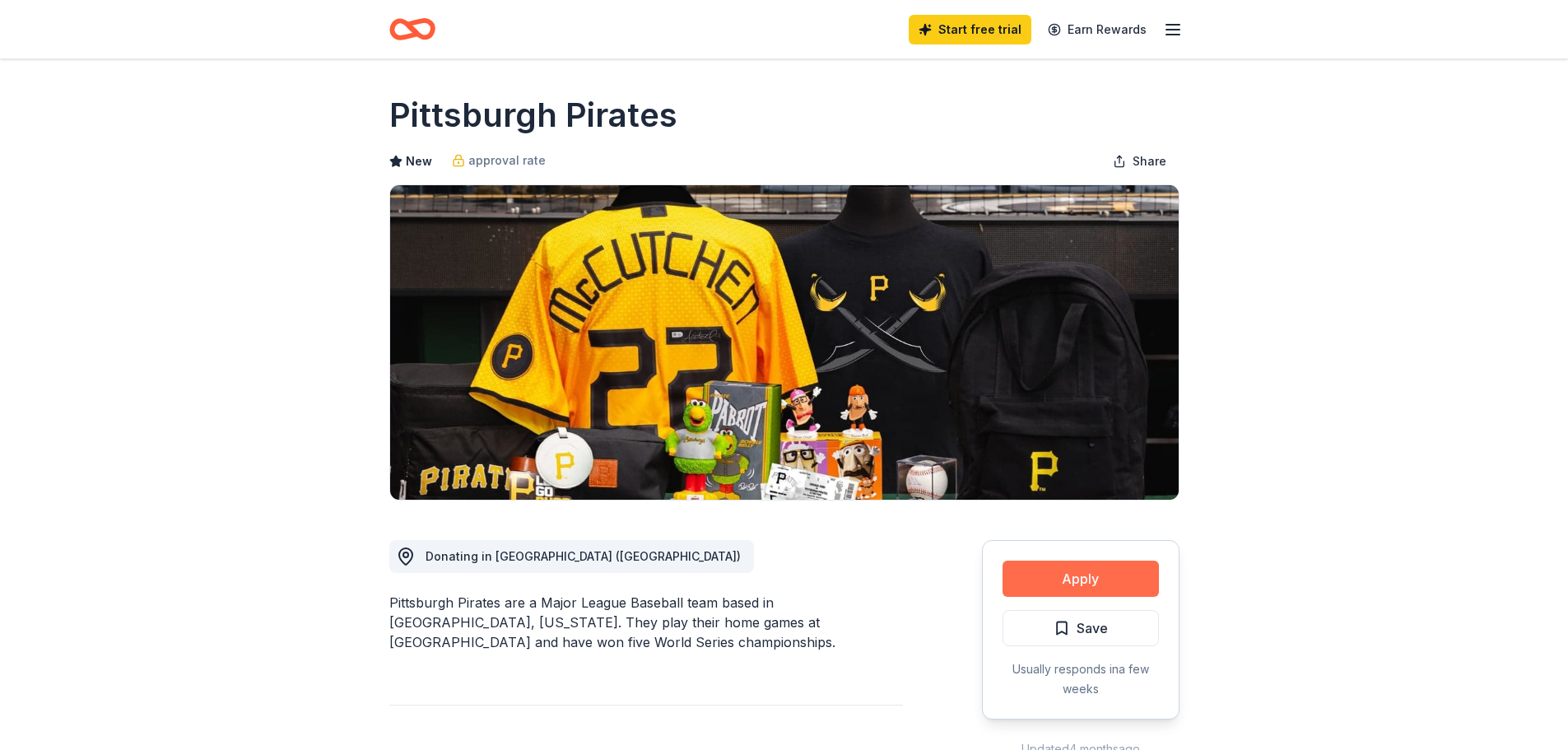
click at [1060, 577] on button "Apply" at bounding box center [1081, 578] width 157 height 36
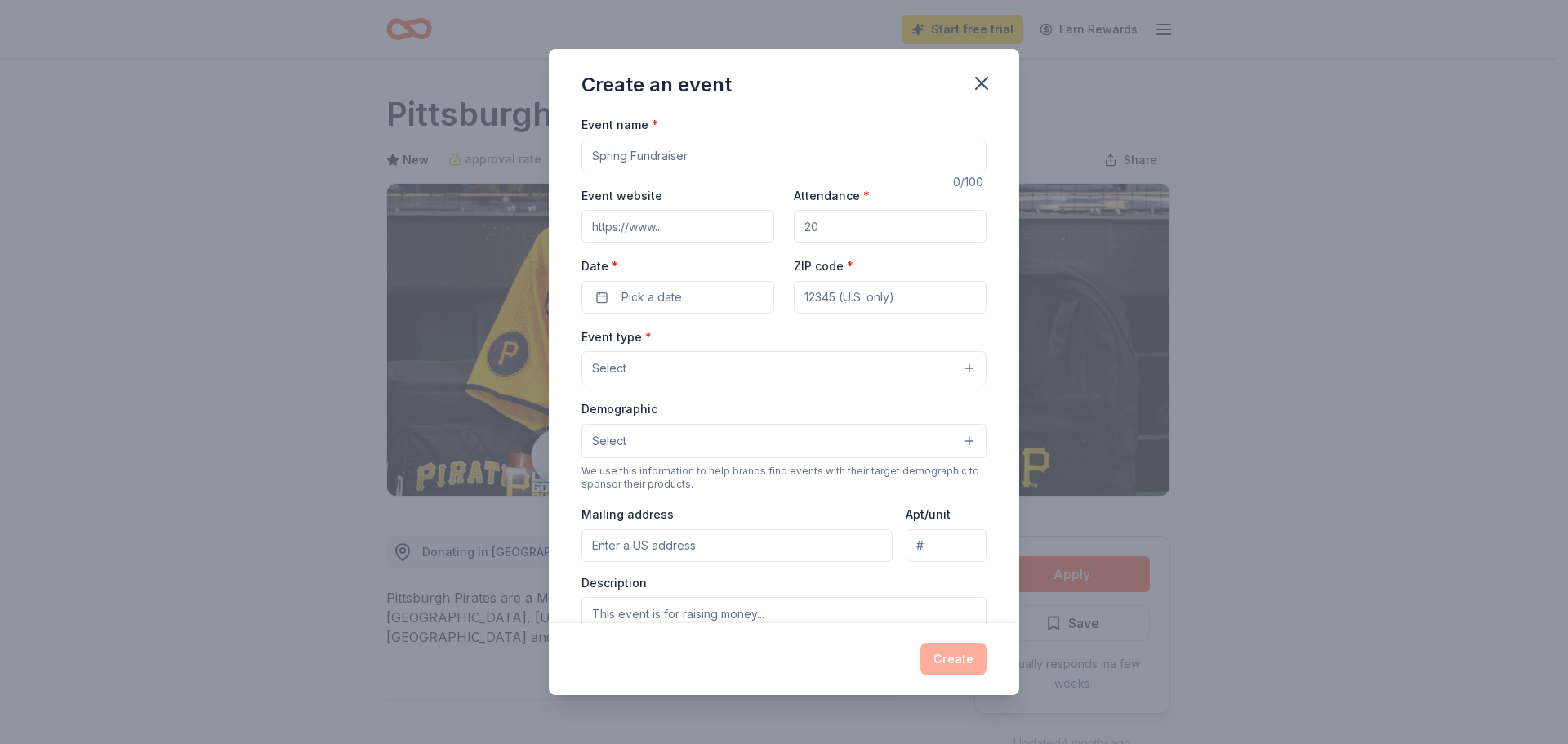
drag, startPoint x: 741, startPoint y: 152, endPoint x: 621, endPoint y: 156, distance: 120.1
click at [621, 156] on input "Event name *" at bounding box center [784, 156] width 405 height 33
type input "Toy Drive"
click at [686, 237] on input "Event website" at bounding box center [678, 226] width 192 height 33
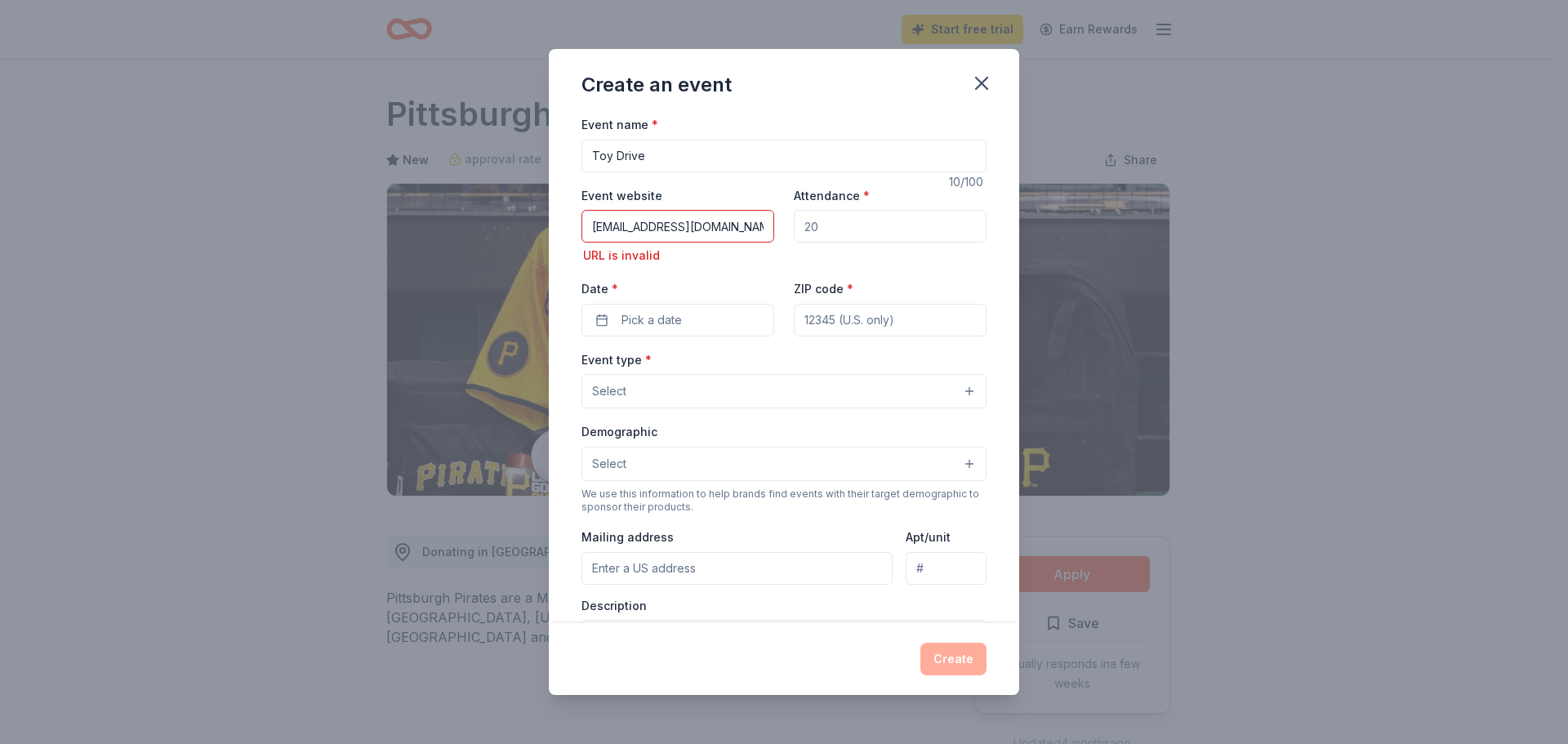
click at [857, 233] on input "Attendance *" at bounding box center [889, 226] width 192 height 33
click at [759, 224] on input "[EMAIL_ADDRESS][DOMAIN_NAME]" at bounding box center [678, 226] width 192 height 33
drag, startPoint x: 761, startPoint y: 229, endPoint x: 435, endPoint y: 250, distance: 326.7
click at [490, 244] on div "Create an event Event name * Toy Drive 10 /100 Event website dbreitkreutz@sciat…" at bounding box center [784, 372] width 1568 height 744
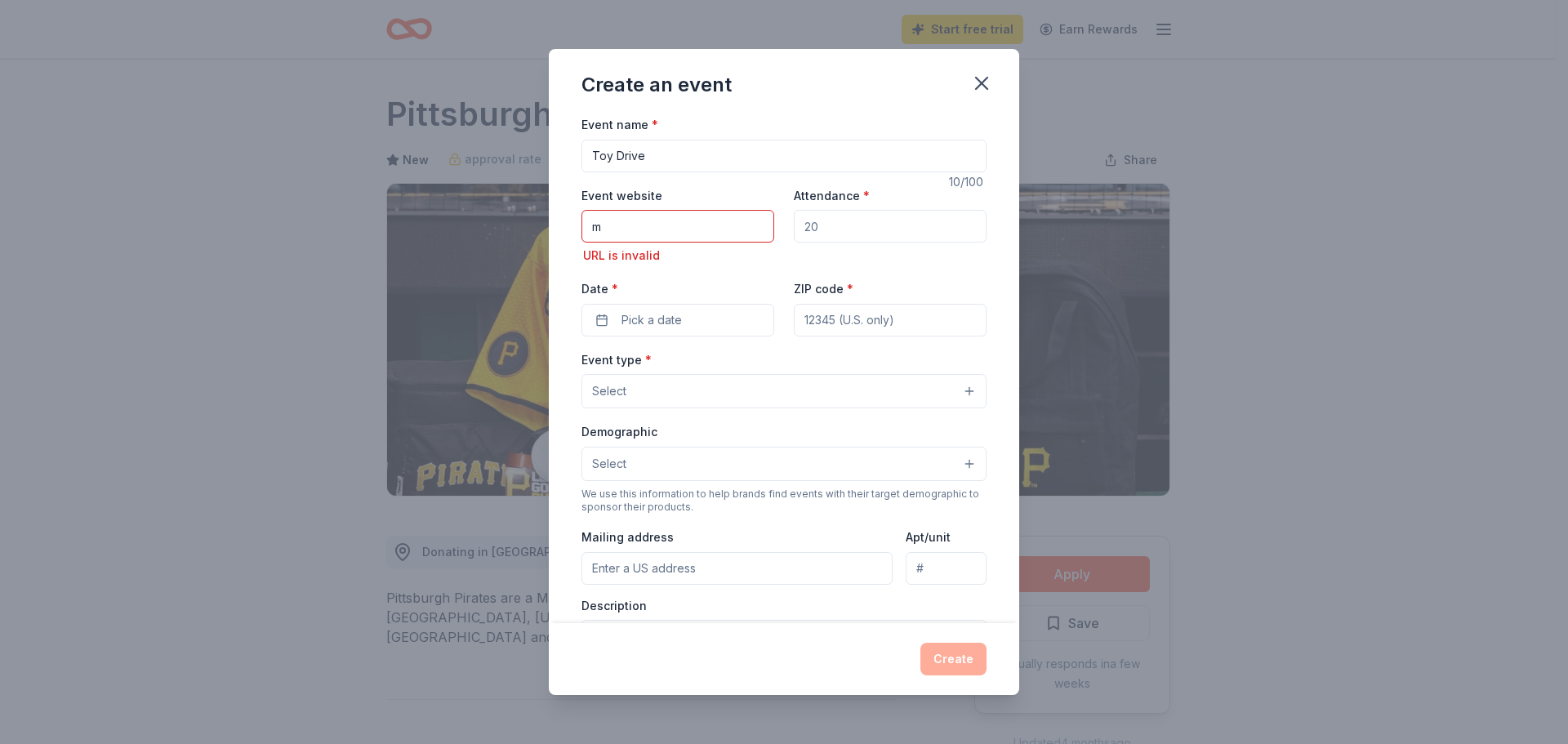
drag, startPoint x: 682, startPoint y: 233, endPoint x: 531, endPoint y: 220, distance: 151.6
click at [531, 220] on div "Create an event Event name * Toy Drive 10 /100 Event website m URL is invalid A…" at bounding box center [784, 372] width 1568 height 744
type input "[EMAIL_ADDRESS][DOMAIN_NAME]"
type input "100"
click at [698, 326] on button "Pick a date" at bounding box center [678, 320] width 192 height 33
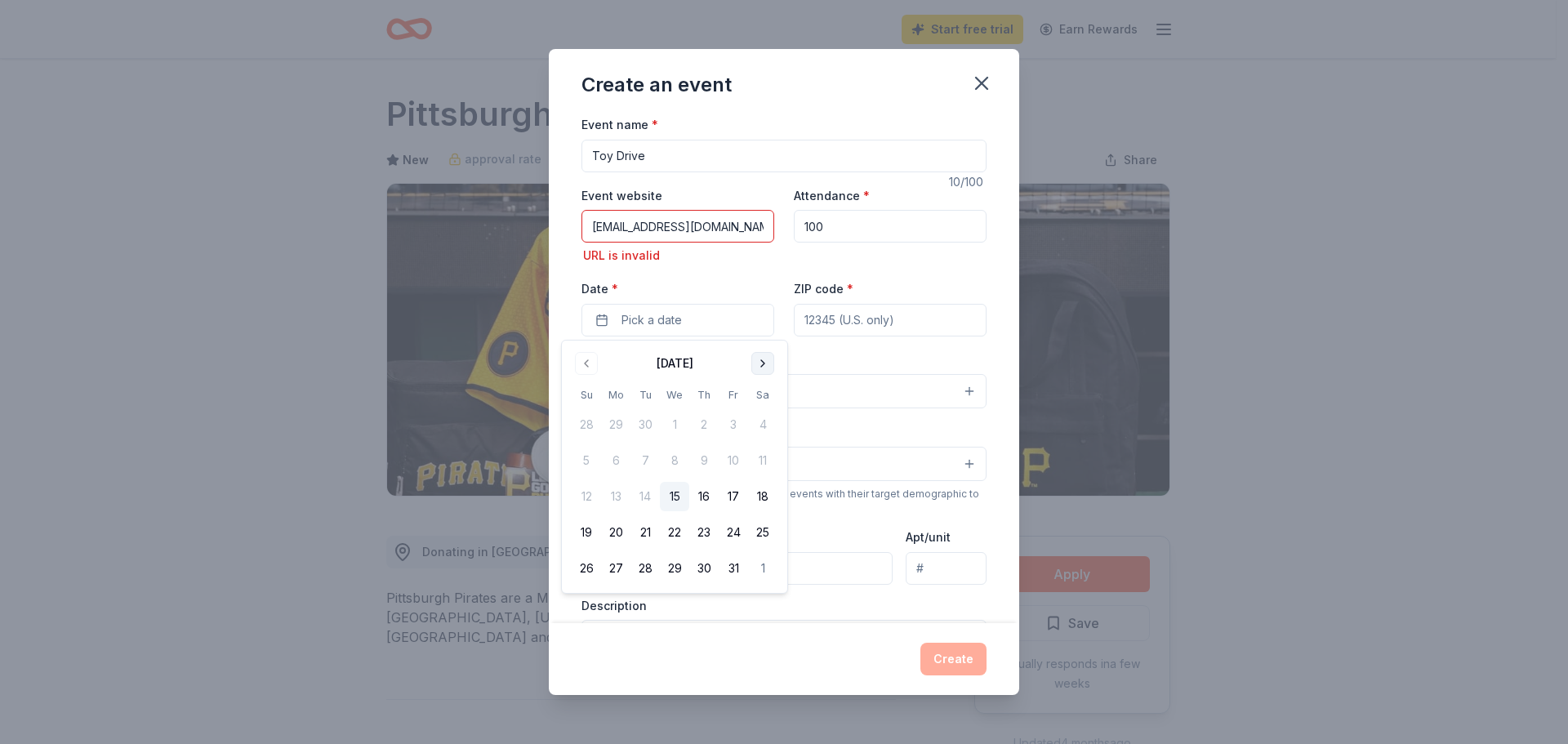
click at [758, 367] on button "Go to next month" at bounding box center [763, 363] width 23 height 23
click at [756, 367] on button "Go to next month" at bounding box center [763, 363] width 23 height 23
click at [709, 467] on button "11" at bounding box center [704, 460] width 29 height 29
drag, startPoint x: 926, startPoint y: 324, endPoint x: 915, endPoint y: 323, distance: 11.0
click at [915, 323] on input "ZIP code *" at bounding box center [889, 320] width 192 height 33
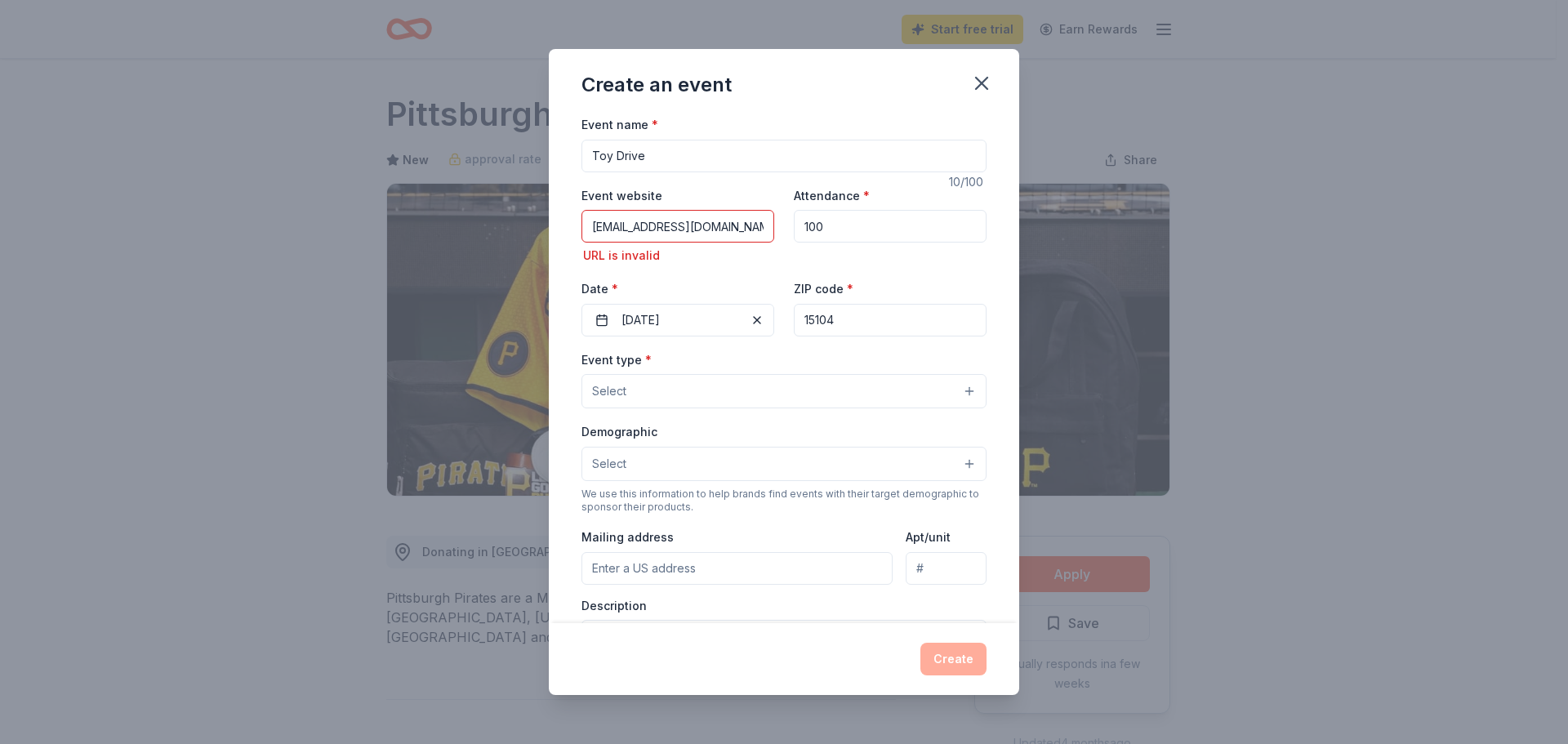
type input "15104"
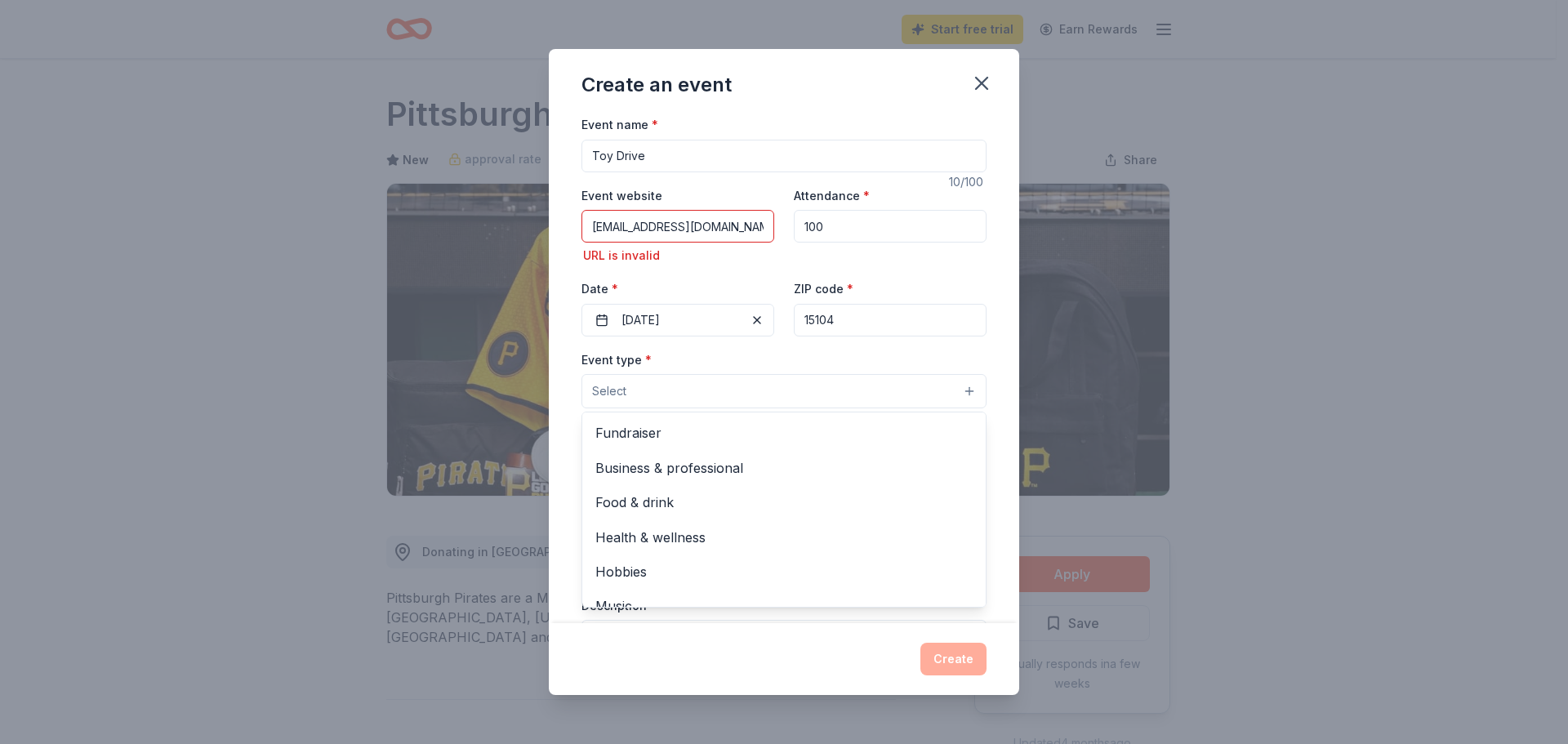
click at [961, 387] on button "Select" at bounding box center [784, 390] width 405 height 34
click at [643, 429] on span "Fundraiser" at bounding box center [784, 433] width 377 height 21
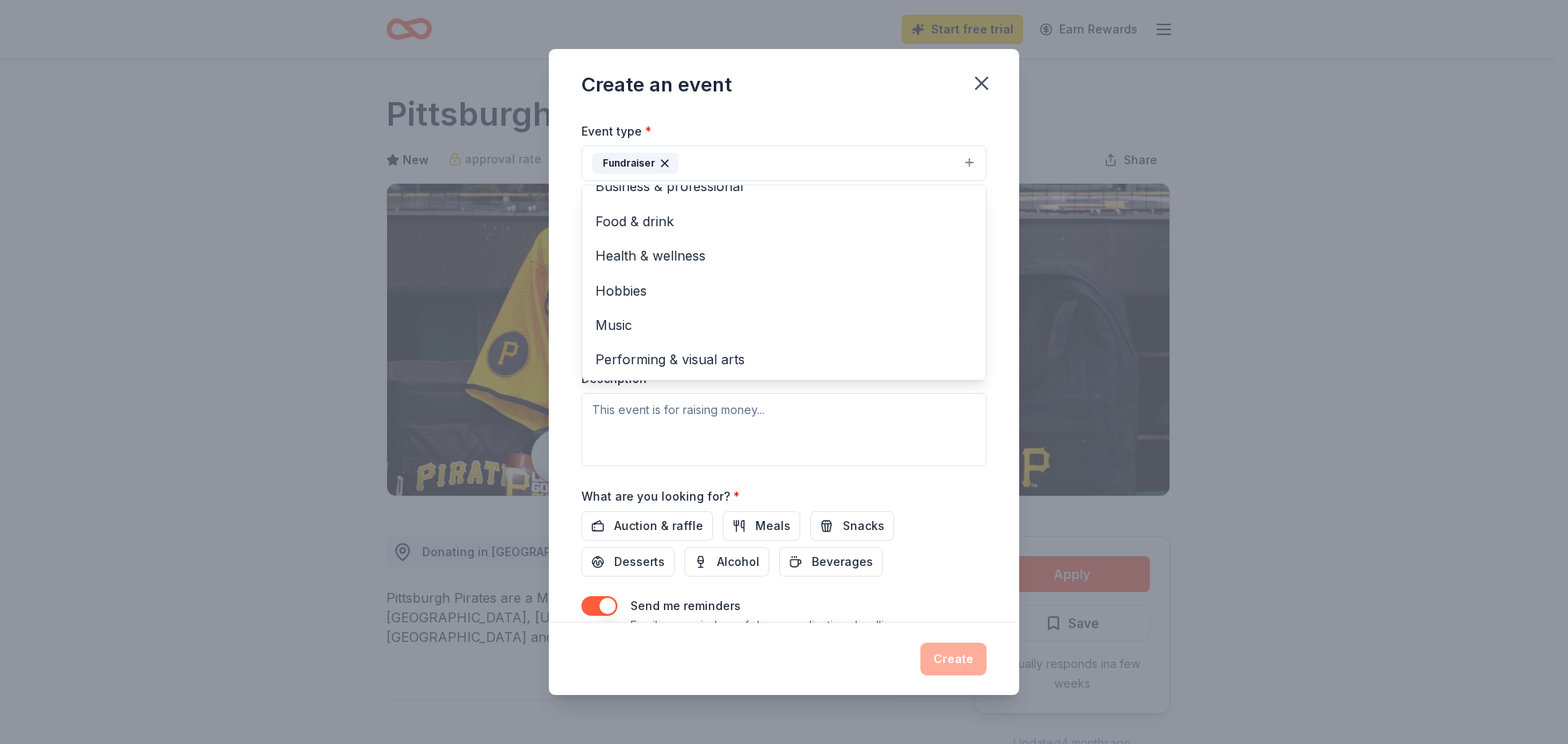
scroll to position [240, 0]
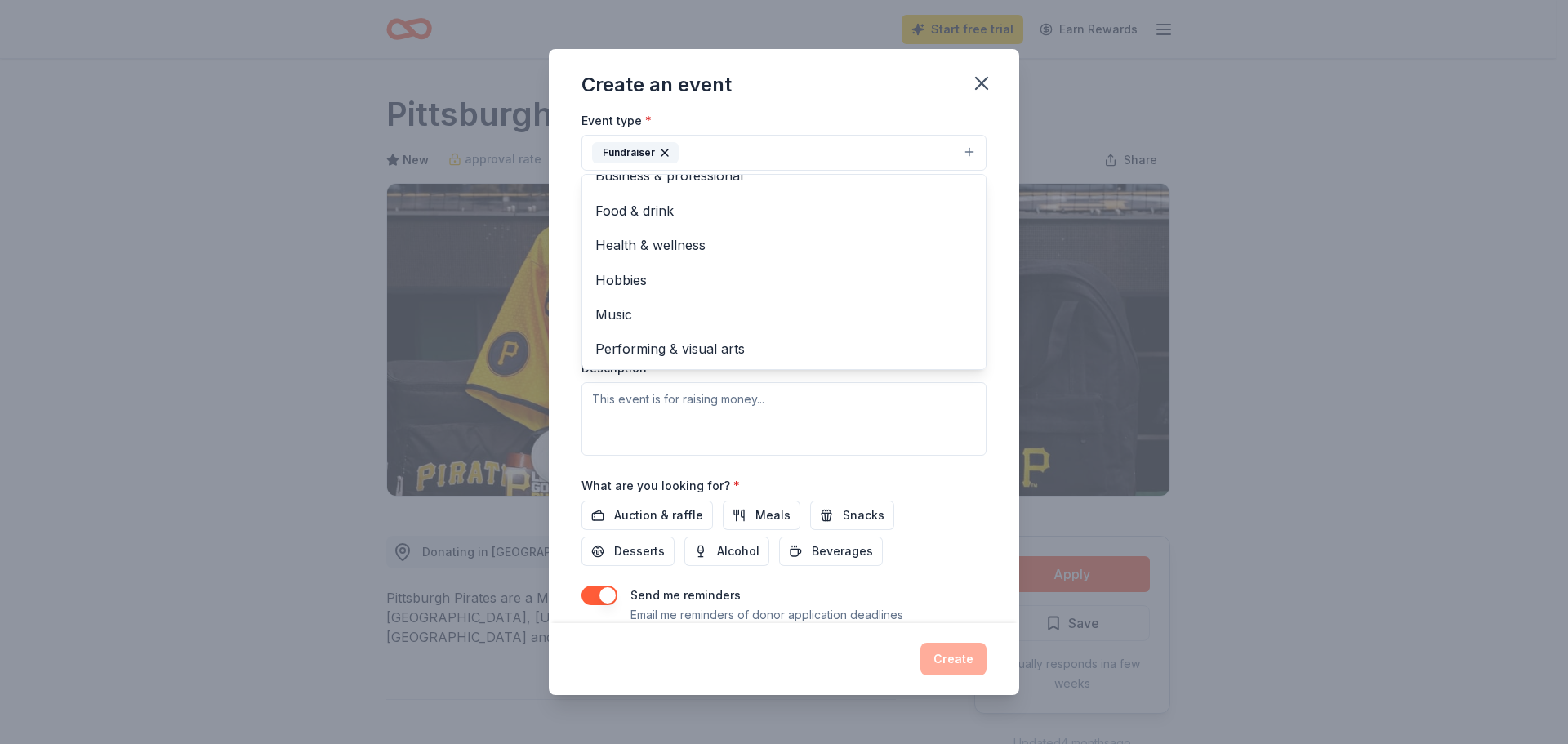
click at [803, 401] on div "Event type * Fundraiser Business & professional Food & drink Health & wellness …" at bounding box center [784, 282] width 405 height 345
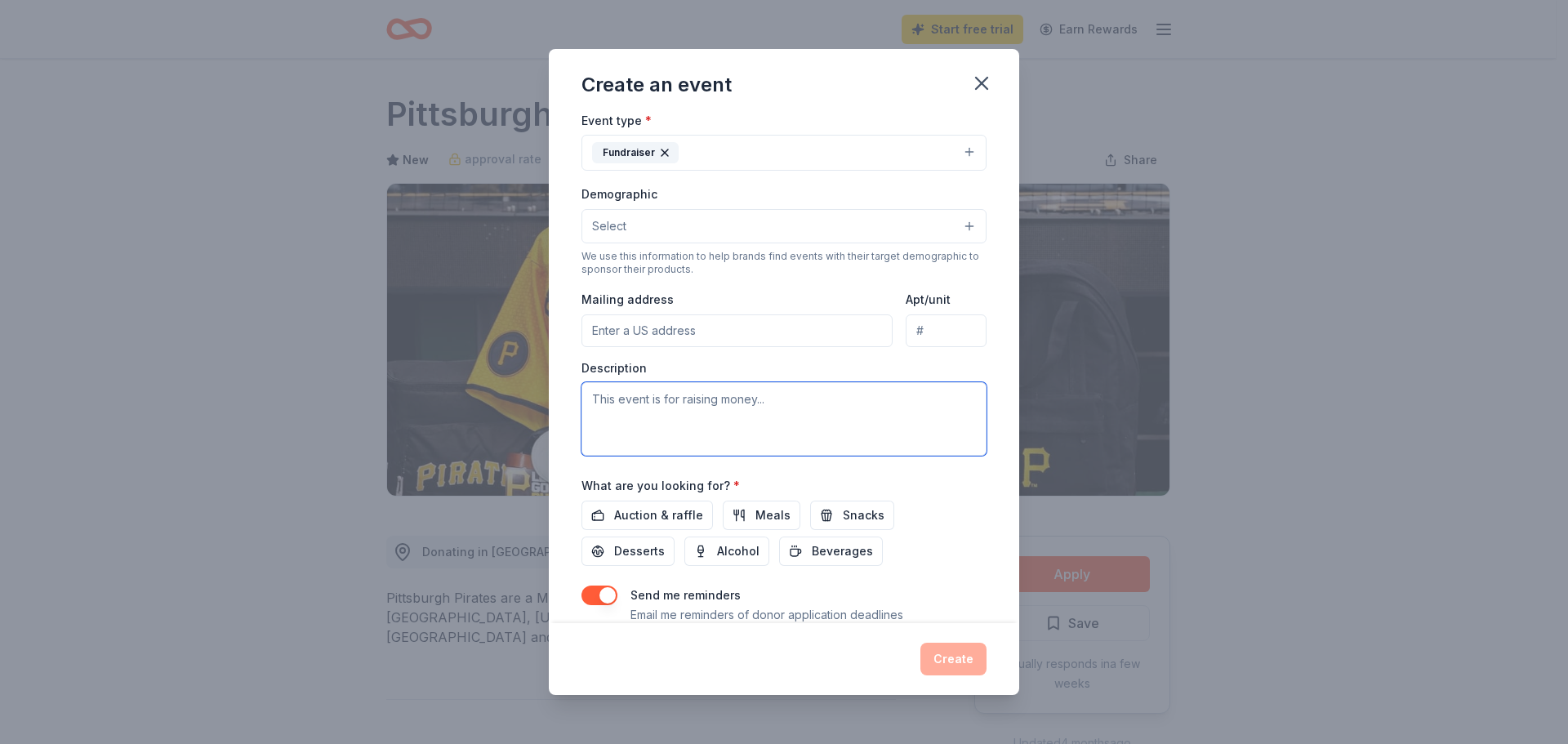
drag, startPoint x: 799, startPoint y: 401, endPoint x: 710, endPoint y: 420, distance: 91.0
click at [710, 420] on textarea at bounding box center [784, 418] width 405 height 73
click at [956, 229] on button "Select" at bounding box center [784, 225] width 405 height 34
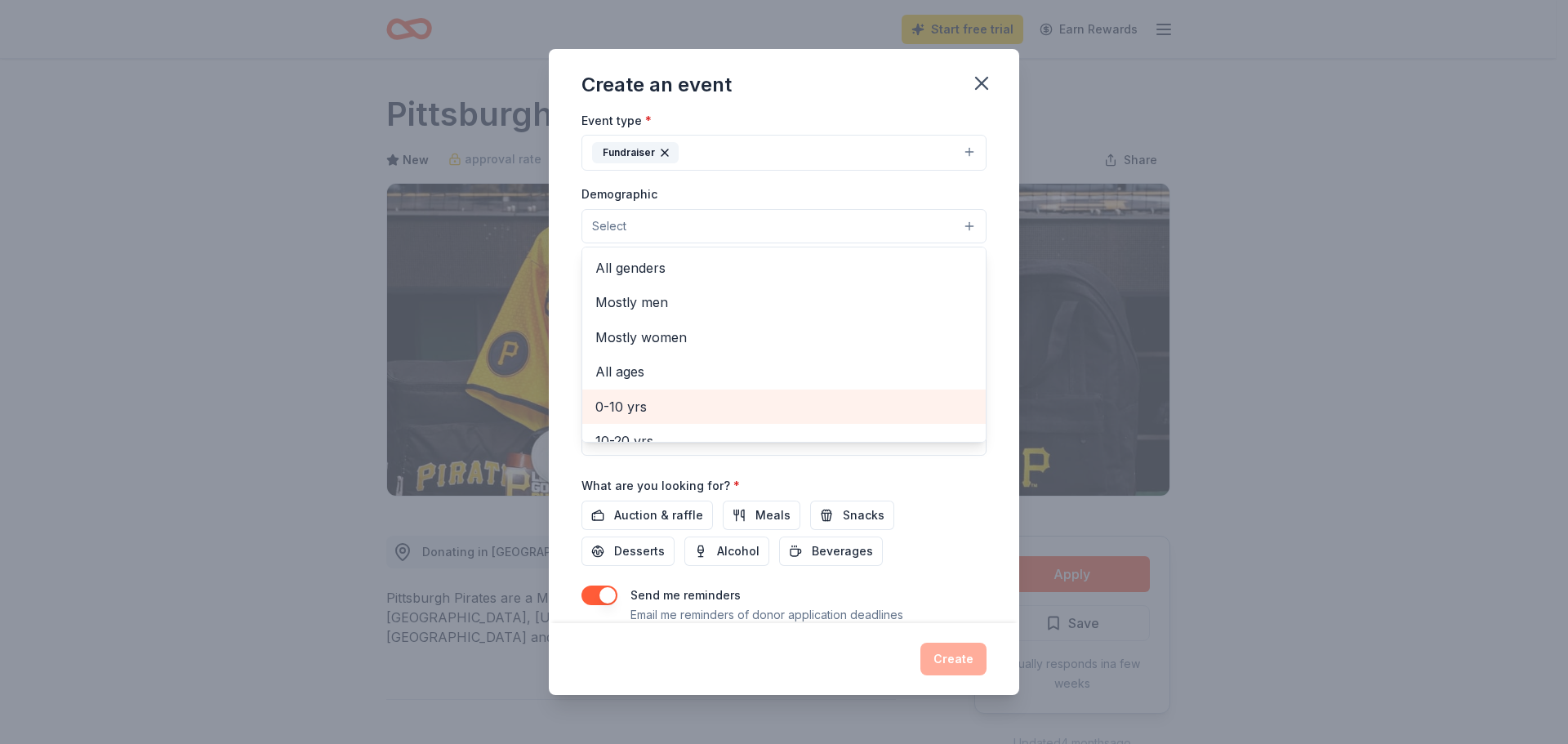
click at [628, 405] on span "0-10 yrs" at bounding box center [784, 407] width 377 height 21
click at [222, 248] on div "Create an event Event name * Toy Drive 10 /100 Event website dbreitkreutz@sciat…" at bounding box center [784, 372] width 1568 height 744
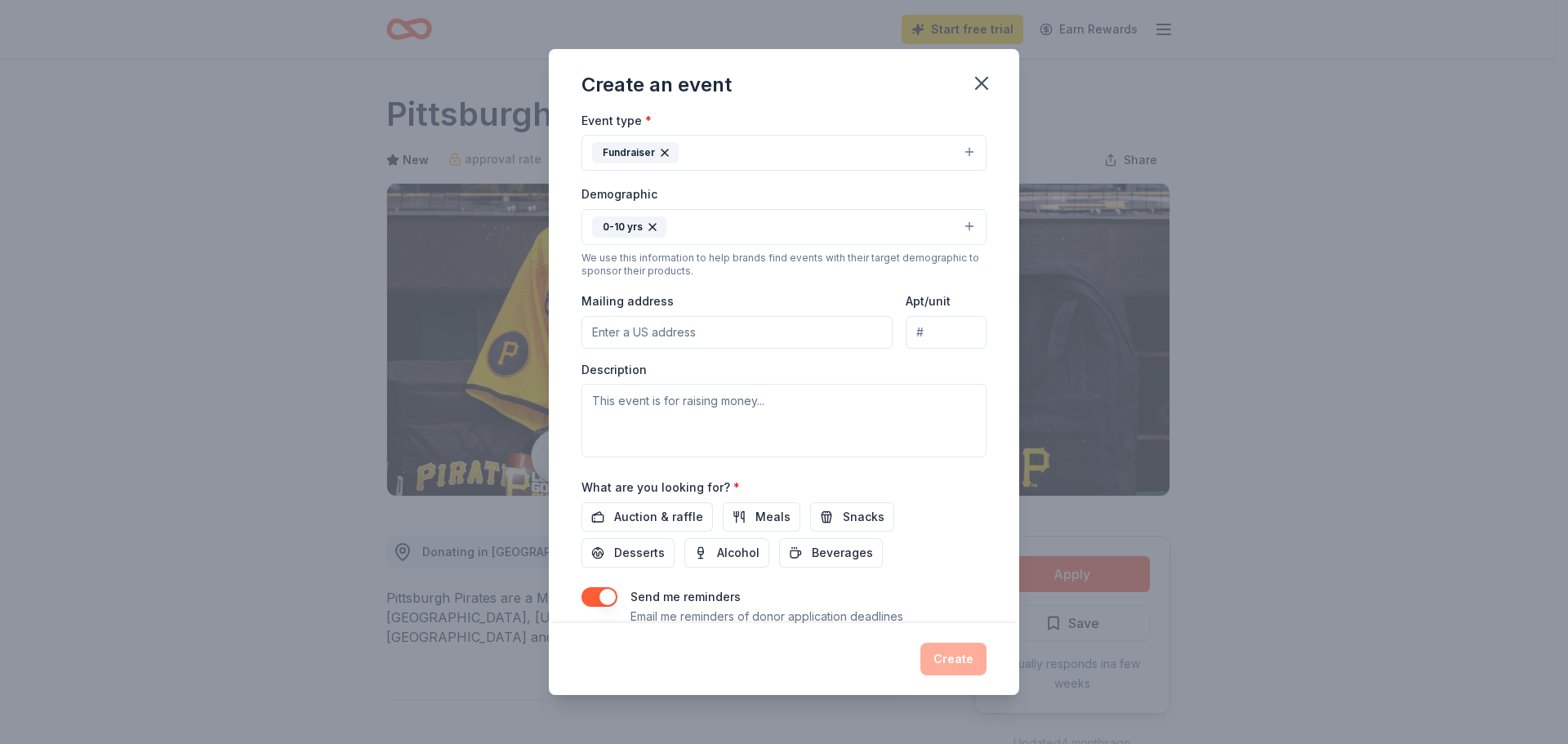
click at [713, 334] on input "Mailing address" at bounding box center [738, 332] width 311 height 33
type input "[EMAIL_ADDRESS][DOMAIN_NAME]"
click at [801, 408] on textarea at bounding box center [784, 420] width 405 height 73
type textarea "d"
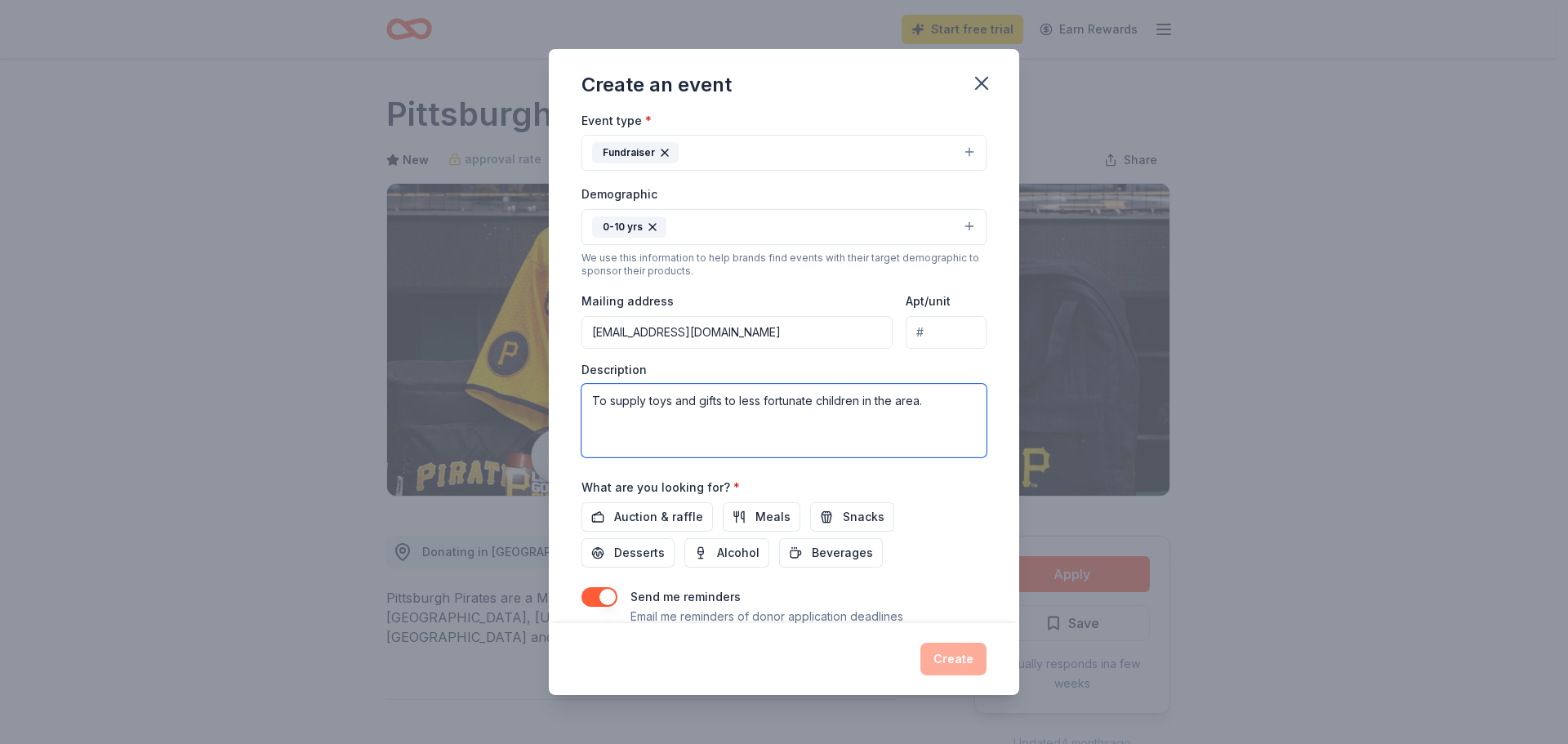
type textarea "To supply toys and gifts to less fortunate children in the area."
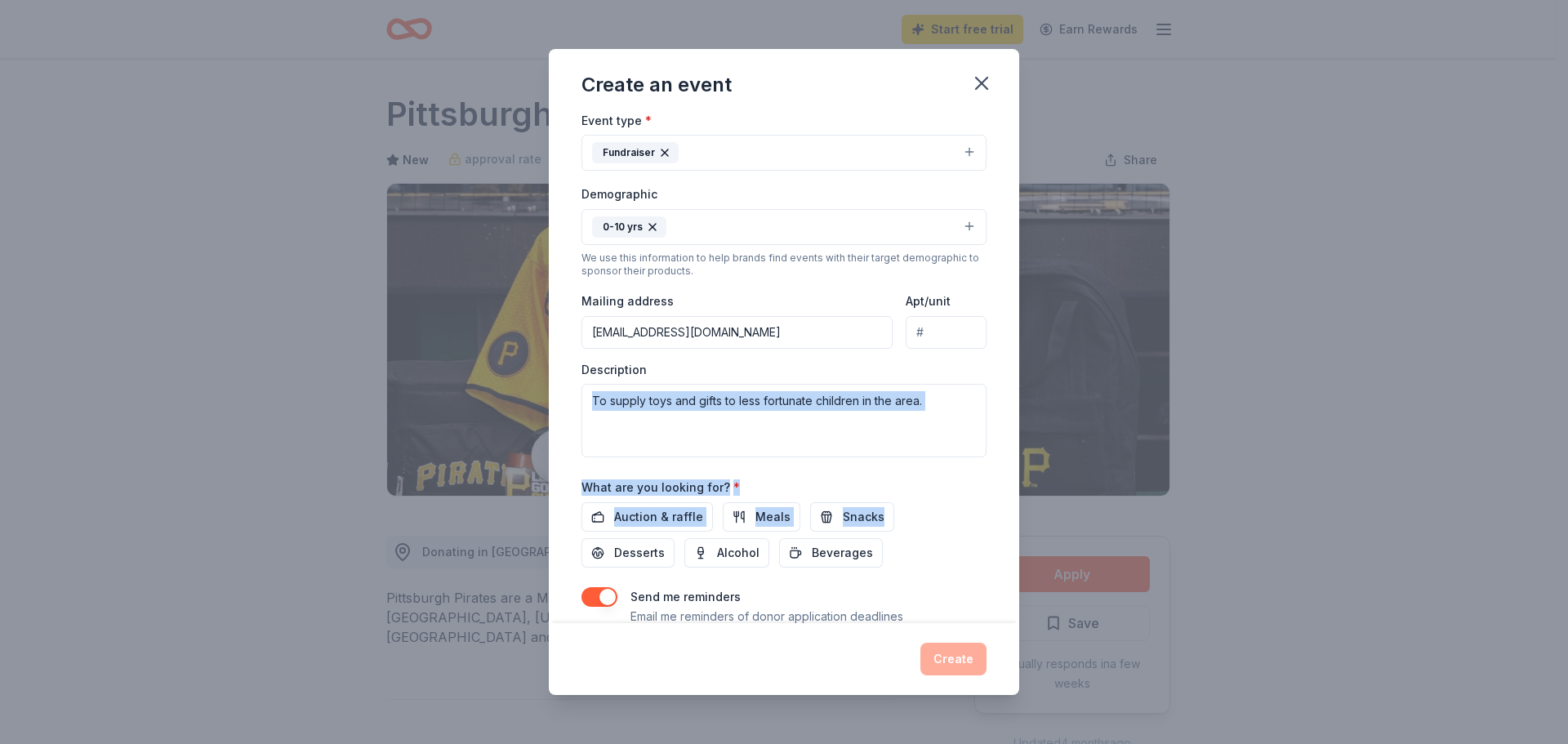
drag, startPoint x: 1020, startPoint y: 455, endPoint x: 909, endPoint y: 74, distance: 396.8
click at [1010, 511] on div "Create an event Event name * Toy Drive 10 /100 Event website dbreitkreutz@sciat…" at bounding box center [784, 372] width 1568 height 744
click at [641, 516] on span "Auction & raffle" at bounding box center [658, 517] width 89 height 19
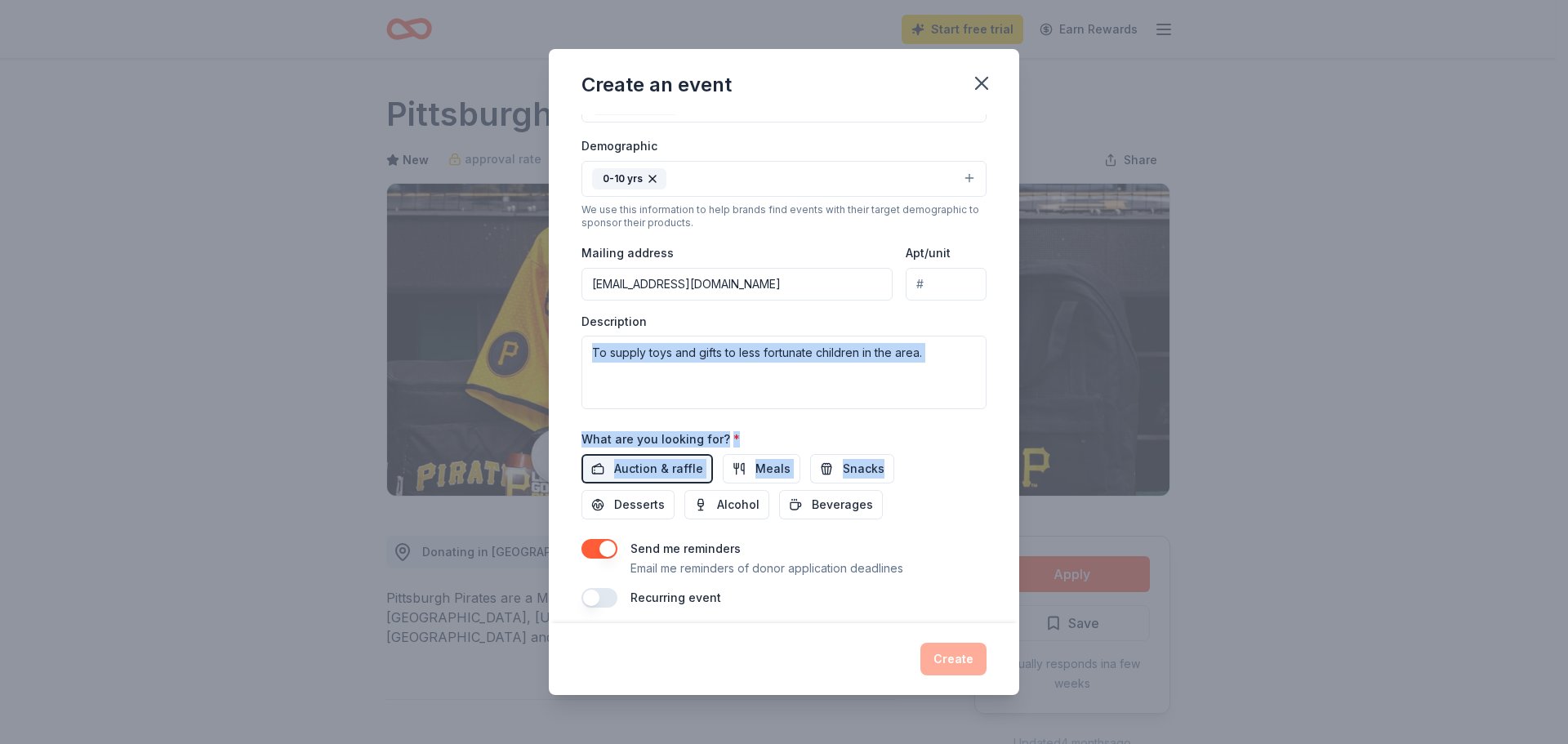
scroll to position [298, 0]
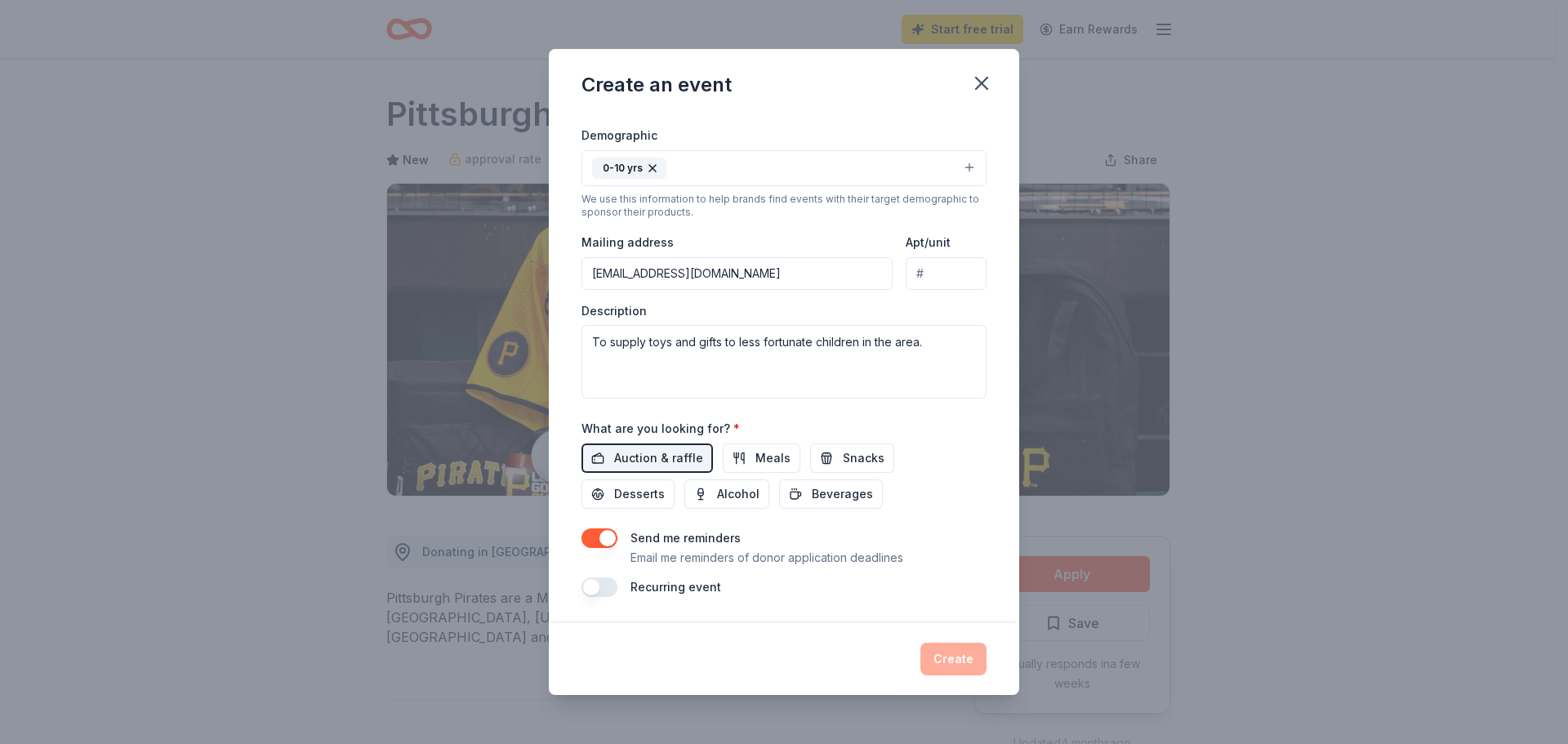
click at [950, 654] on div "Create" at bounding box center [784, 659] width 405 height 33
click at [607, 587] on button "button" at bounding box center [599, 587] width 36 height 19
click at [958, 660] on div "Create" at bounding box center [784, 659] width 405 height 33
click at [950, 662] on div "Create" at bounding box center [784, 659] width 405 height 33
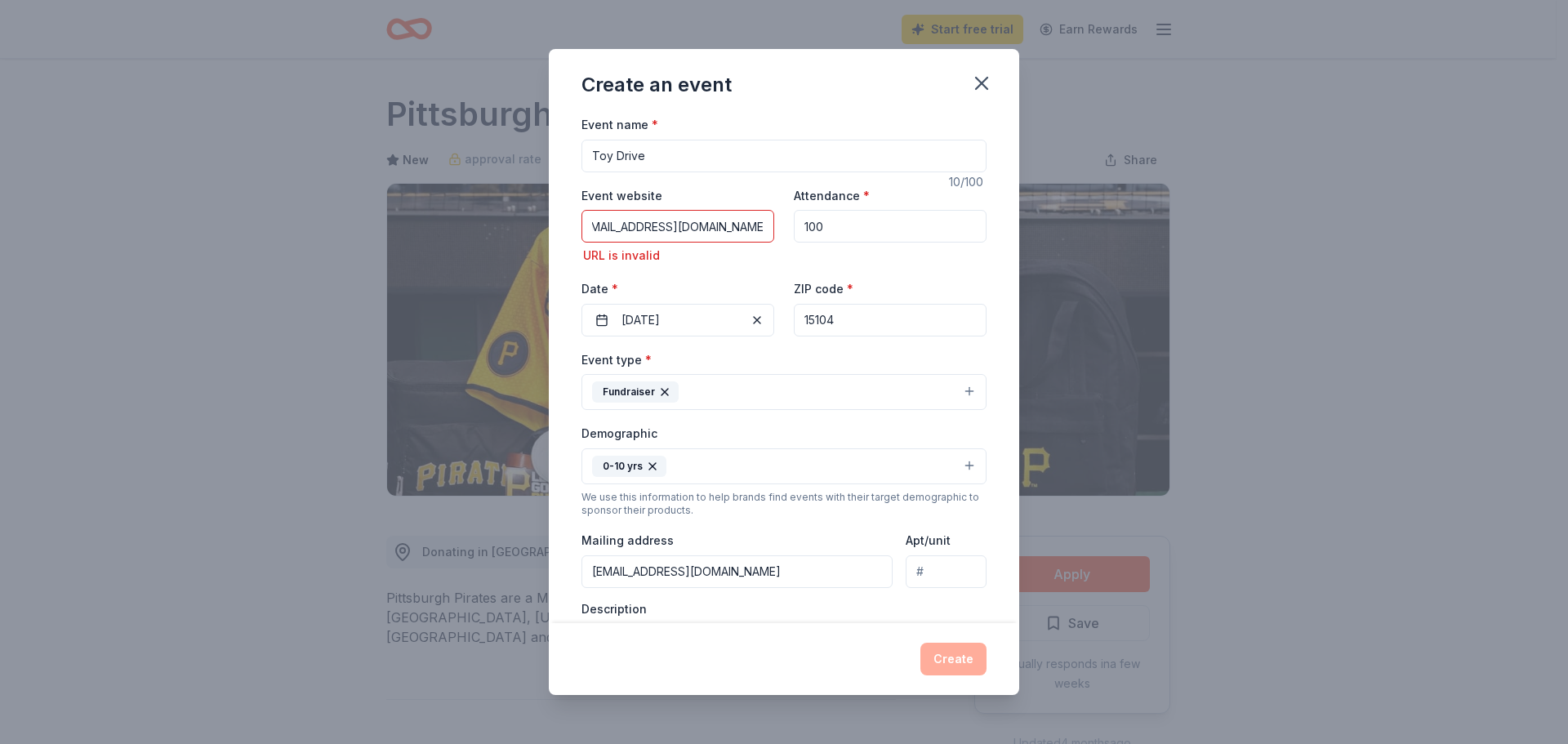
scroll to position [0, 0]
drag, startPoint x: 764, startPoint y: 228, endPoint x: 429, endPoint y: 247, distance: 335.5
click at [446, 247] on div "Create an event Event name * Toy Drive 10 /100 Event website dbreitkreutz@sciat…" at bounding box center [784, 372] width 1568 height 744
type input "m"
drag, startPoint x: 617, startPoint y: 227, endPoint x: 583, endPoint y: 232, distance: 34.4
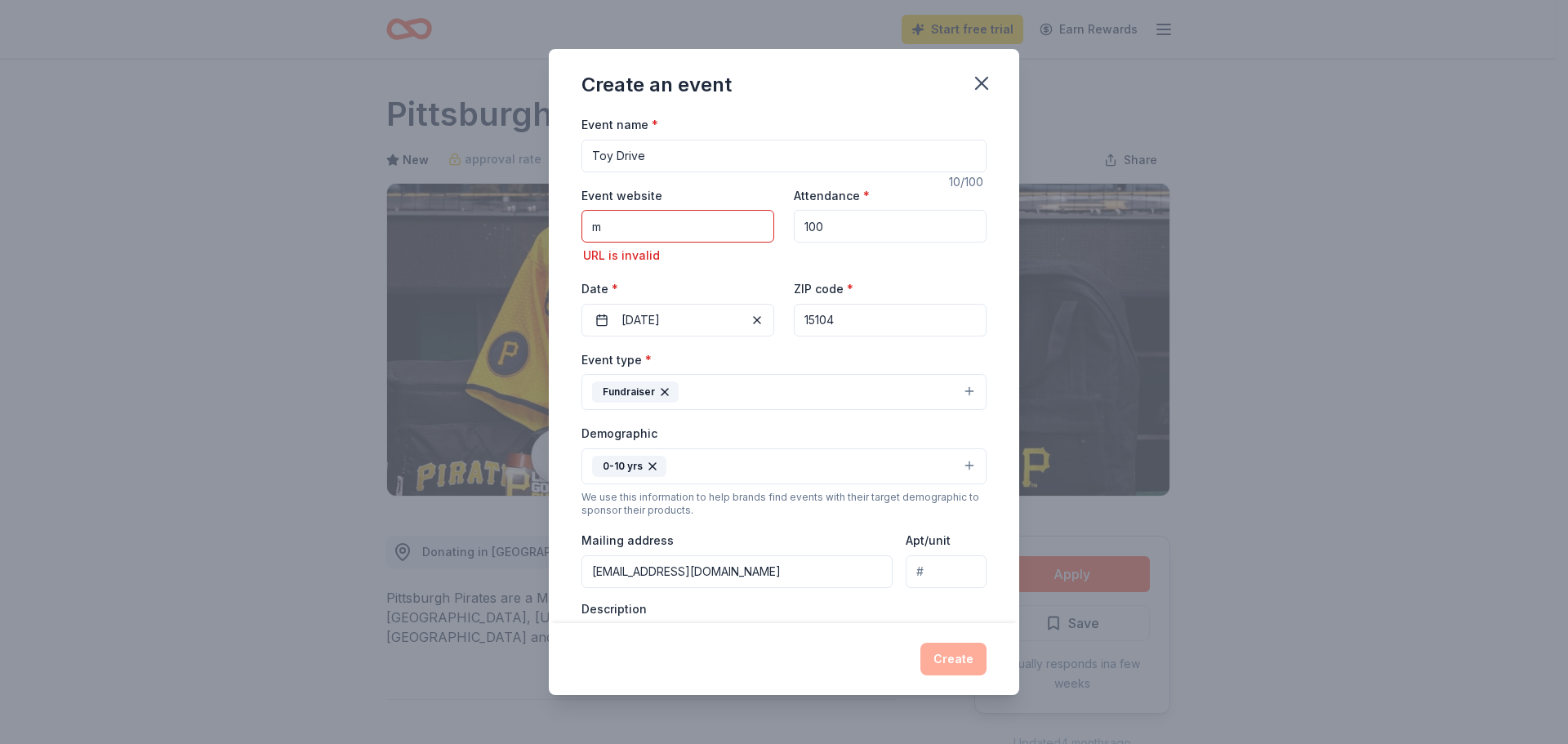
click at [583, 232] on input "m" at bounding box center [678, 226] width 192 height 33
type input "[EMAIL_ADDRESS][DOMAIN_NAME]"
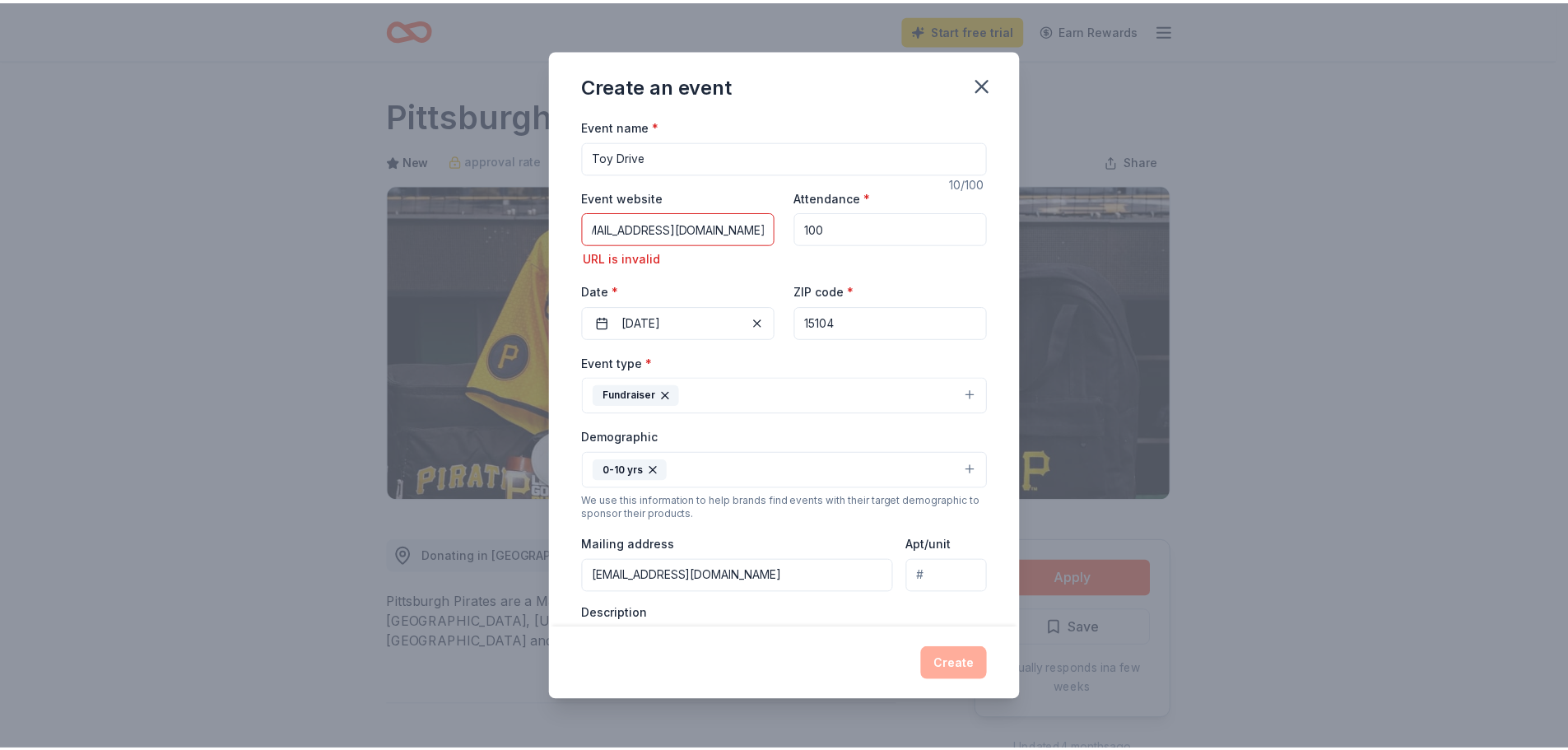
scroll to position [0, 0]
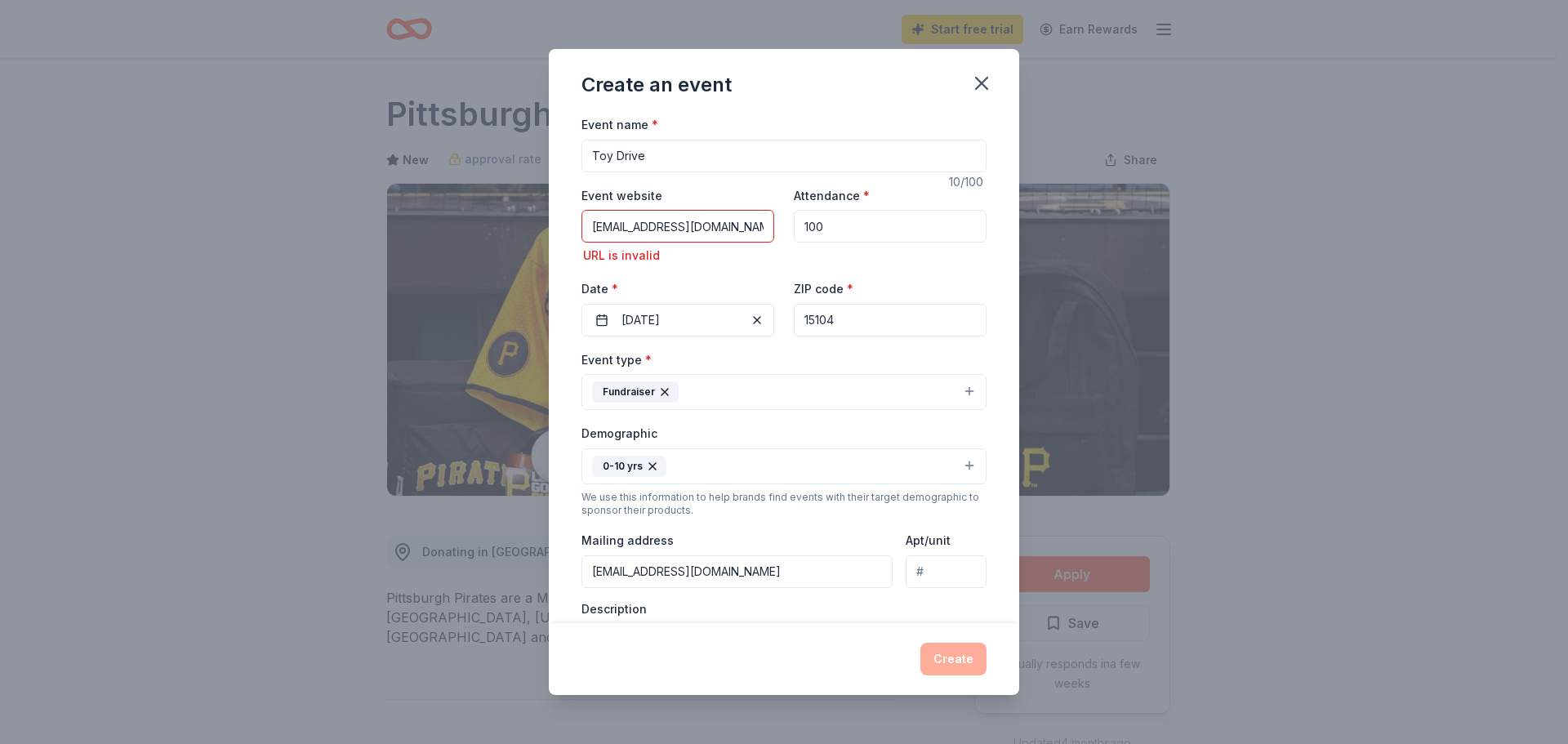
drag, startPoint x: 767, startPoint y: 227, endPoint x: 481, endPoint y: 272, distance: 289.5
click at [481, 272] on div "Create an event Event name * Toy Drive 10 /100 Event website dbreitkreutz@sciat…" at bounding box center [784, 372] width 1568 height 744
click at [973, 91] on icon "button" at bounding box center [982, 83] width 23 height 23
click at [987, 85] on icon "button" at bounding box center [982, 83] width 23 height 23
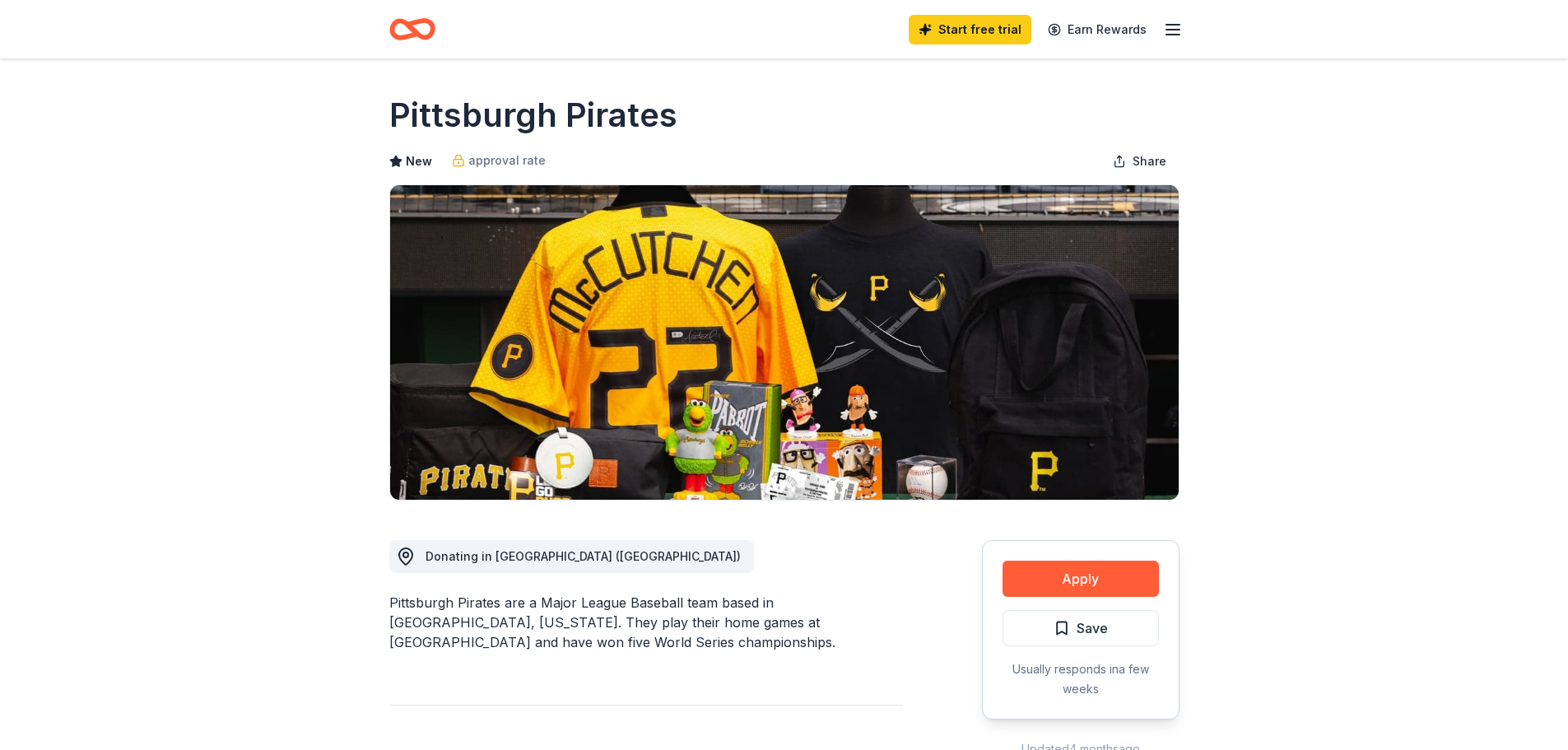
click at [1030, 299] on img at bounding box center [784, 342] width 788 height 315
click at [1096, 573] on button "Apply" at bounding box center [1081, 578] width 157 height 36
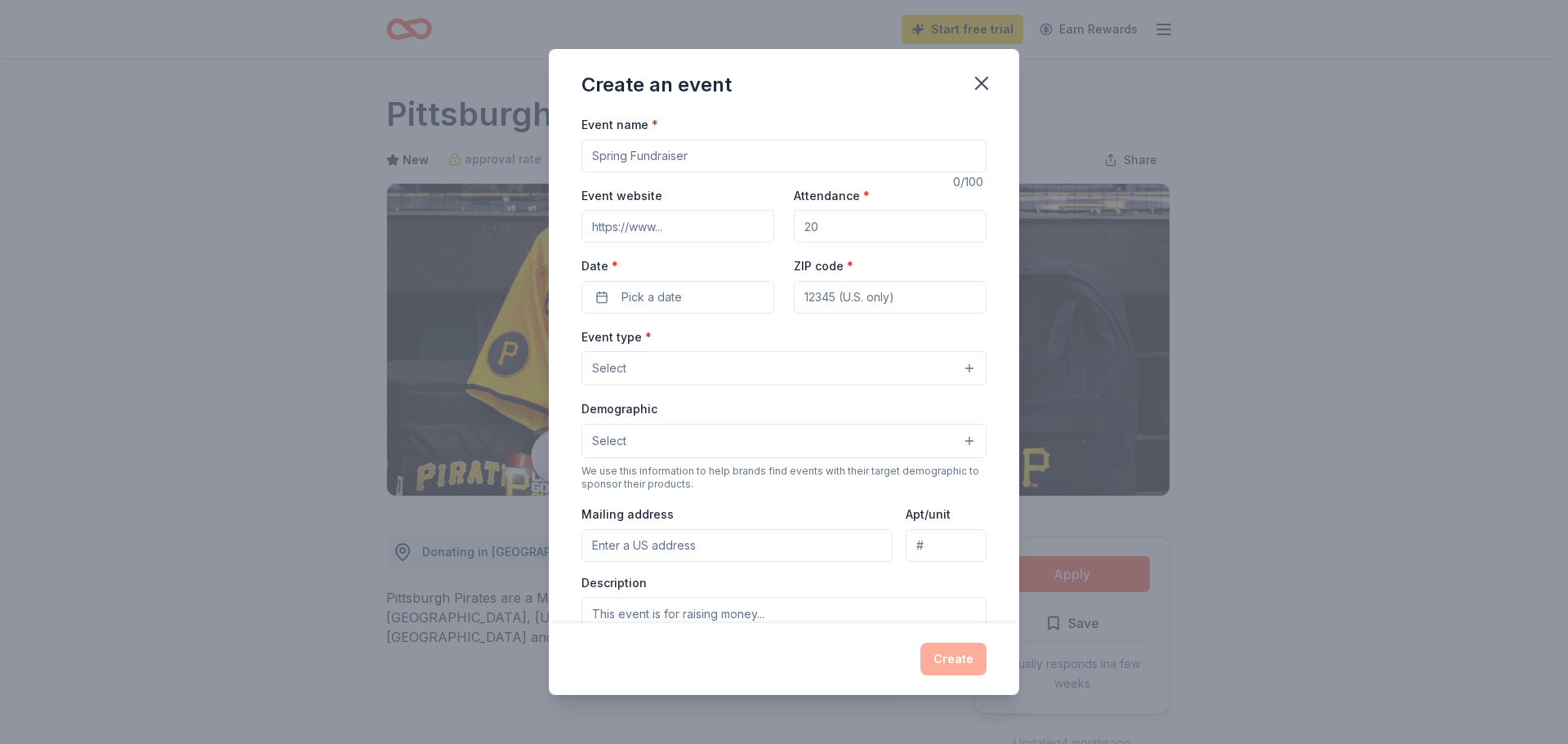
click at [768, 156] on input "Event name *" at bounding box center [784, 156] width 405 height 33
type input "Toy Drive"
click at [655, 233] on input "Event website" at bounding box center [678, 226] width 192 height 33
click at [666, 223] on input "Event website" at bounding box center [678, 226] width 192 height 33
click at [669, 229] on input "Event website" at bounding box center [678, 226] width 192 height 33
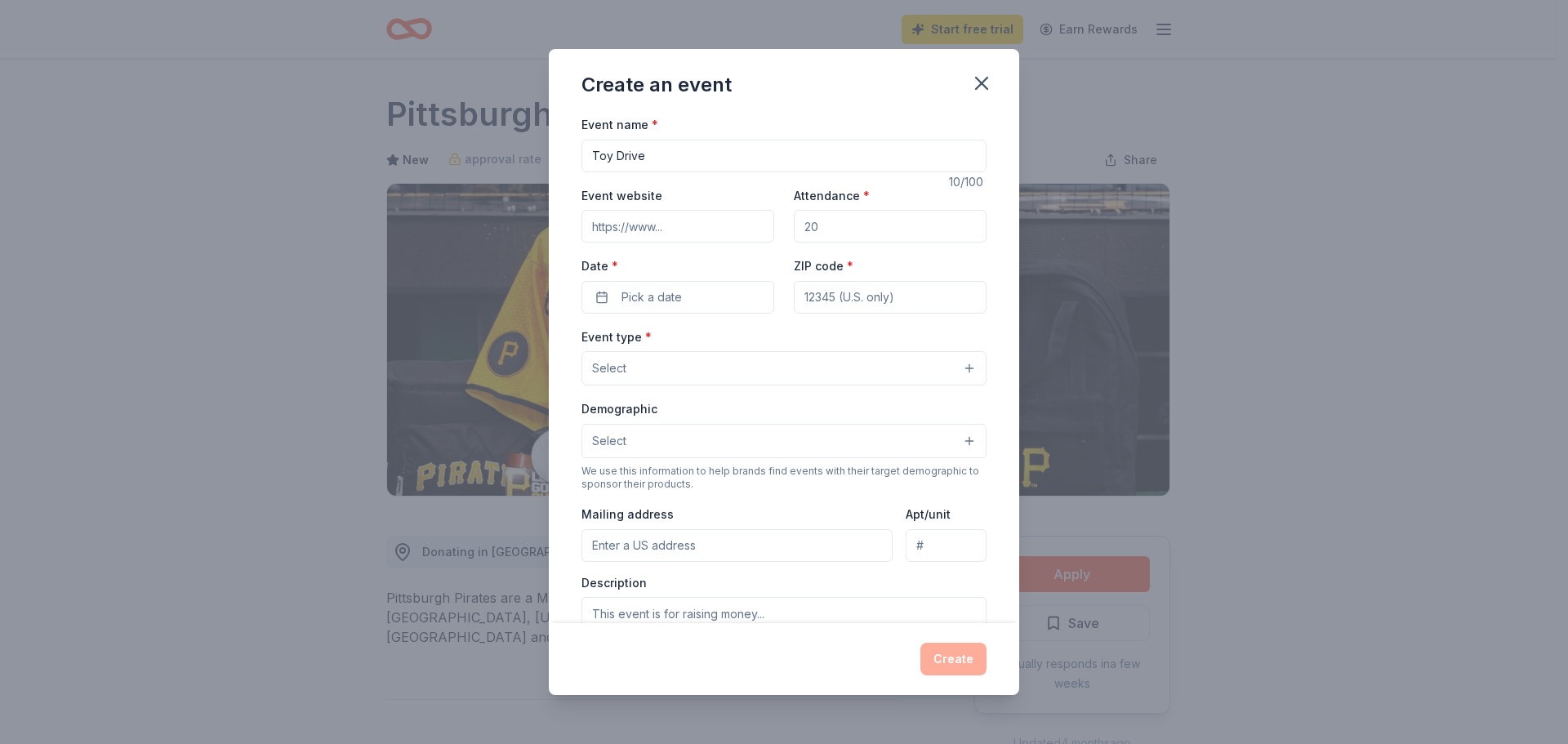
drag, startPoint x: 983, startPoint y: 81, endPoint x: 835, endPoint y: 83, distance: 148.0
click at [983, 81] on icon "button" at bounding box center [982, 83] width 12 height 12
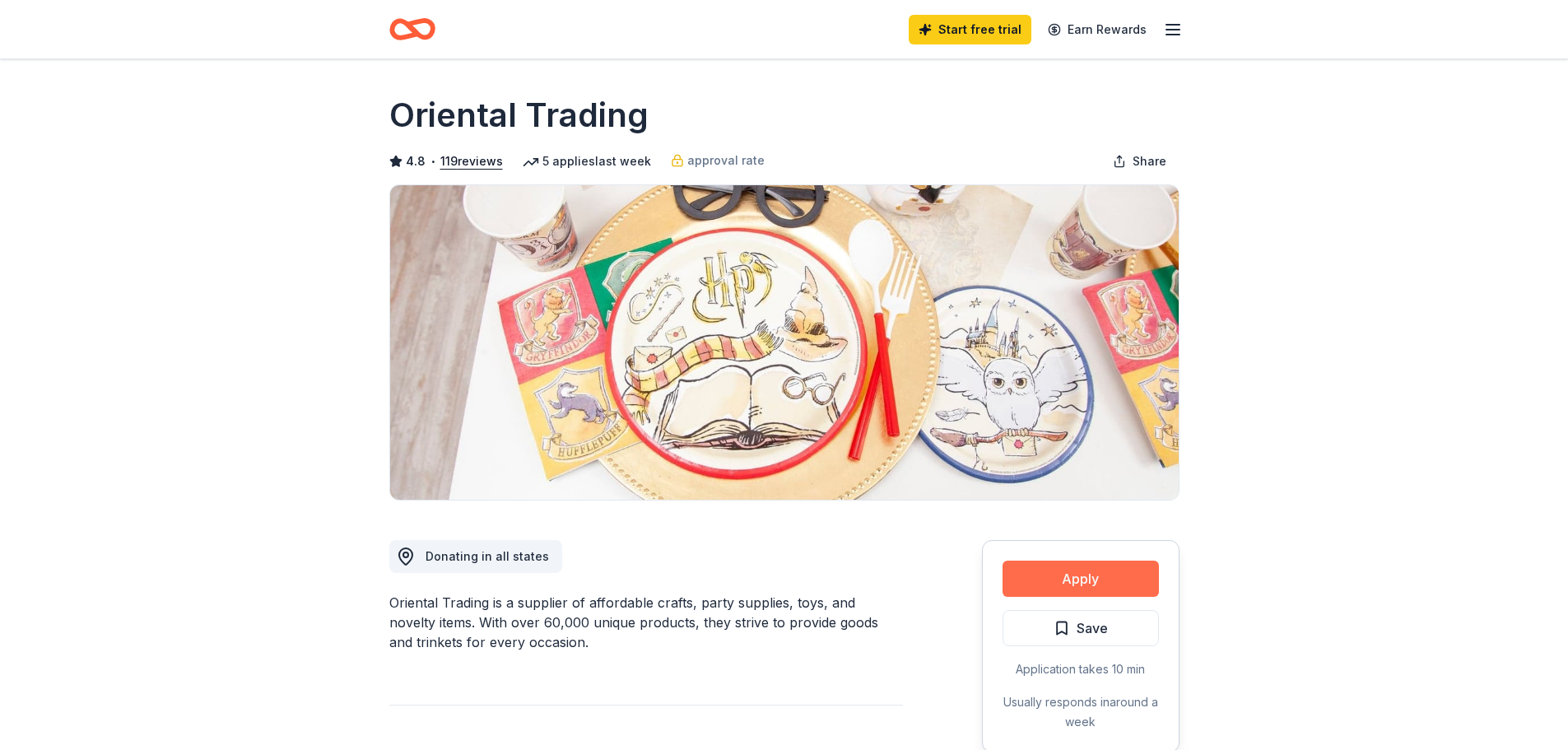
click at [1101, 588] on button "Apply" at bounding box center [1081, 578] width 157 height 36
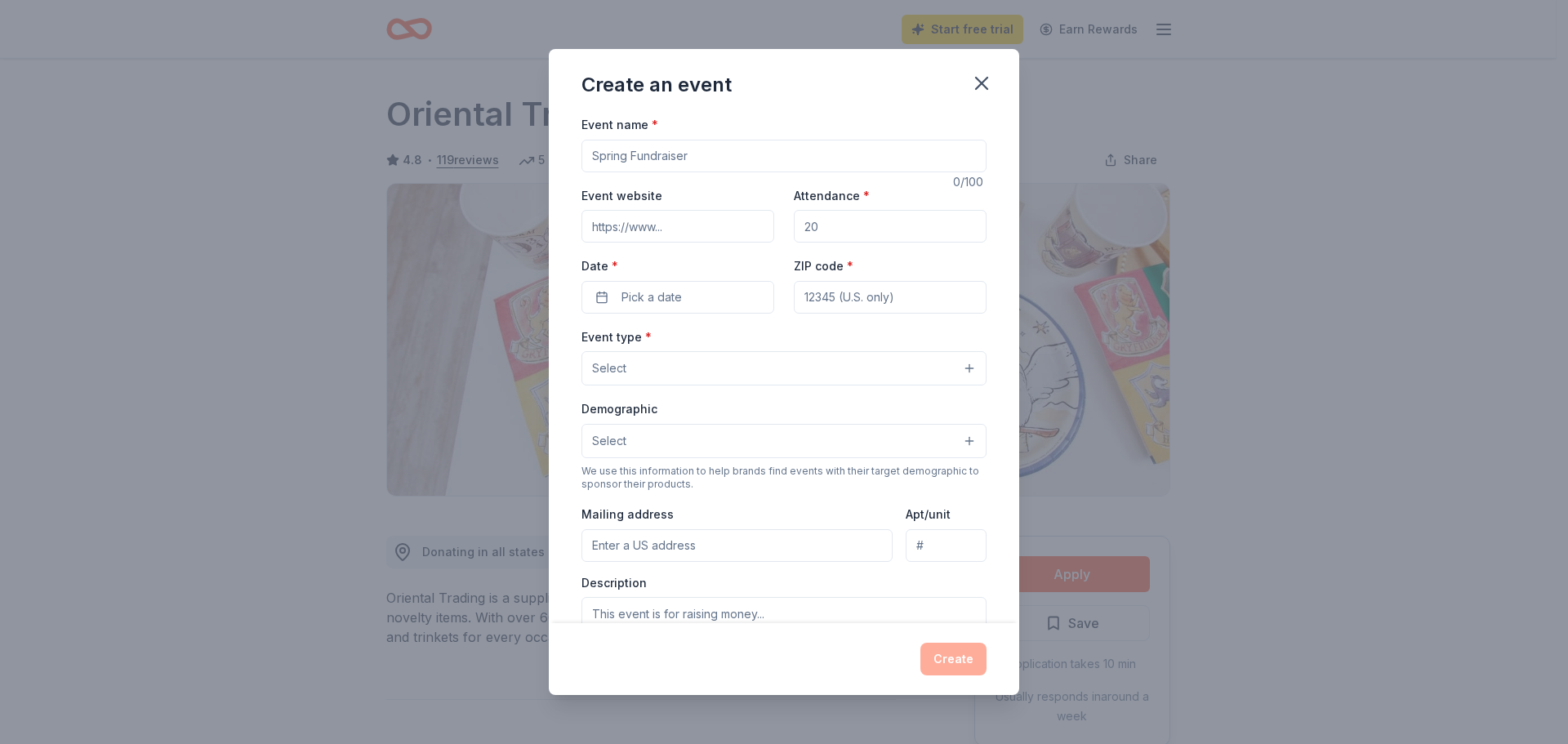
click at [679, 234] on input "Event website" at bounding box center [678, 226] width 192 height 33
click at [977, 97] on button "button" at bounding box center [981, 83] width 36 height 36
